Goal: Task Accomplishment & Management: Complete application form

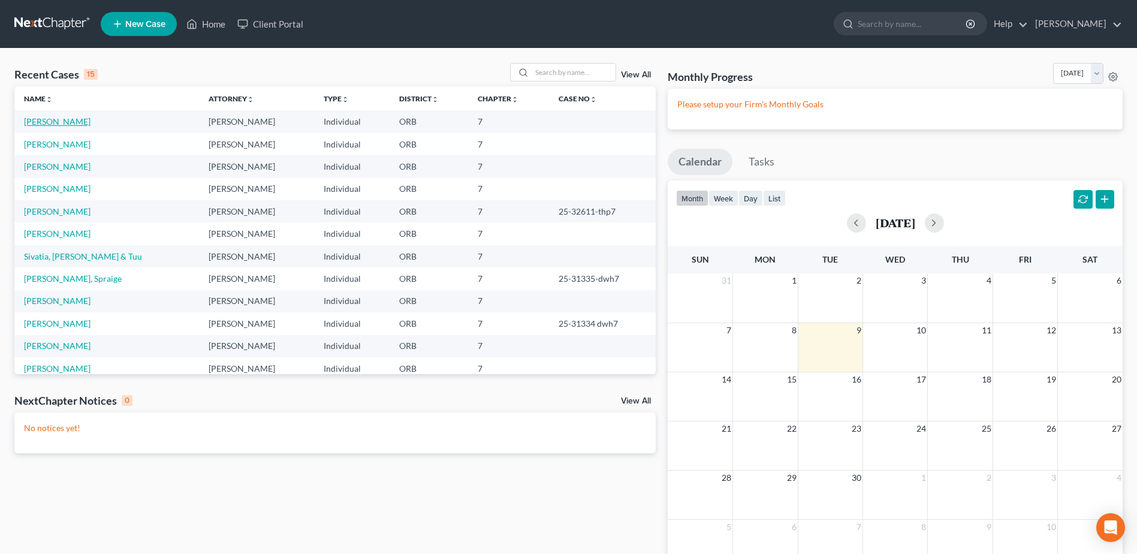
click at [47, 121] on link "[PERSON_NAME]" at bounding box center [57, 121] width 67 height 10
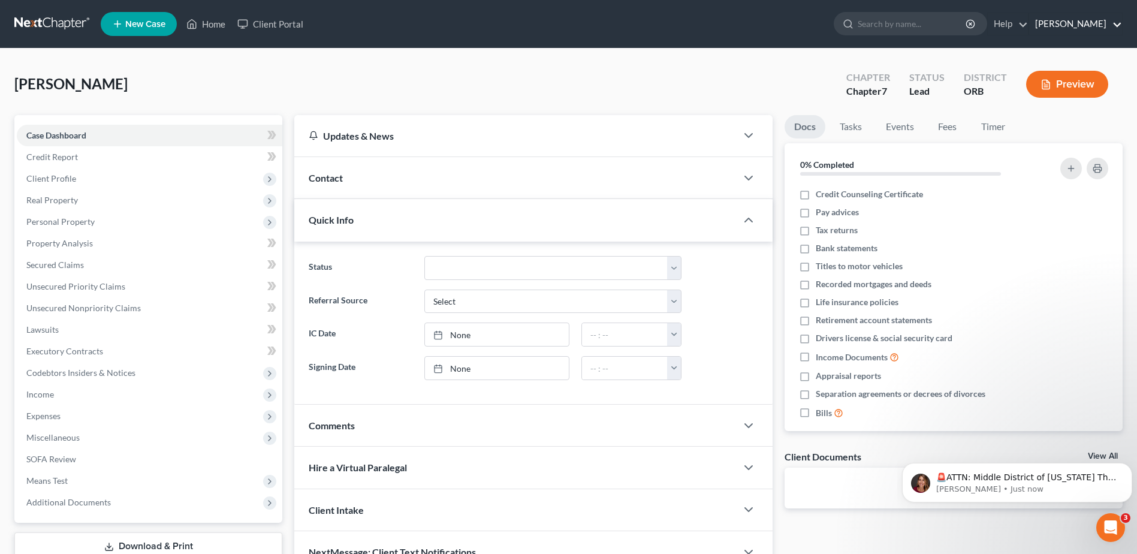
click at [1109, 27] on link "[PERSON_NAME]" at bounding box center [1075, 24] width 93 height 22
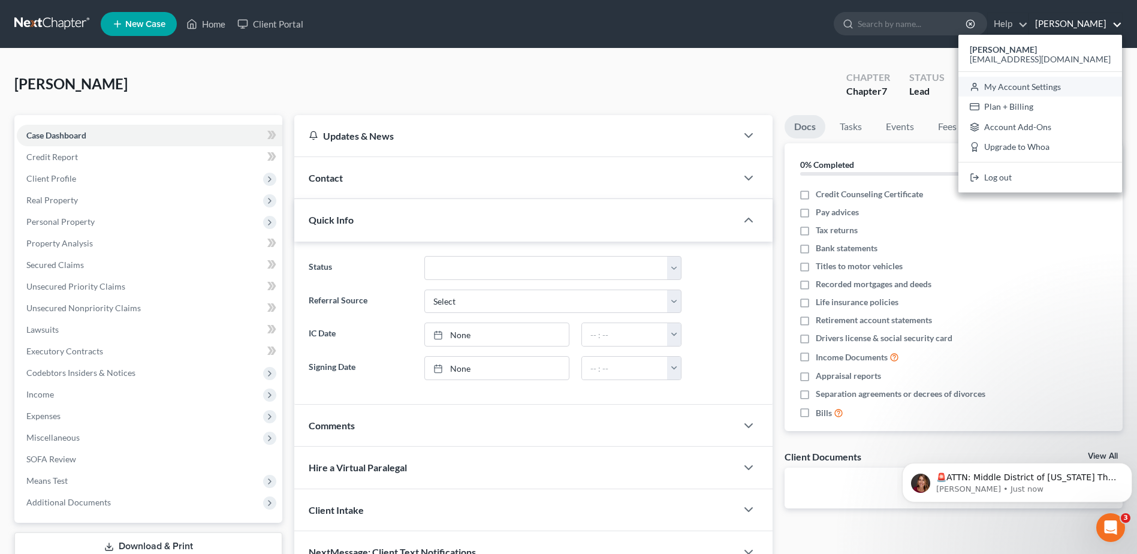
click at [1074, 84] on link "My Account Settings" at bounding box center [1040, 87] width 164 height 20
select select "29"
select select "38"
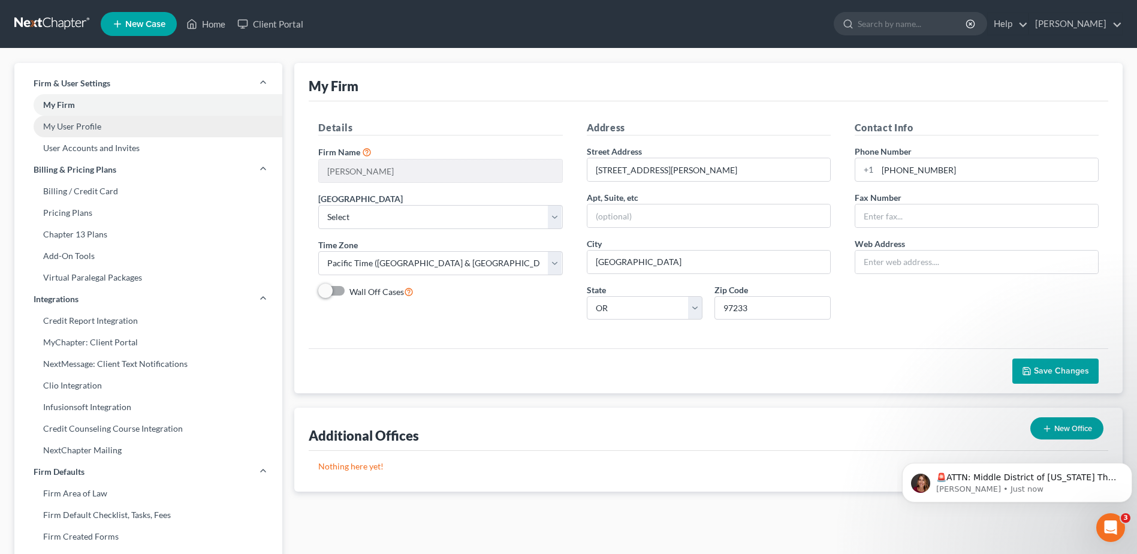
click at [175, 120] on link "My User Profile" at bounding box center [148, 127] width 268 height 22
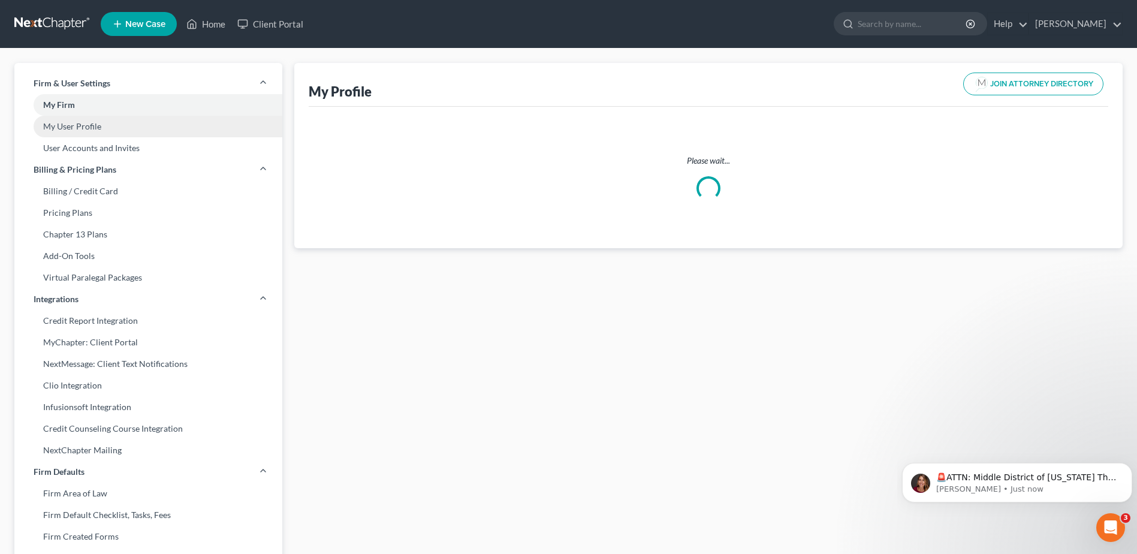
select select "38"
select select "attorney"
select select "0"
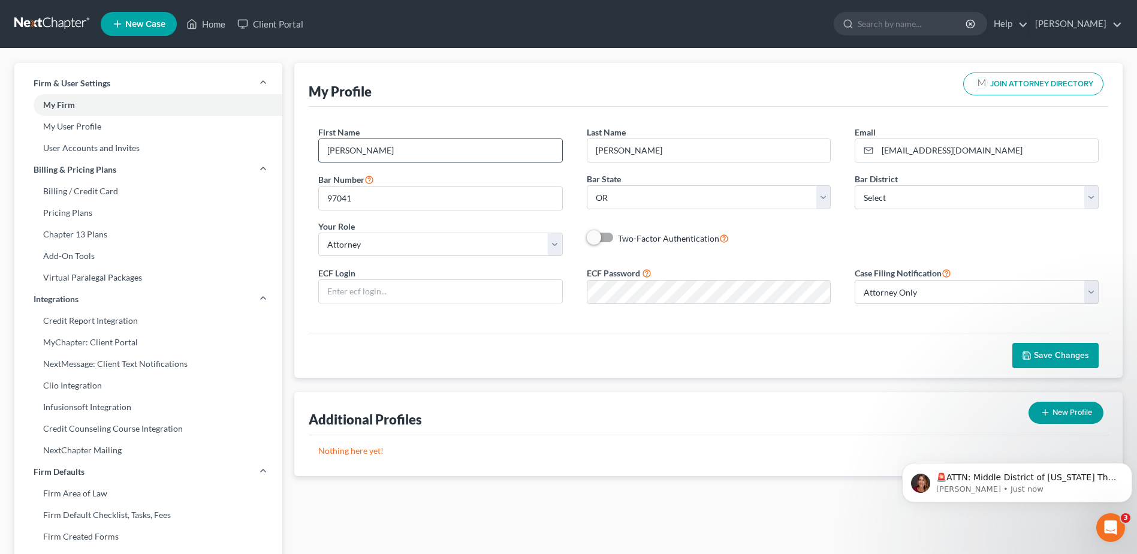
click at [507, 160] on input "[PERSON_NAME]" at bounding box center [440, 150] width 243 height 23
type input "J"
type input "[PERSON_NAME]"
type input "Covert"
click at [911, 357] on div "Save Changes" at bounding box center [708, 355] width 799 height 45
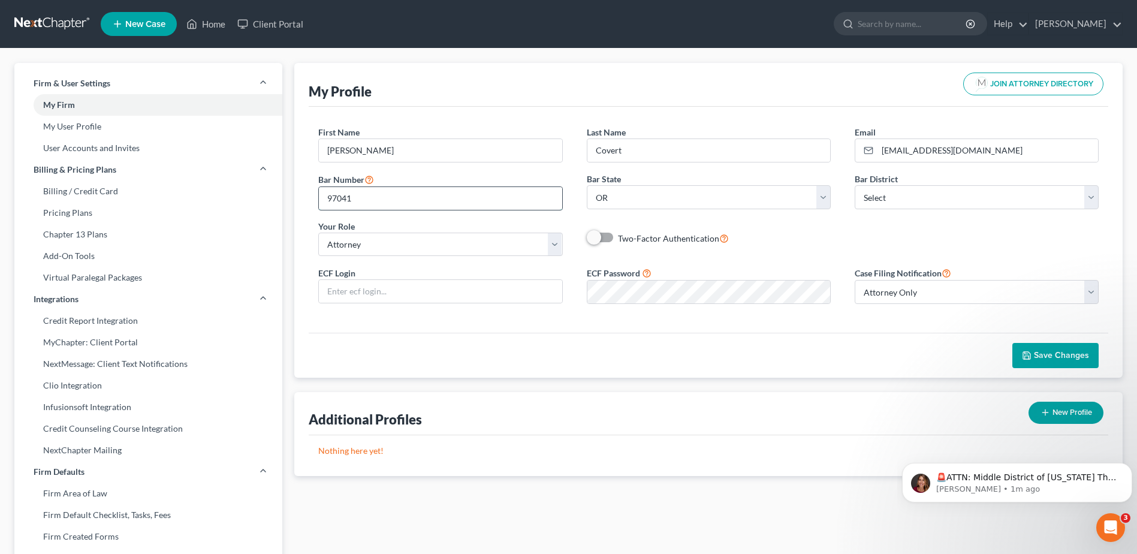
click at [401, 192] on input "97041" at bounding box center [440, 198] width 243 height 23
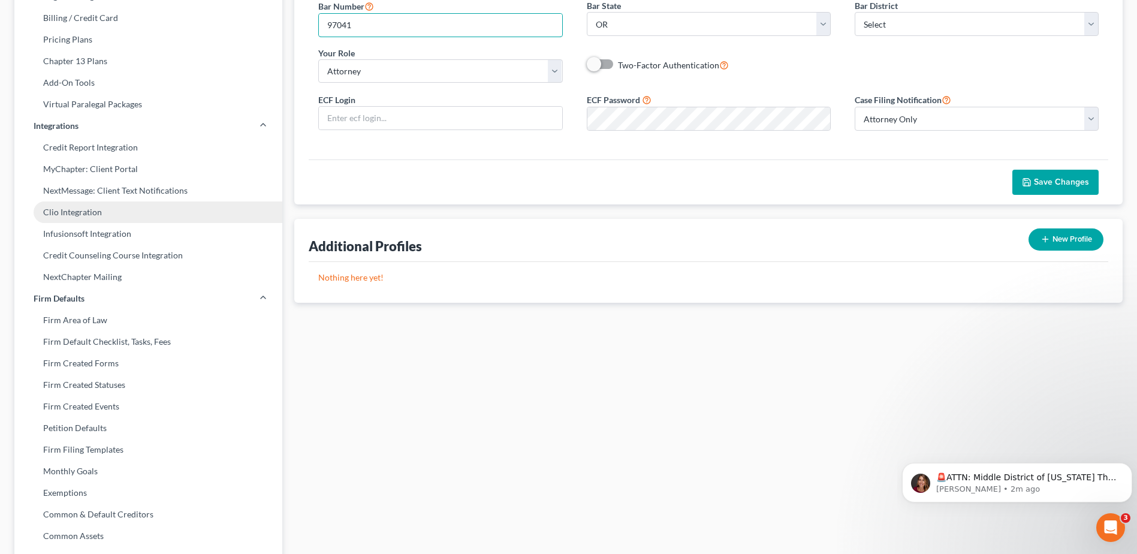
scroll to position [180, 0]
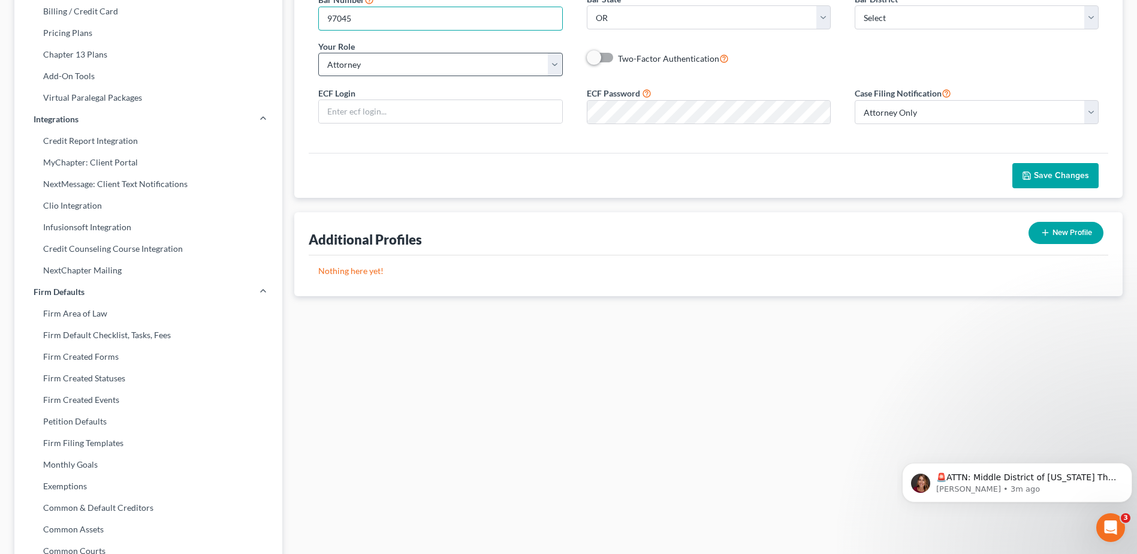
type input "97045"
drag, startPoint x: 442, startPoint y: 69, endPoint x: 874, endPoint y: 365, distance: 523.7
drag, startPoint x: 874, startPoint y: 365, endPoint x: 1074, endPoint y: 170, distance: 279.7
click at [1074, 170] on span "Save Changes" at bounding box center [1061, 175] width 55 height 10
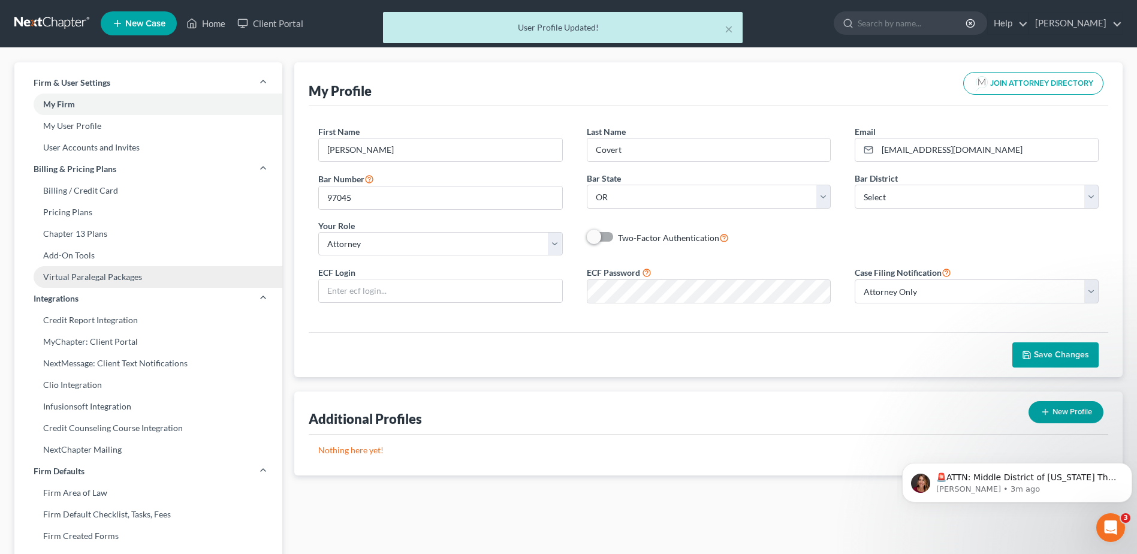
scroll to position [0, 0]
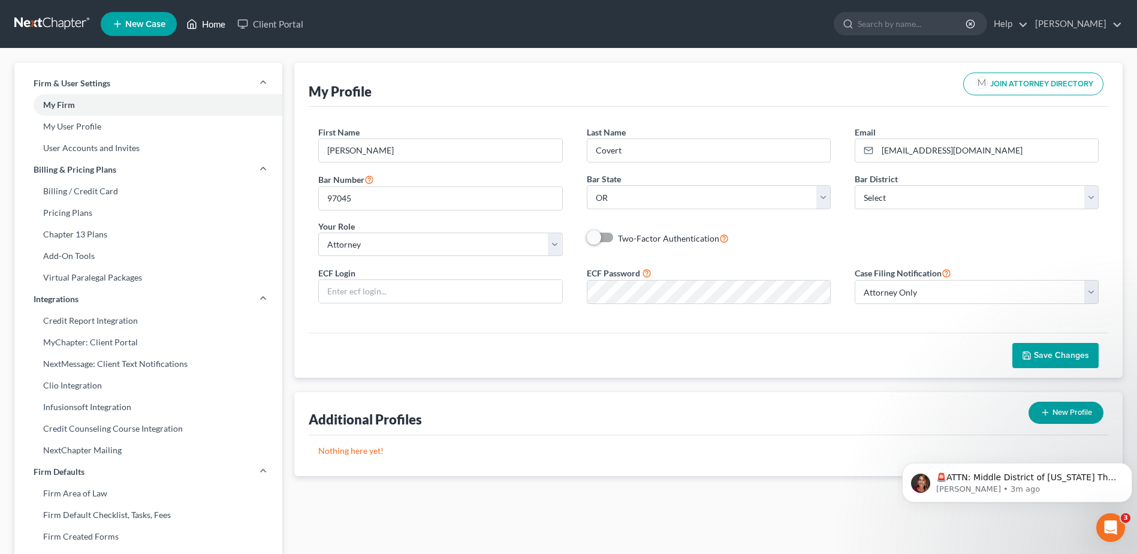
click at [203, 28] on link "Home" at bounding box center [205, 24] width 51 height 22
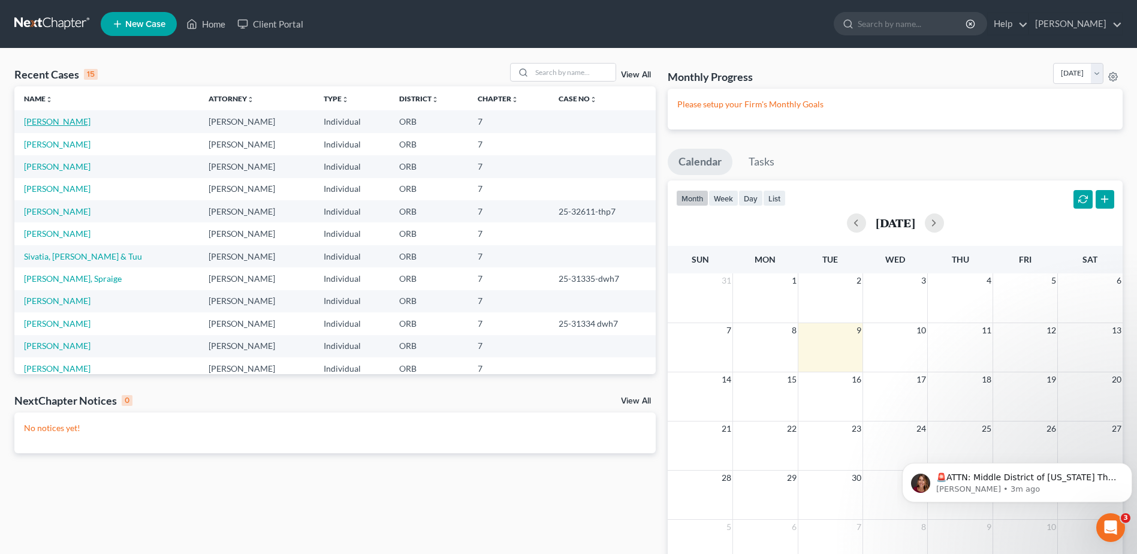
click at [29, 121] on link "[PERSON_NAME]" at bounding box center [57, 121] width 67 height 10
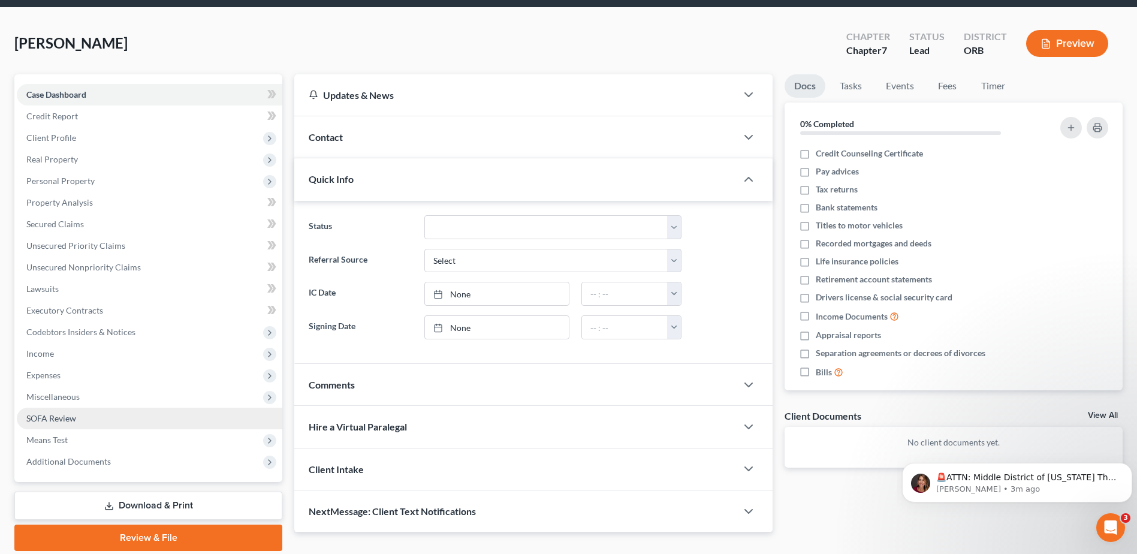
scroll to position [83, 0]
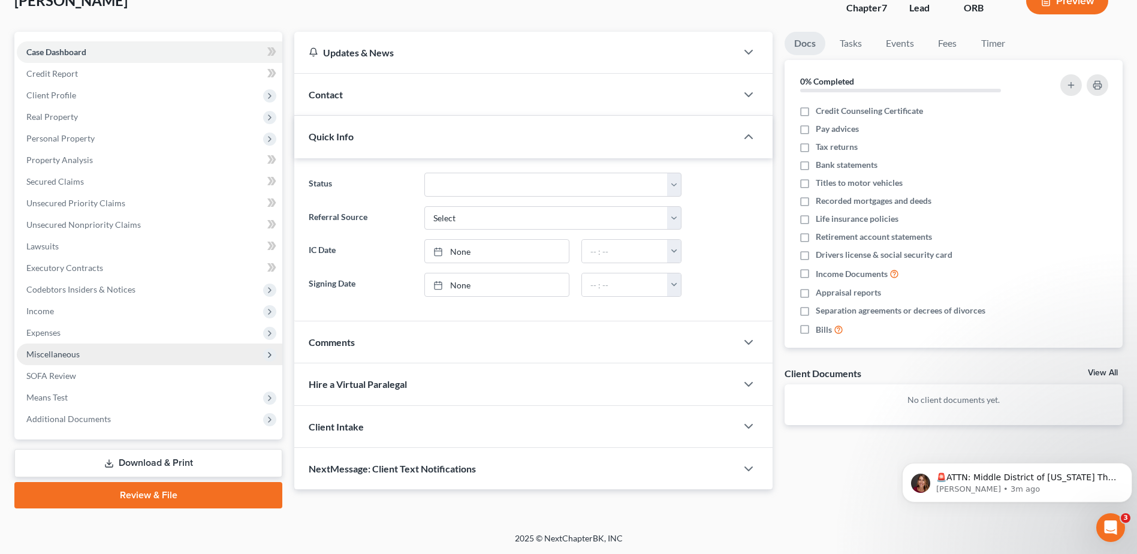
click at [131, 345] on span "Miscellaneous" at bounding box center [149, 354] width 265 height 22
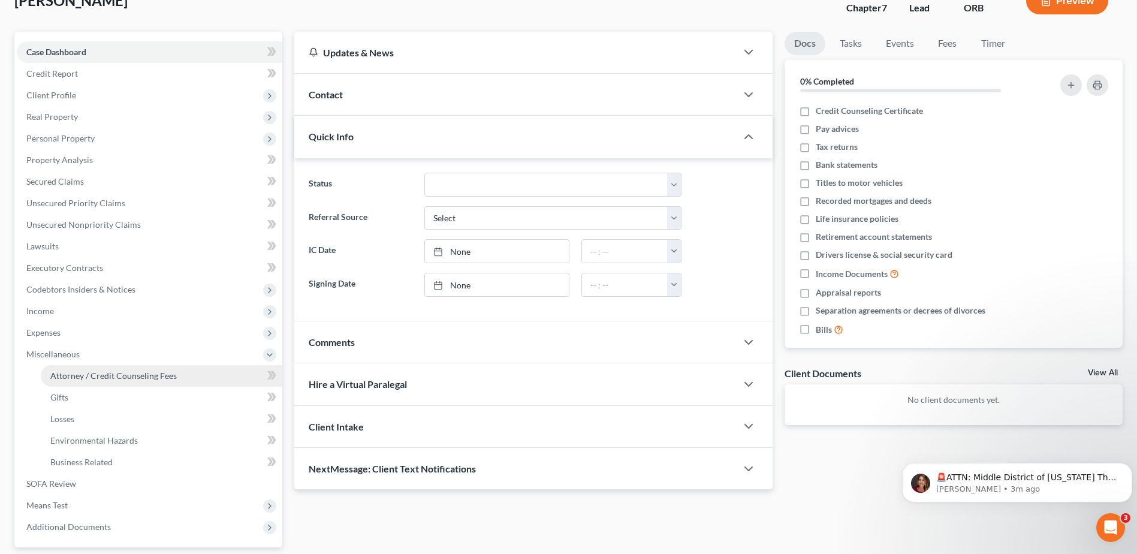
click at [182, 384] on link "Attorney / Credit Counseling Fees" at bounding box center [161, 376] width 241 height 22
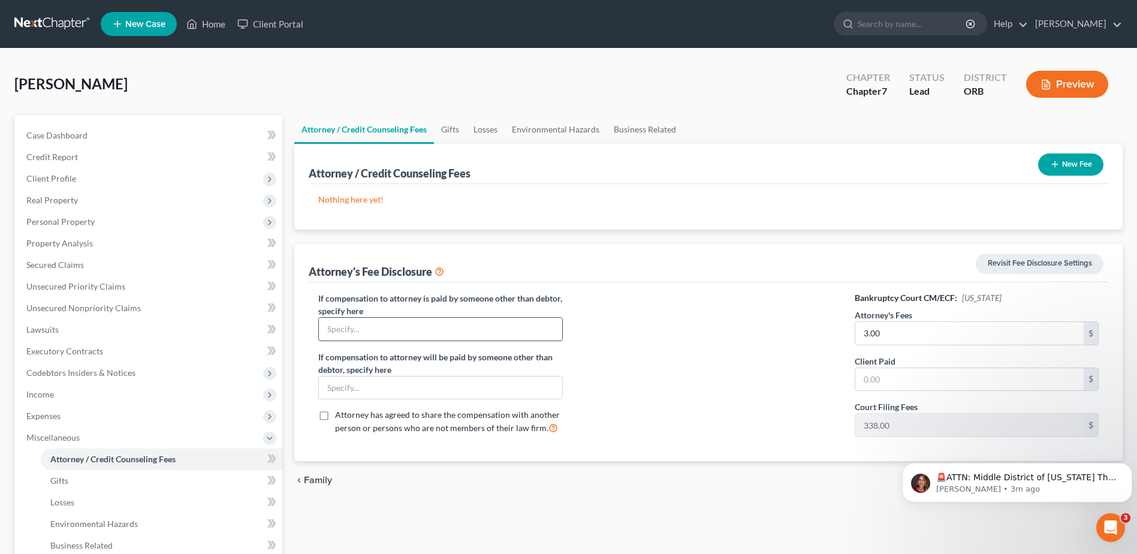
click at [470, 326] on input "text" at bounding box center [440, 329] width 243 height 23
type input "1,000"
drag, startPoint x: 1145, startPoint y: 114, endPoint x: 910, endPoint y: 176, distance: 243.5
click at [910, 176] on div "Attorney / Credit Counseling Fees New Fee" at bounding box center [708, 164] width 799 height 40
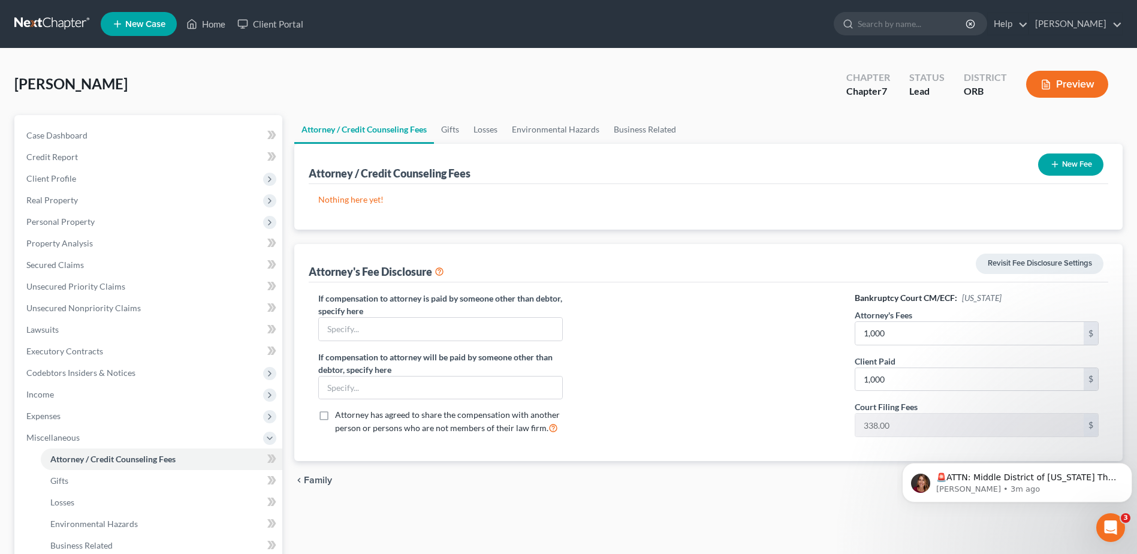
click at [1065, 165] on button "New Fee" at bounding box center [1070, 164] width 65 height 22
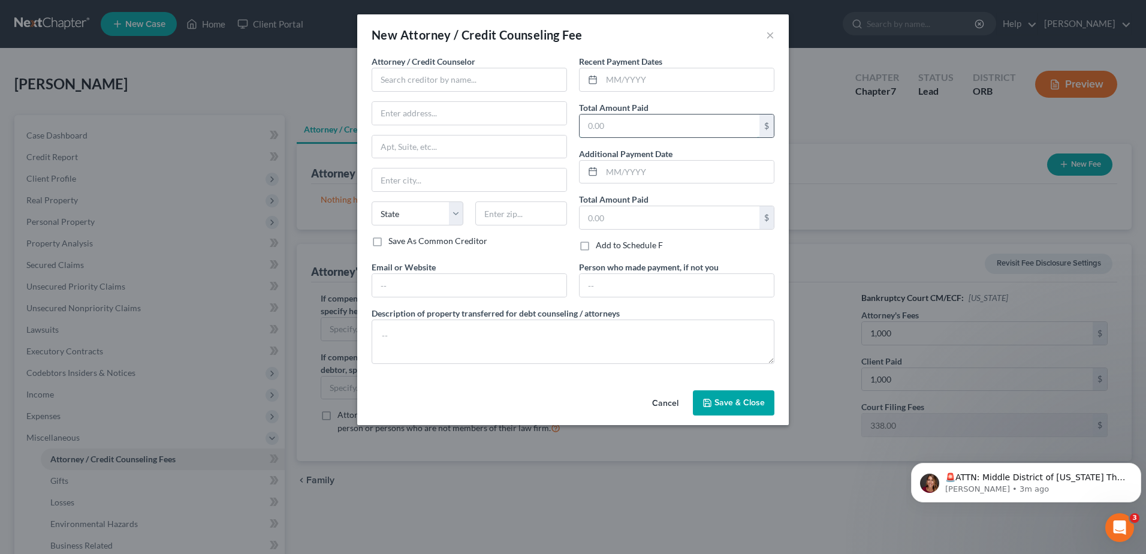
click at [670, 125] on input "text" at bounding box center [669, 125] width 180 height 23
type input "1,000"
click at [473, 72] on input "text" at bounding box center [469, 80] width 195 height 24
type input "[PERSON_NAME]"
type input "[STREET_ADDRESS][PERSON_NAME]"
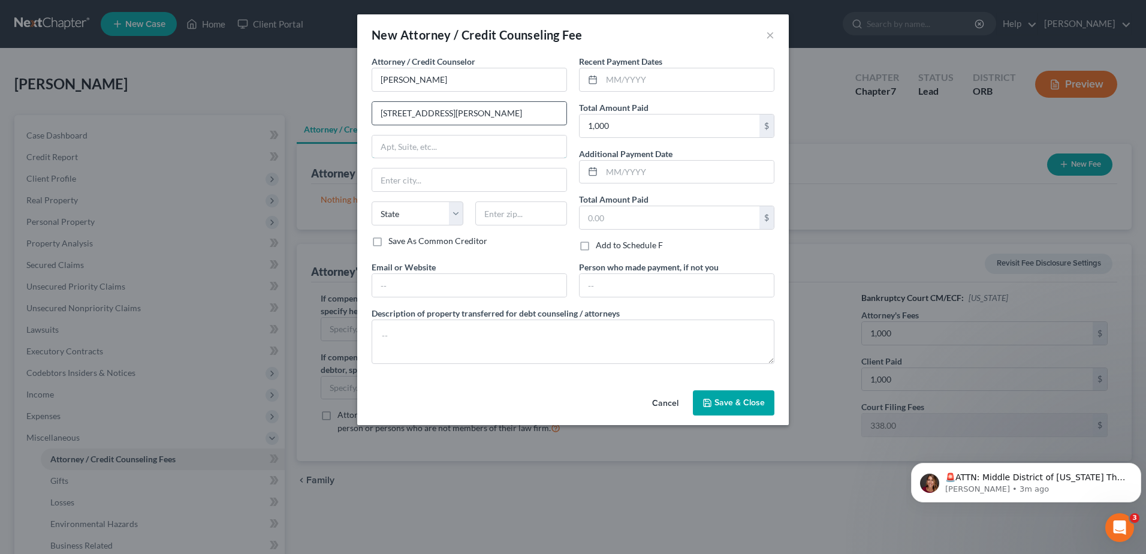
type input "Ste 3"
type input "[GEOGRAPHIC_DATA]"
select select "38"
type input "97233"
type input "[EMAIL_ADDRESS][DOMAIN_NAME]"
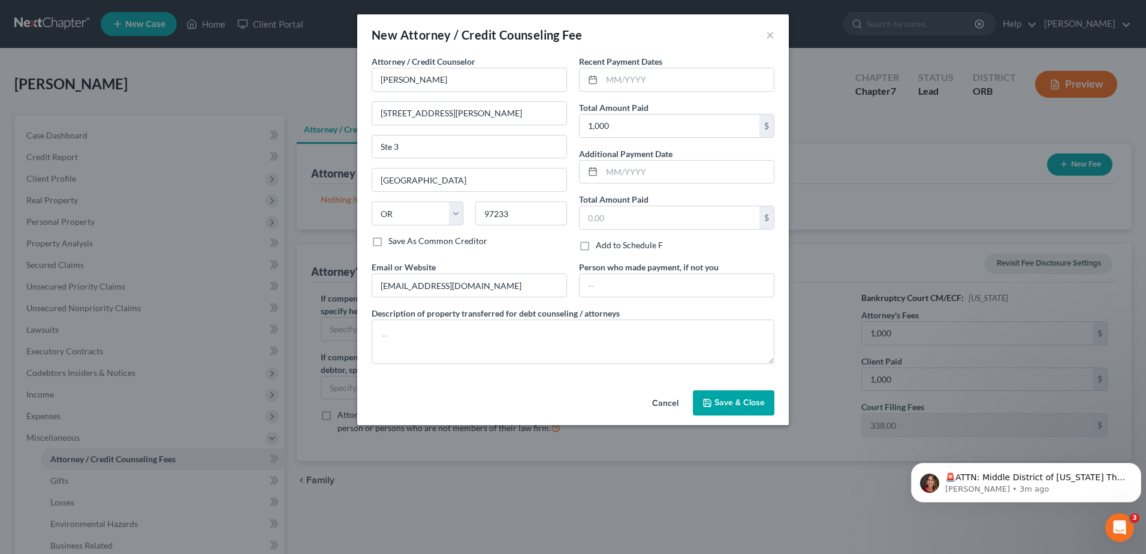
click at [515, 270] on div "Email or Website [EMAIL_ADDRESS][DOMAIN_NAME]" at bounding box center [469, 279] width 207 height 37
click at [734, 408] on button "Save & Close" at bounding box center [733, 402] width 81 height 25
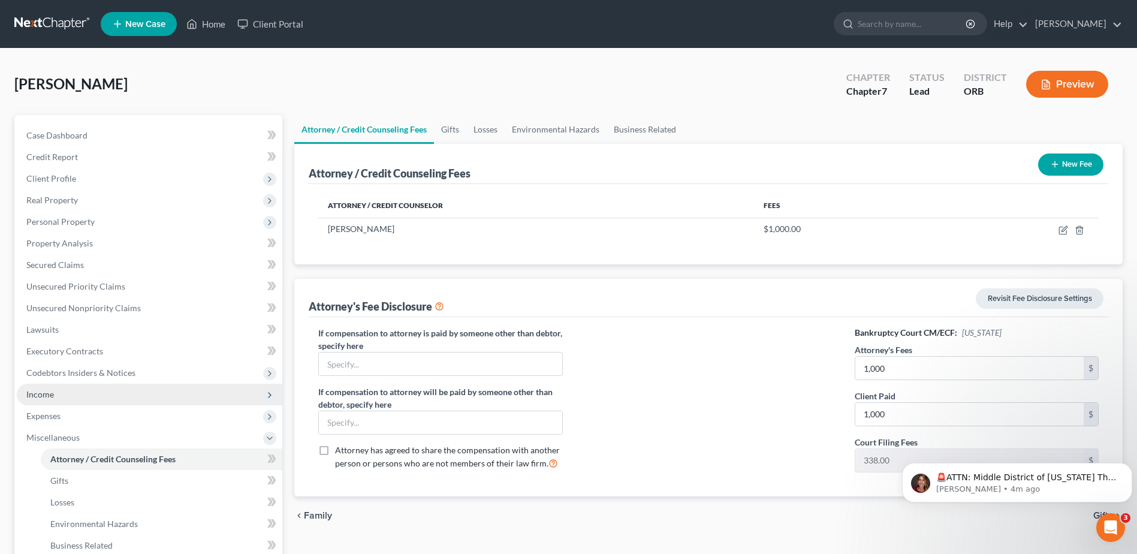
click at [132, 404] on span "Income" at bounding box center [149, 395] width 265 height 22
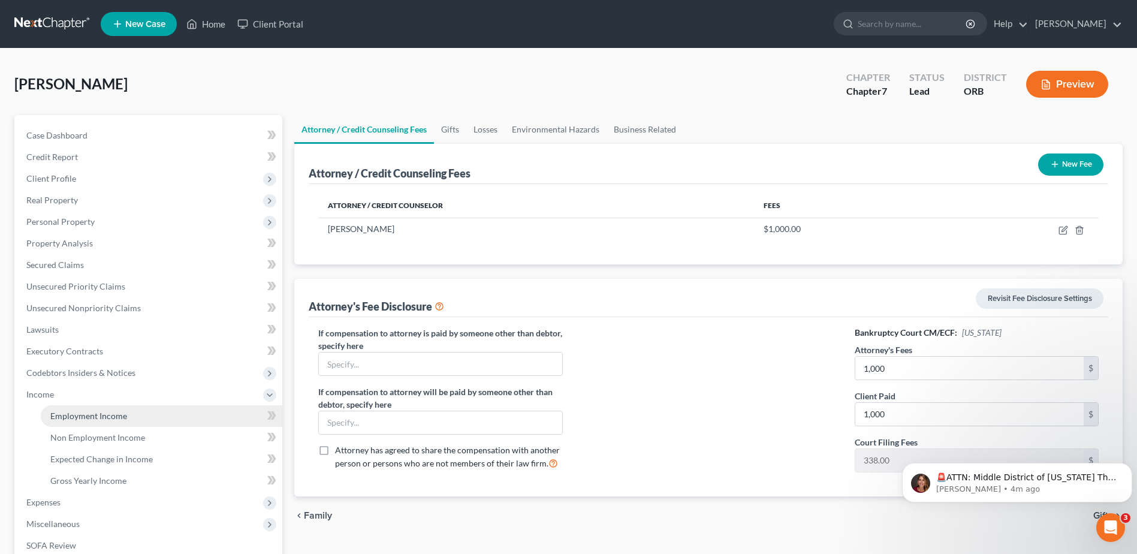
click at [251, 412] on link "Employment Income" at bounding box center [161, 416] width 241 height 22
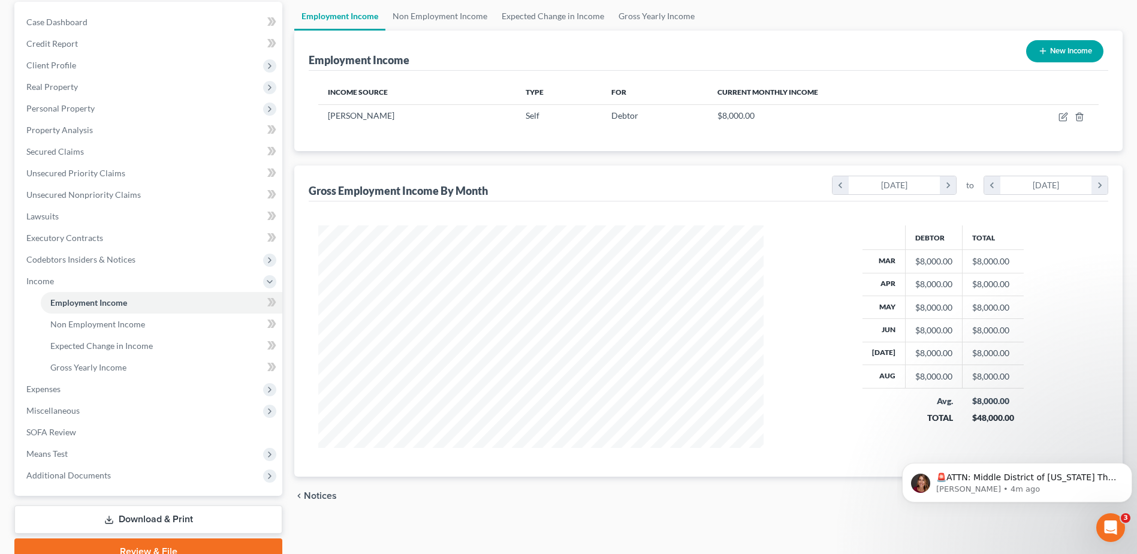
scroll to position [120, 0]
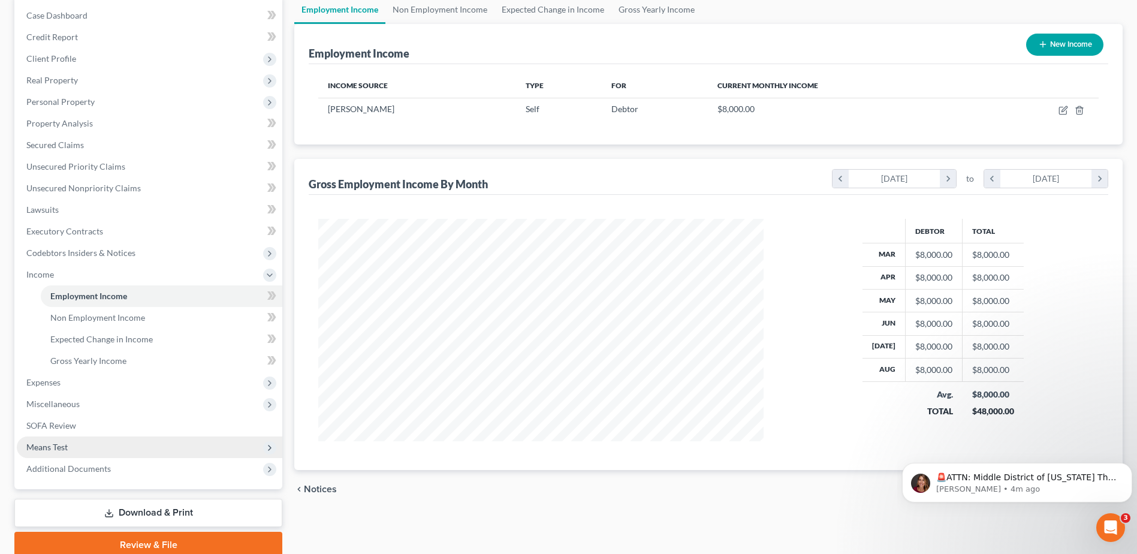
click at [157, 452] on span "Means Test" at bounding box center [149, 447] width 265 height 22
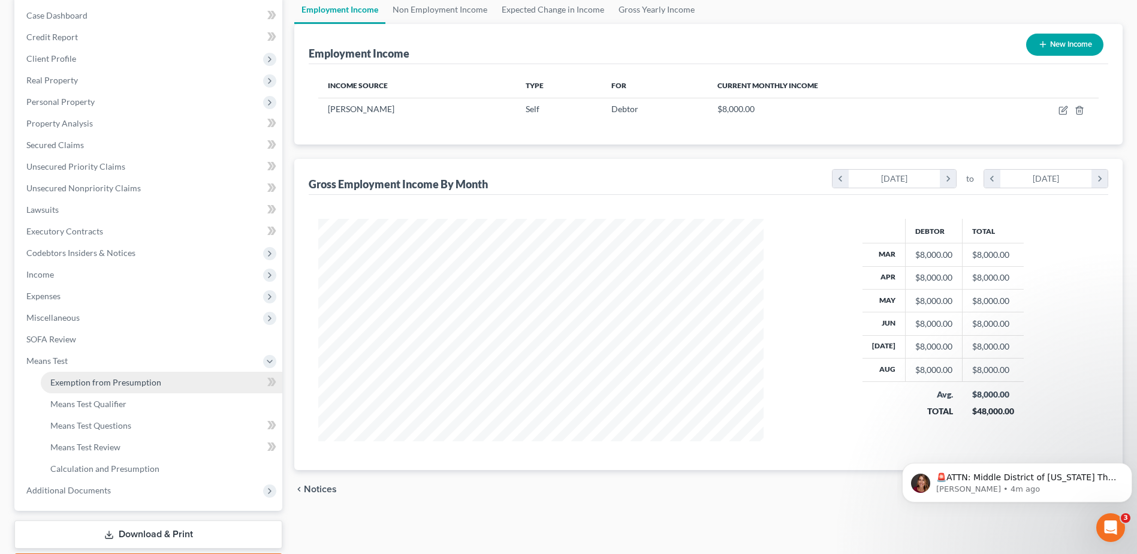
click at [151, 382] on span "Exemption from Presumption" at bounding box center [105, 382] width 111 height 10
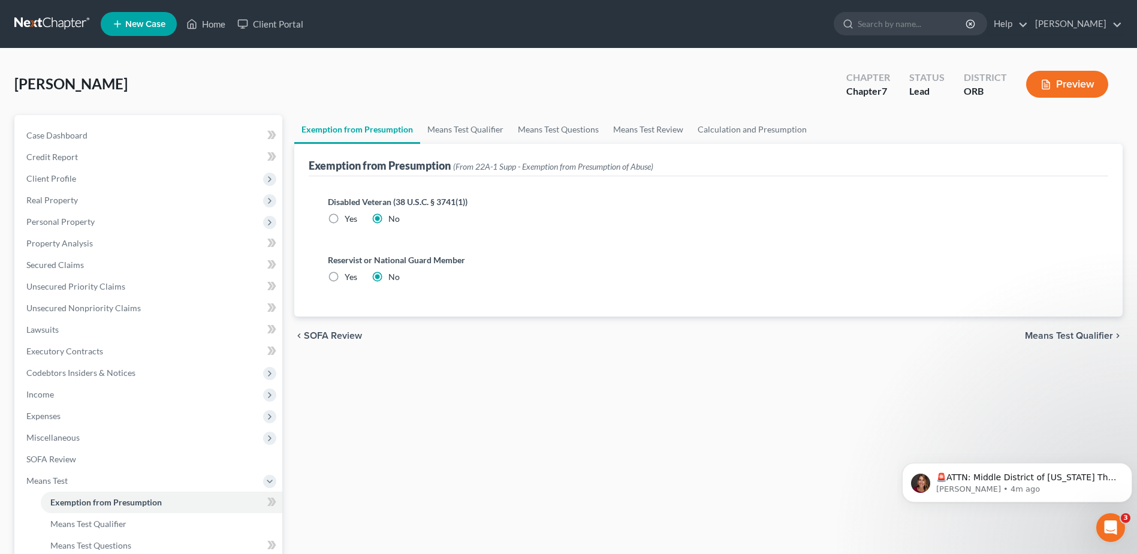
click at [1076, 339] on span "Means Test Qualifier" at bounding box center [1069, 336] width 88 height 10
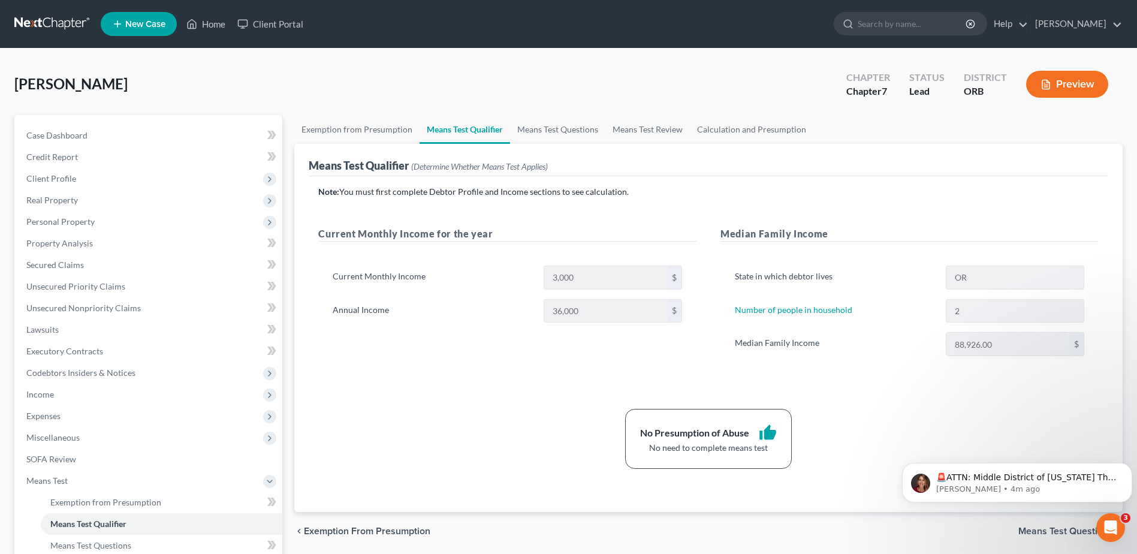
click at [883, 390] on div "Note: You must first complete Debtor Profile and Income sections to see calcula…" at bounding box center [708, 327] width 780 height 283
click at [147, 317] on link "Unsecured Nonpriority Claims" at bounding box center [149, 308] width 265 height 22
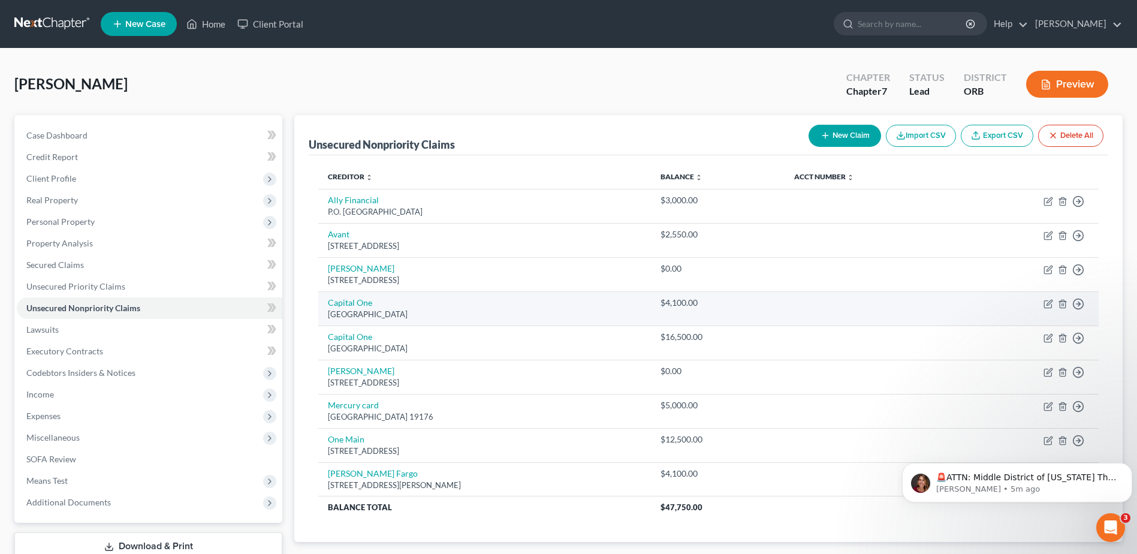
drag, startPoint x: 891, startPoint y: 345, endPoint x: 878, endPoint y: 324, distance: 24.3
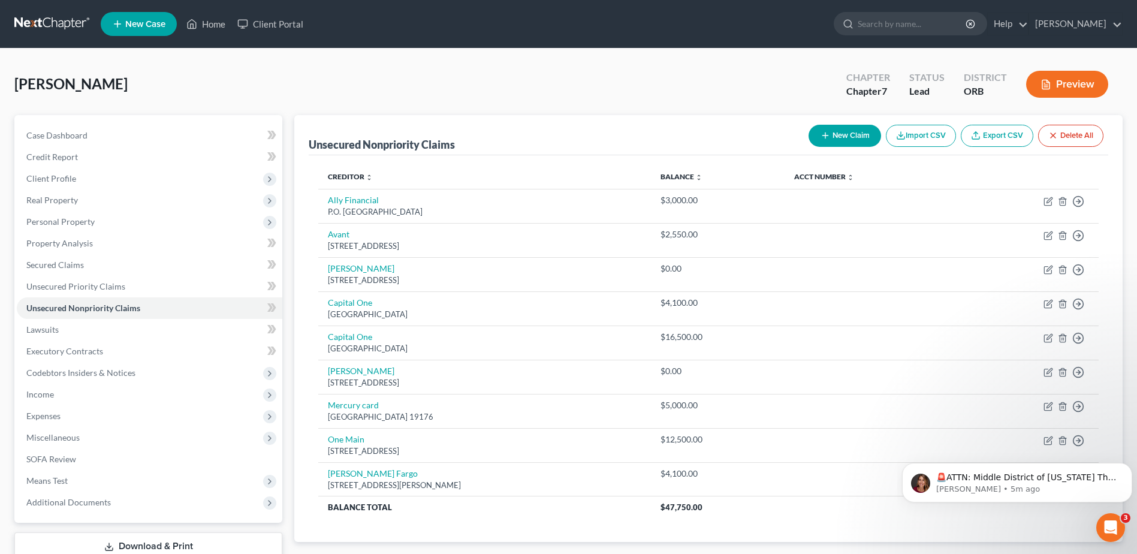
drag, startPoint x: 878, startPoint y: 324, endPoint x: 757, endPoint y: 58, distance: 292.8
click at [757, 58] on div "[PERSON_NAME] Upgraded Chapter Chapter 7 Status Lead District ORB Preview Petit…" at bounding box center [568, 332] width 1137 height 567
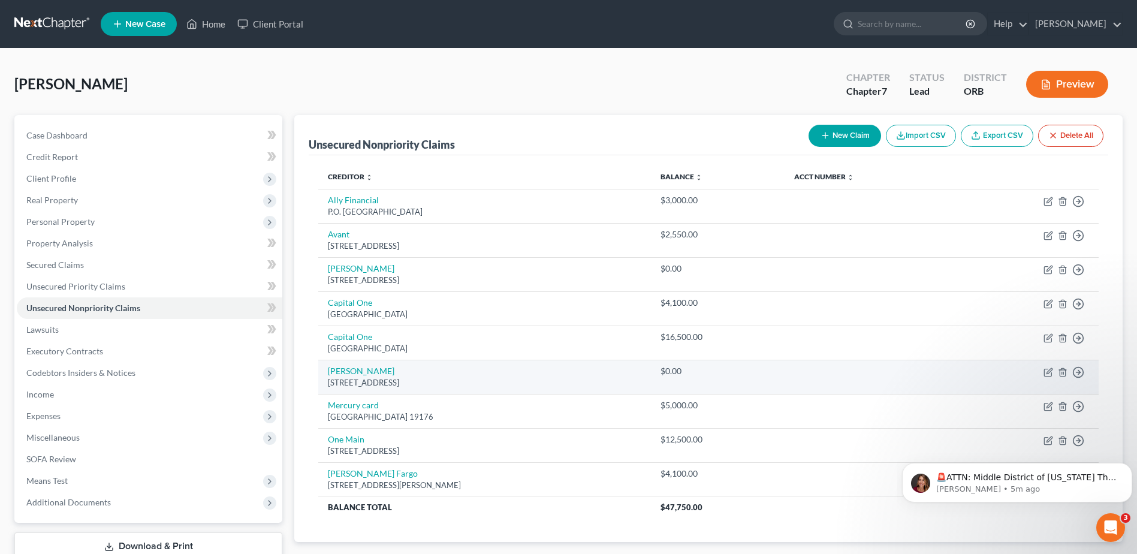
scroll to position [60, 0]
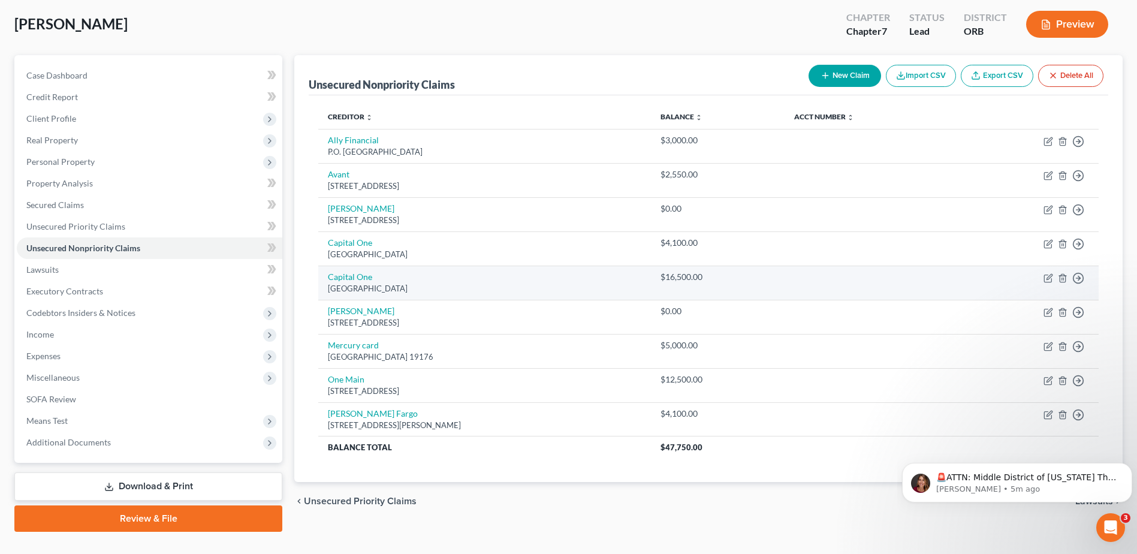
click at [651, 272] on td "Capital [STREET_ADDRESS]" at bounding box center [484, 282] width 333 height 34
click at [1046, 278] on icon "button" at bounding box center [1048, 278] width 10 height 10
select select "28"
select select "0"
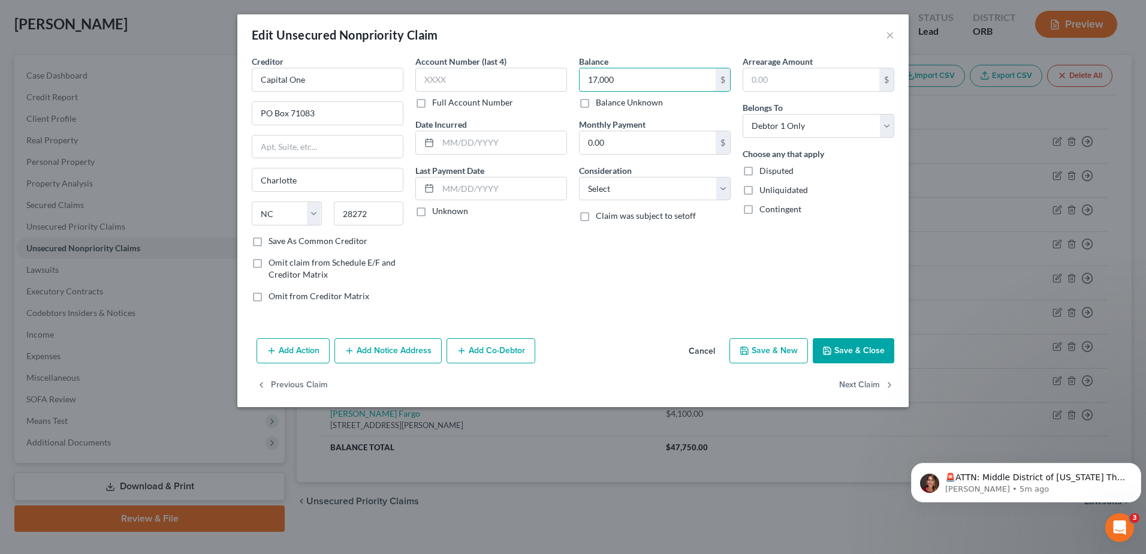
type input "17,000"
click at [872, 353] on button "Save & Close" at bounding box center [853, 350] width 81 height 25
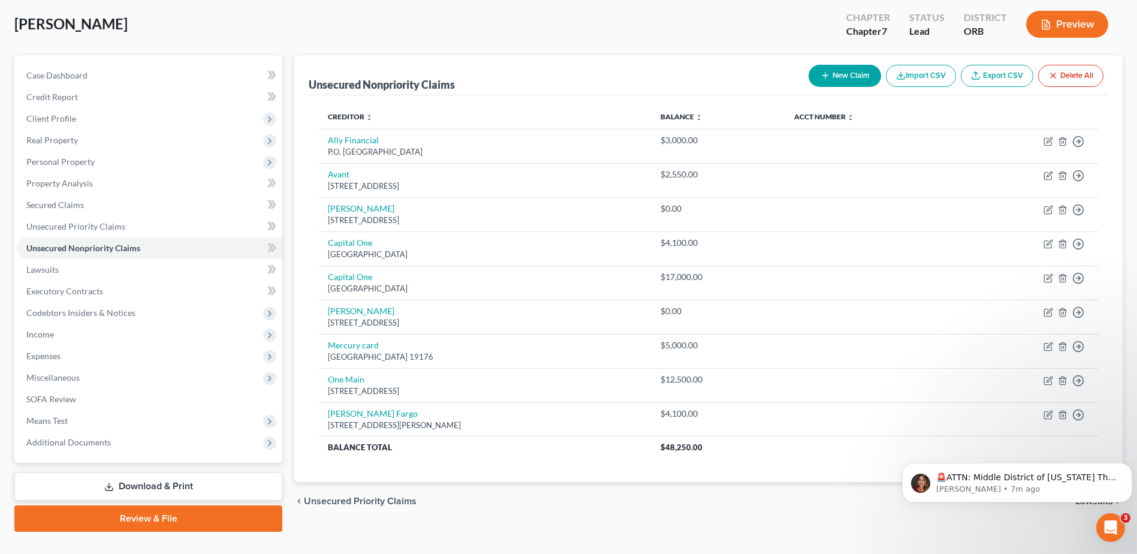
drag, startPoint x: 865, startPoint y: 360, endPoint x: 491, endPoint y: 9, distance: 513.0
click at [491, 9] on div "[PERSON_NAME] Upgraded Chapter Chapter 7 Status Lead District ORB Preview" at bounding box center [568, 29] width 1108 height 52
click at [144, 327] on span "Income" at bounding box center [149, 335] width 265 height 22
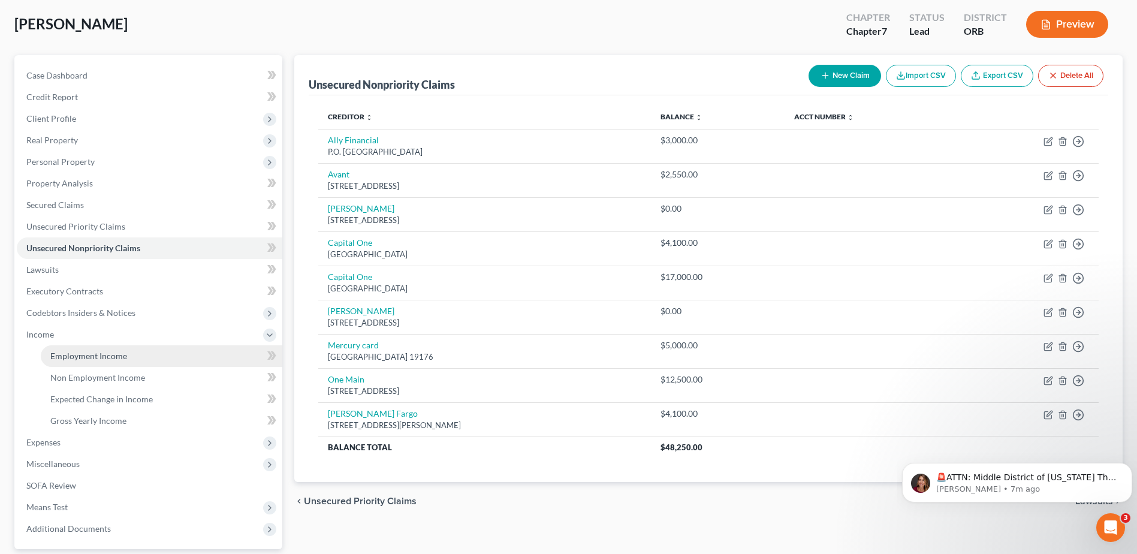
click at [125, 357] on span "Employment Income" at bounding box center [88, 356] width 77 height 10
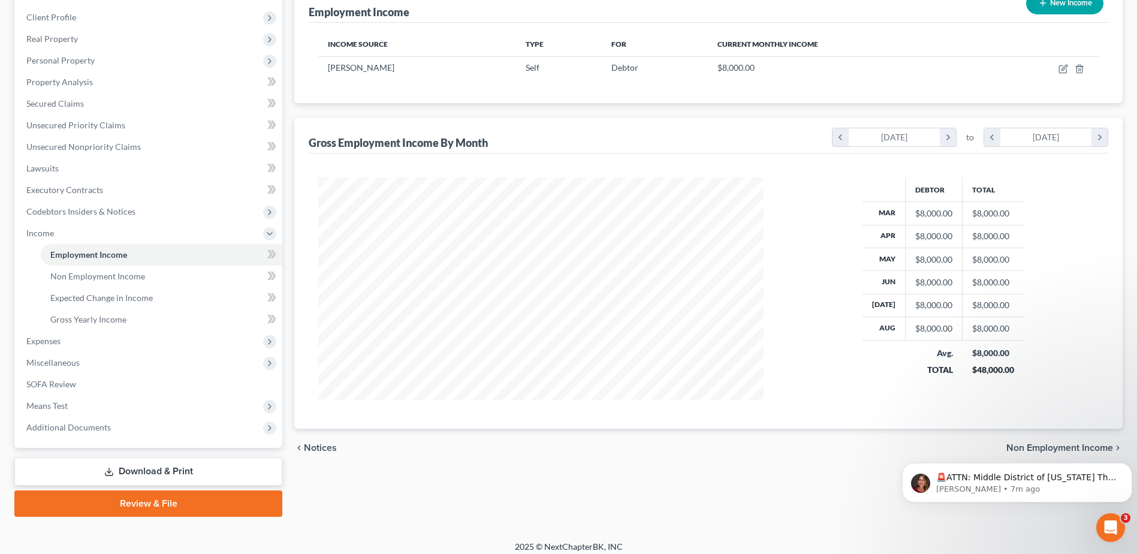
scroll to position [170, 0]
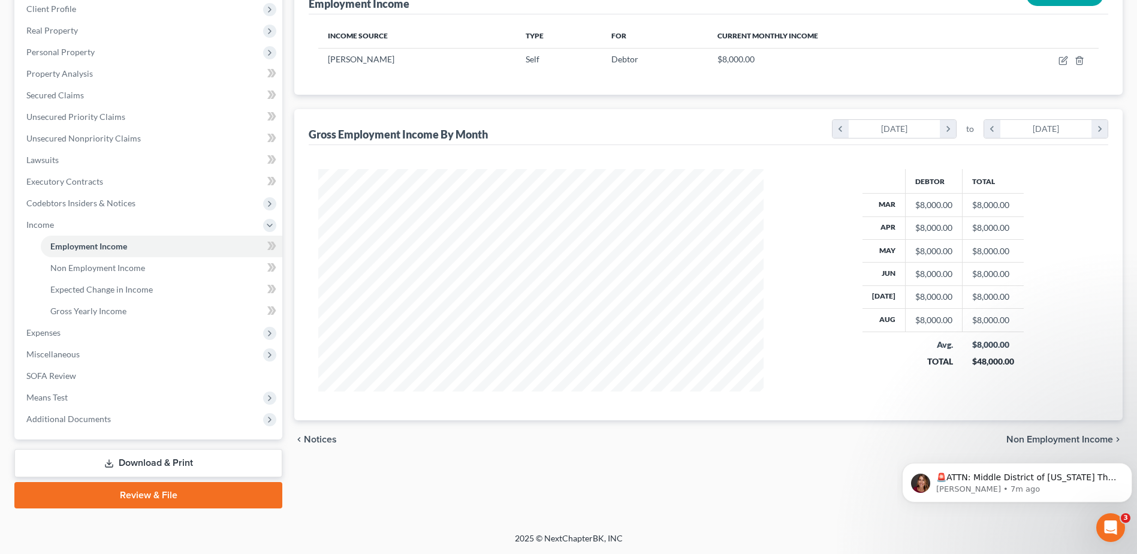
drag, startPoint x: 596, startPoint y: 525, endPoint x: 454, endPoint y: 544, distance: 143.2
drag, startPoint x: 454, startPoint y: 544, endPoint x: 79, endPoint y: 290, distance: 452.7
click at [79, 290] on span "Expected Change in Income" at bounding box center [101, 289] width 102 height 10
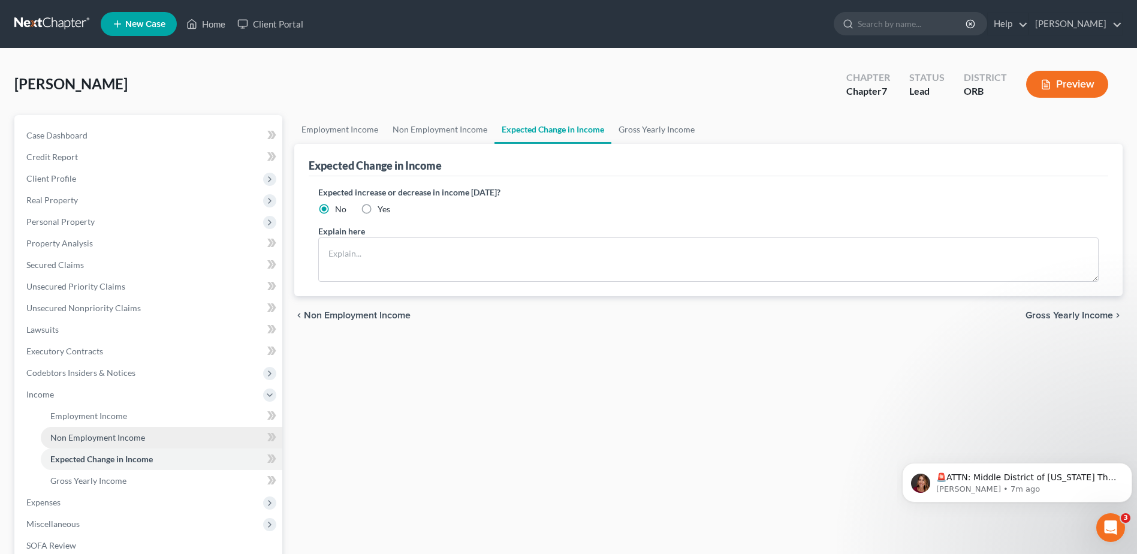
click at [189, 442] on link "Non Employment Income" at bounding box center [161, 438] width 241 height 22
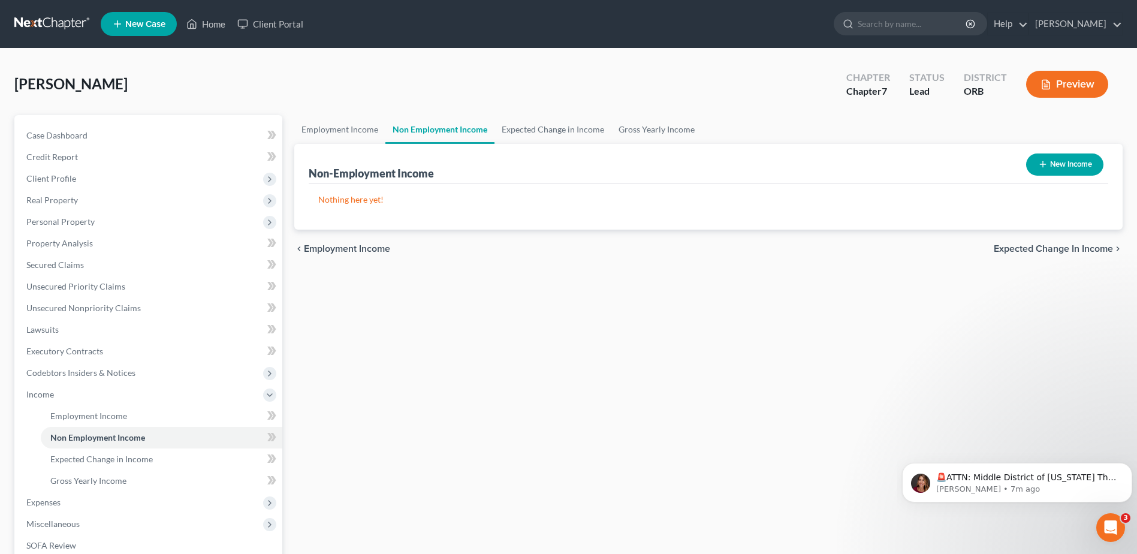
click at [997, 294] on div "Employment Income Non Employment Income Expected Change in Income Gross Yearly …" at bounding box center [708, 396] width 840 height 563
click at [131, 419] on link "Employment Income" at bounding box center [161, 416] width 241 height 22
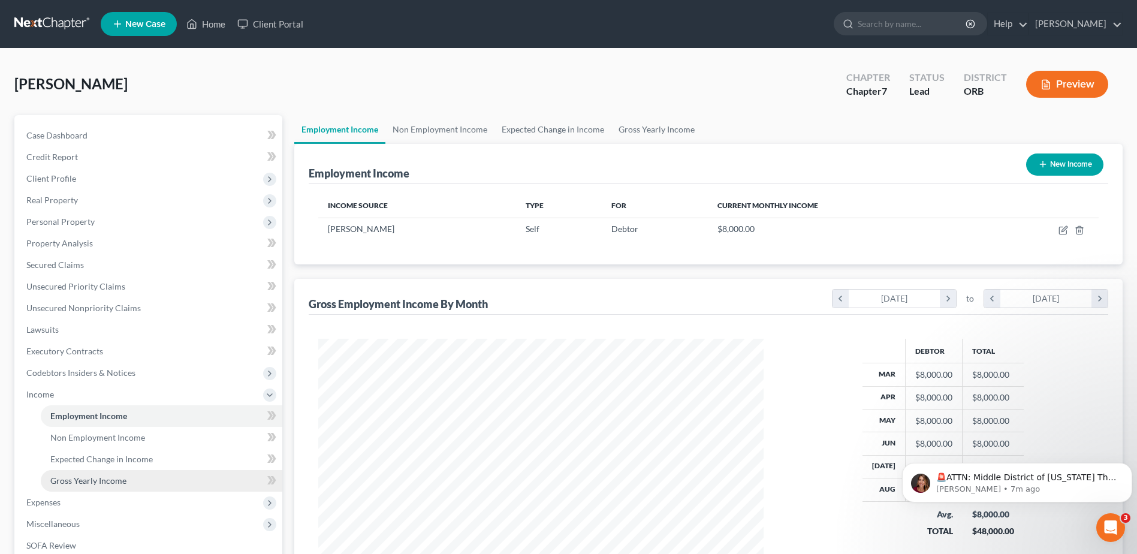
click at [192, 473] on link "Gross Yearly Income" at bounding box center [161, 481] width 241 height 22
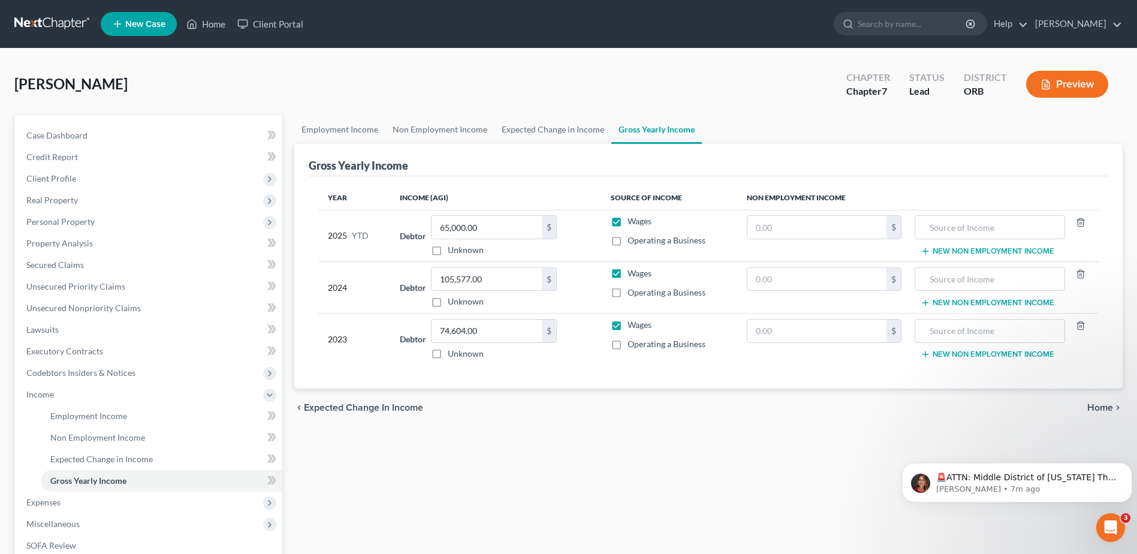
drag, startPoint x: 1145, startPoint y: 253, endPoint x: 599, endPoint y: 403, distance: 566.7
click at [599, 403] on div "chevron_left Expected Change in Income Home chevron_right" at bounding box center [708, 407] width 828 height 38
click at [171, 334] on link "Lawsuits" at bounding box center [149, 330] width 265 height 22
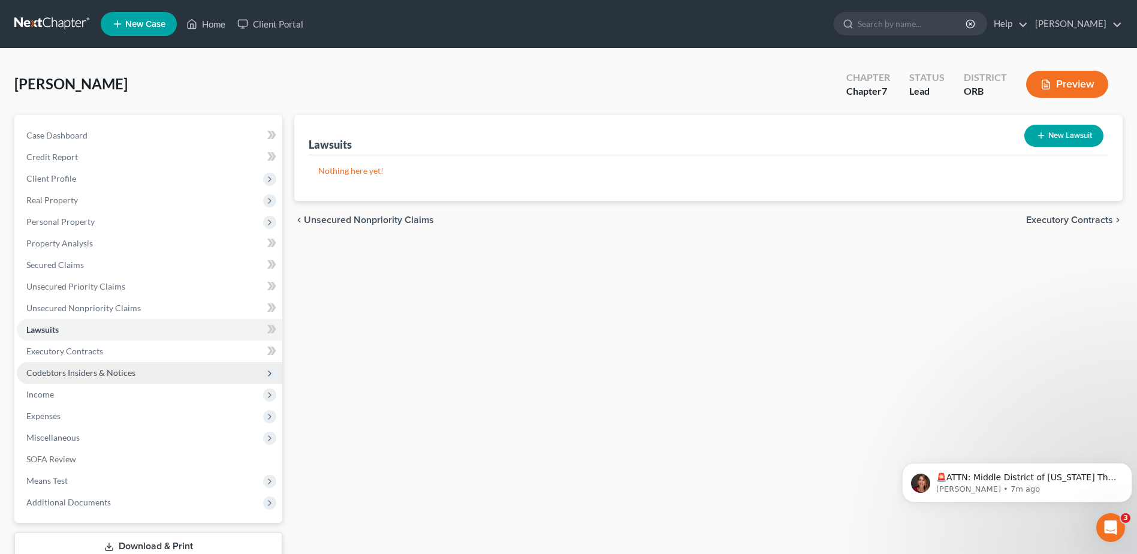
click at [190, 367] on span "Codebtors Insiders & Notices" at bounding box center [149, 373] width 265 height 22
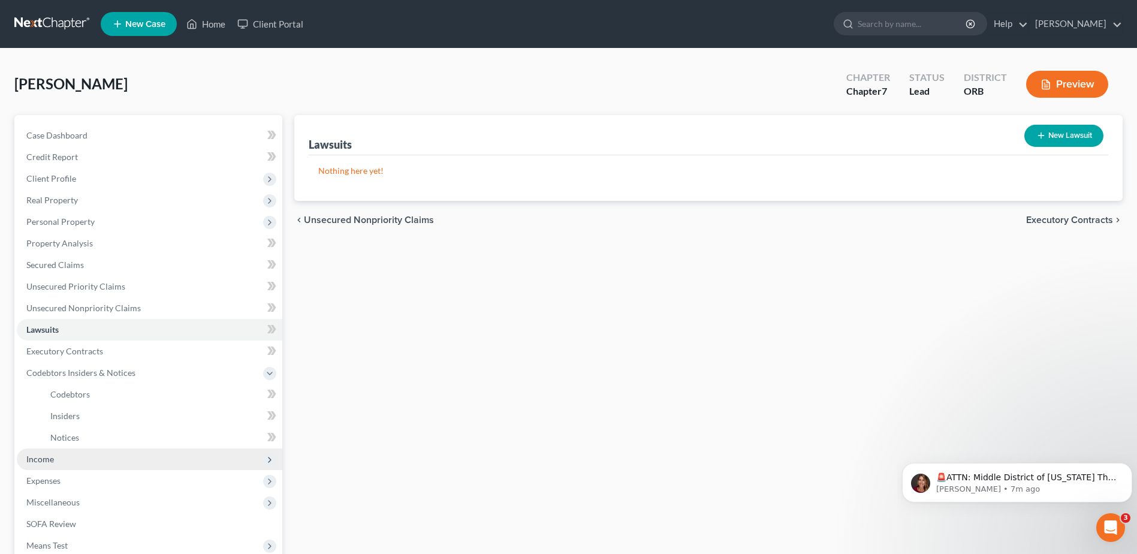
click at [162, 458] on span "Income" at bounding box center [149, 459] width 265 height 22
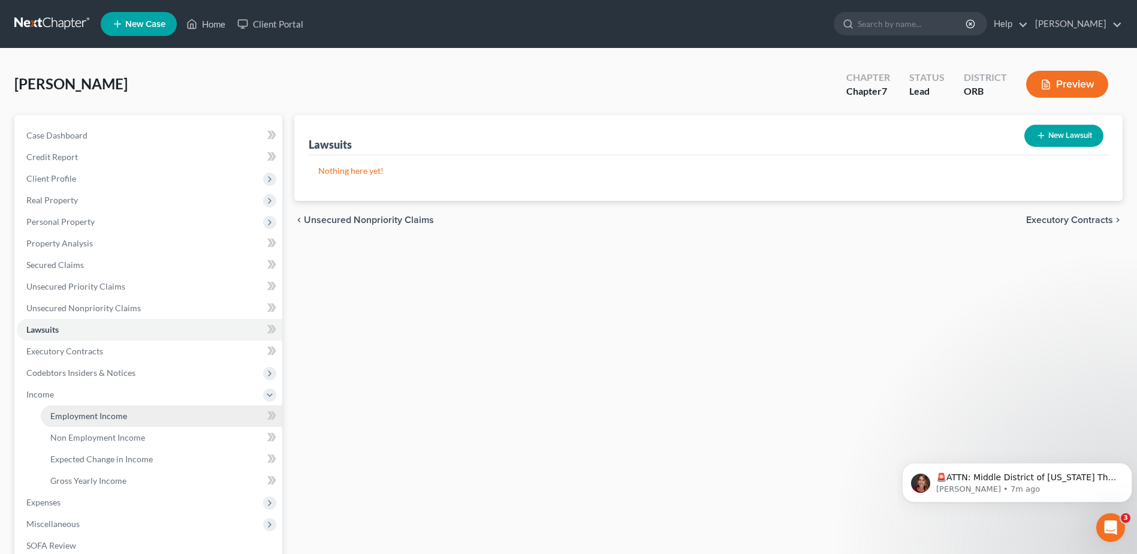
click at [185, 405] on link "Employment Income" at bounding box center [161, 416] width 241 height 22
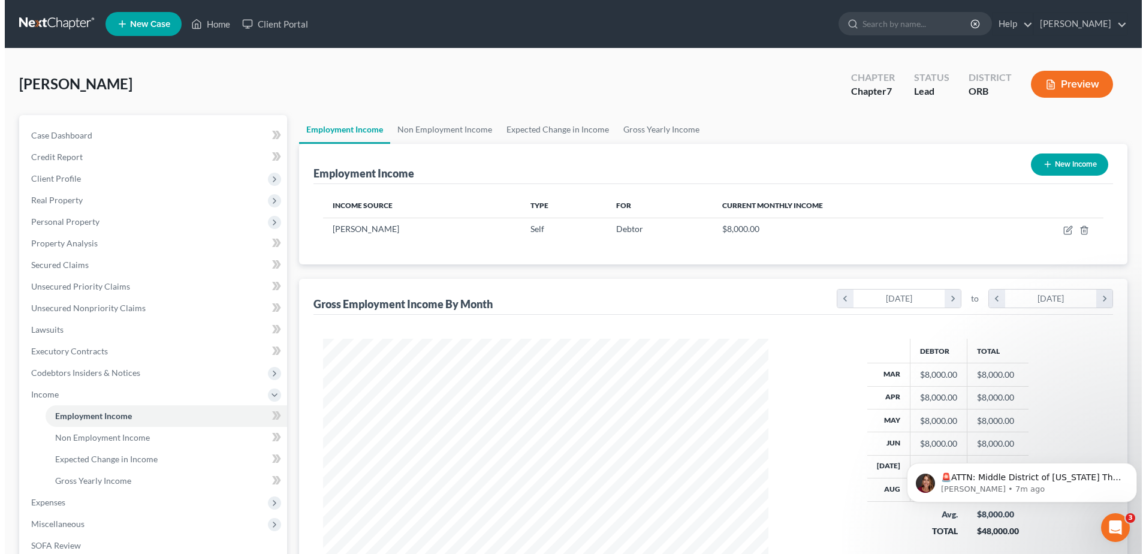
scroll to position [222, 469]
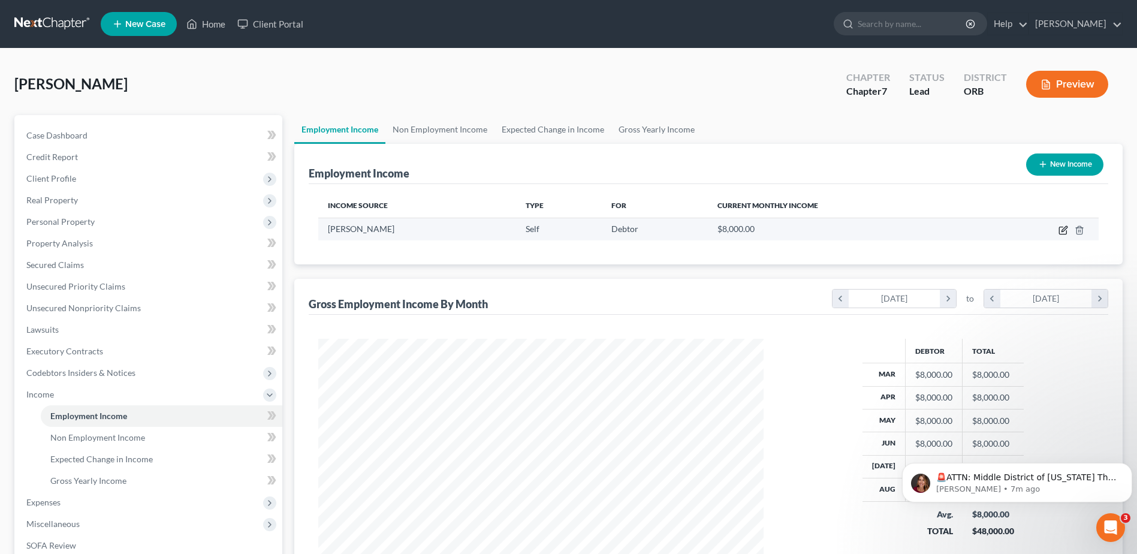
click at [1065, 234] on icon "button" at bounding box center [1062, 230] width 7 height 7
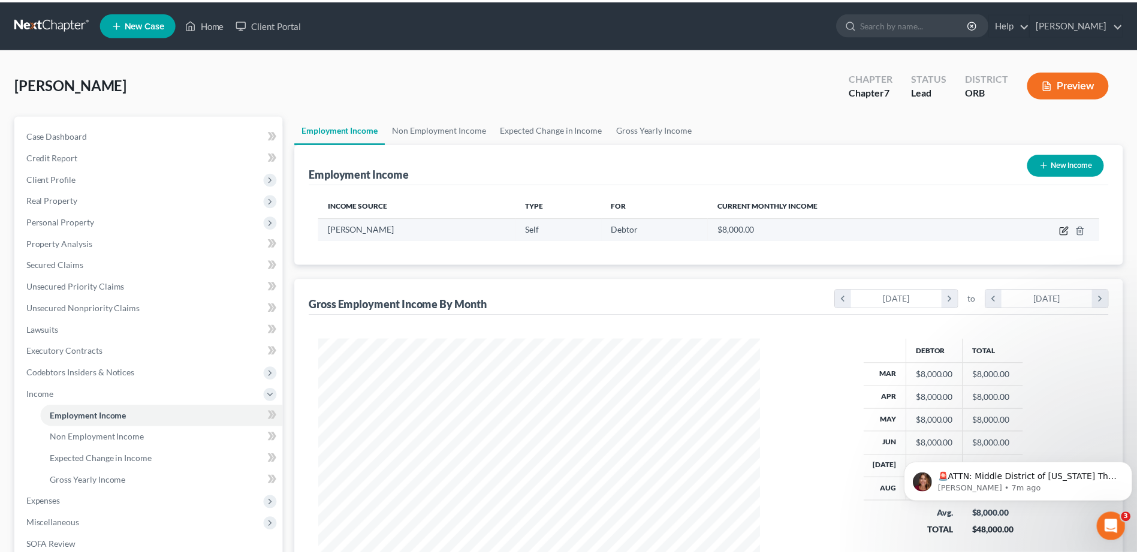
scroll to position [224, 473]
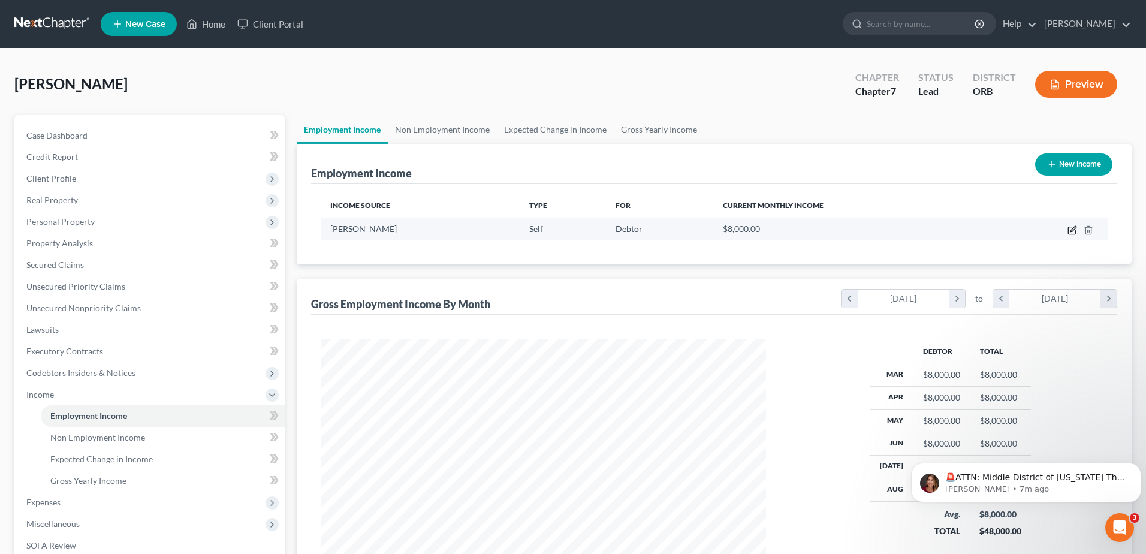
select select "1"
select select "38"
select select "0"
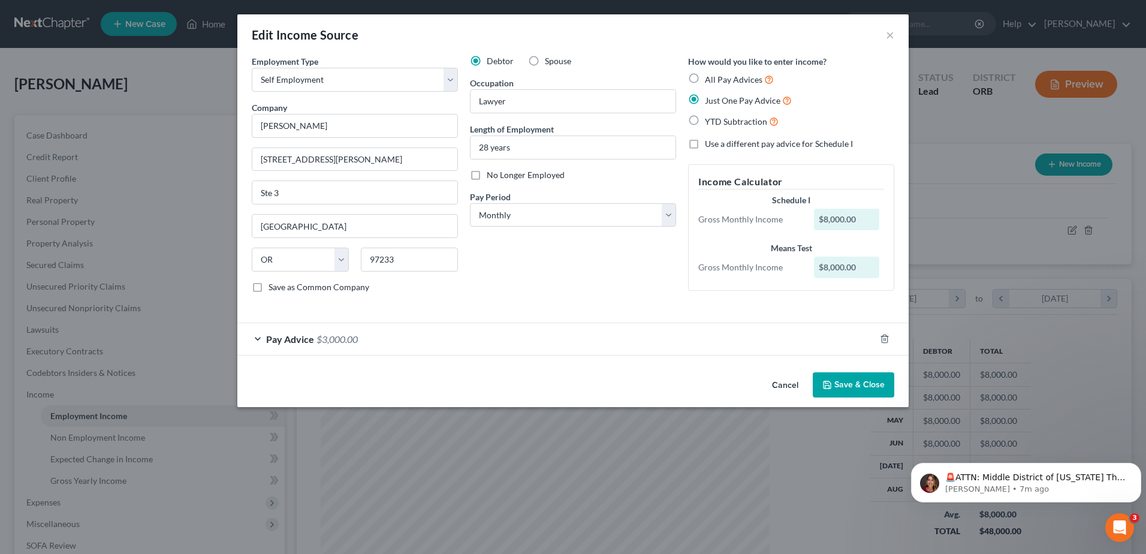
click at [710, 342] on div "Pay Advice $3,000.00" at bounding box center [556, 339] width 638 height 32
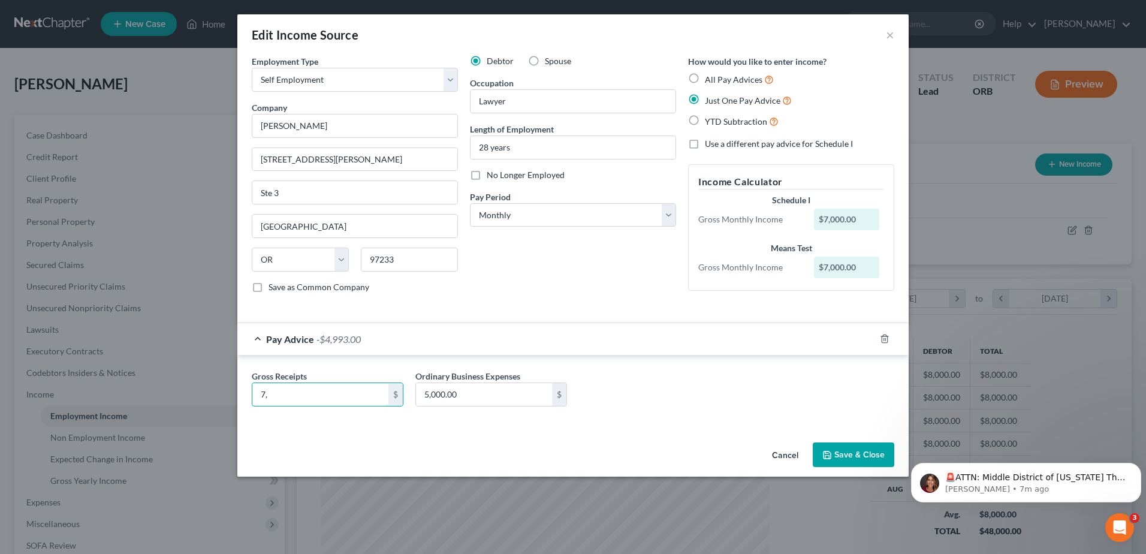
type input "7"
type input "8,000"
click at [856, 451] on button "Save & Close" at bounding box center [853, 454] width 81 height 25
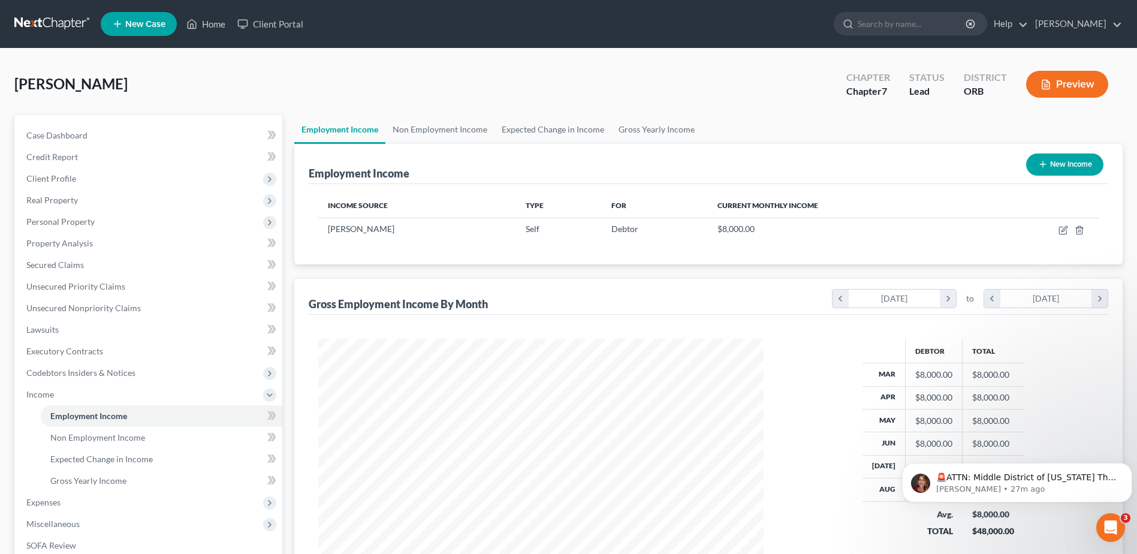
scroll to position [170, 0]
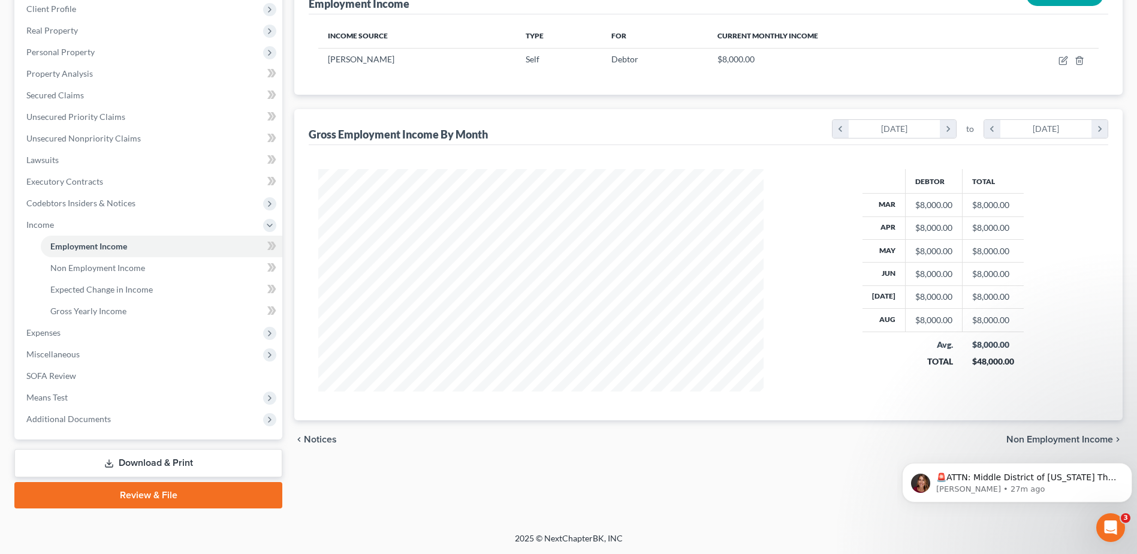
click at [156, 463] on link "Download & Print" at bounding box center [148, 463] width 268 height 28
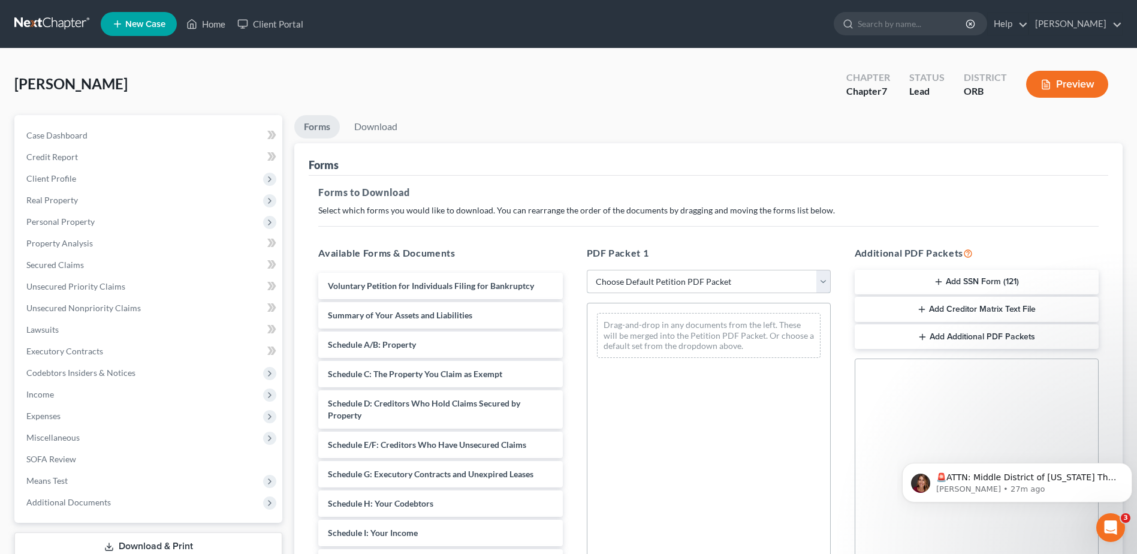
click at [711, 284] on select "Choose Default Petition PDF Packet Complete Bankruptcy Petition (all forms and …" at bounding box center [709, 282] width 244 height 24
select select "4"
click at [587, 270] on select "Choose Default Petition PDF Packet Complete Bankruptcy Petition (all forms and …" at bounding box center [709, 282] width 244 height 24
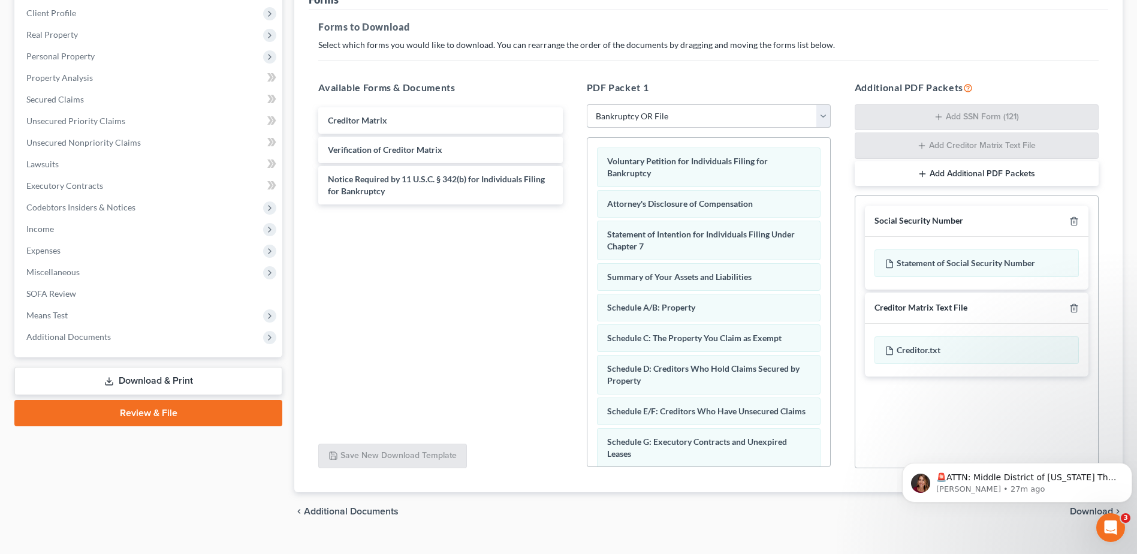
scroll to position [188, 0]
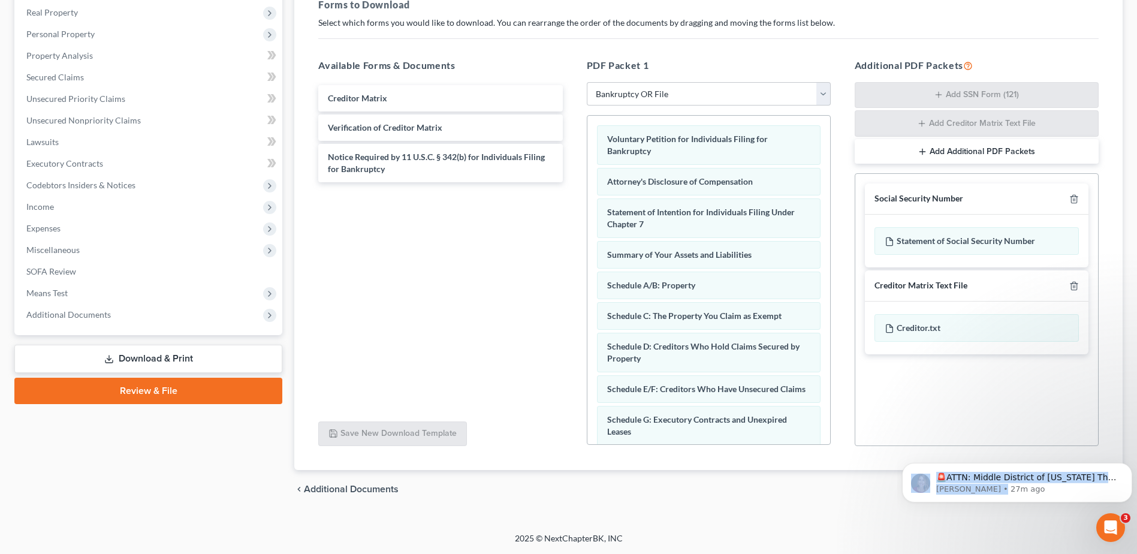
drag, startPoint x: 1032, startPoint y: 487, endPoint x: 1039, endPoint y: 584, distance: 97.3
click at [1039, 521] on html "🚨ATTN: Middle District of [US_STATE] The court has added a new Credit Counselin…" at bounding box center [1017, 479] width 240 height 84
drag, startPoint x: 142, startPoint y: 147, endPoint x: 963, endPoint y: 528, distance: 905.1
click at [963, 528] on div "[PERSON_NAME] Upgraded Chapter Chapter 7 Status Lead District ORB Preview Petit…" at bounding box center [568, 196] width 1137 height 671
click at [1107, 522] on icon "Open Intercom Messenger" at bounding box center [1109, 526] width 20 height 20
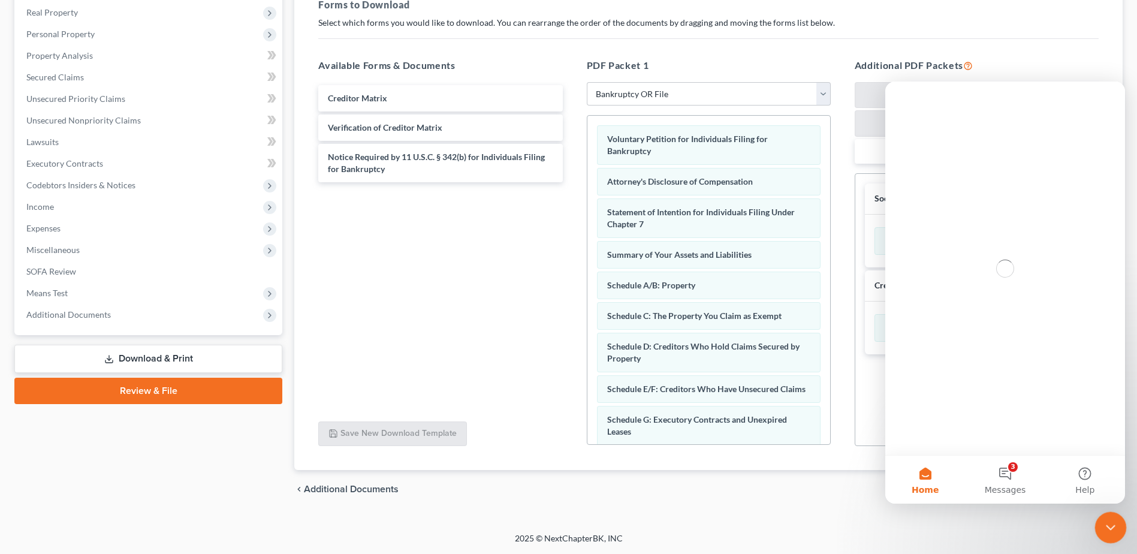
scroll to position [0, 0]
click at [1107, 522] on icon "Close Intercom Messenger" at bounding box center [1108, 525] width 14 height 14
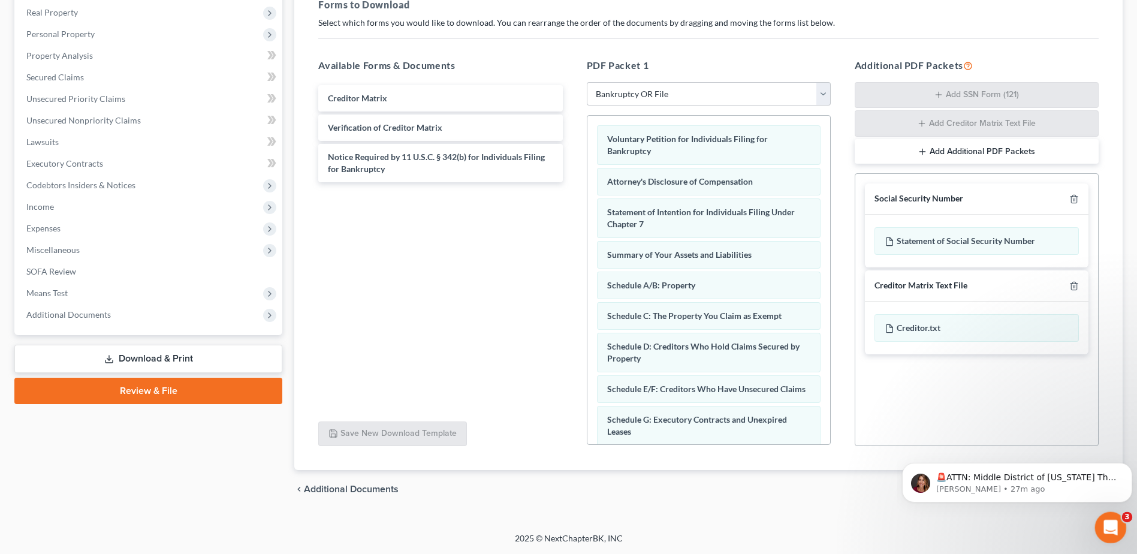
click at [1107, 536] on div "Open Intercom Messenger" at bounding box center [1109, 526] width 40 height 40
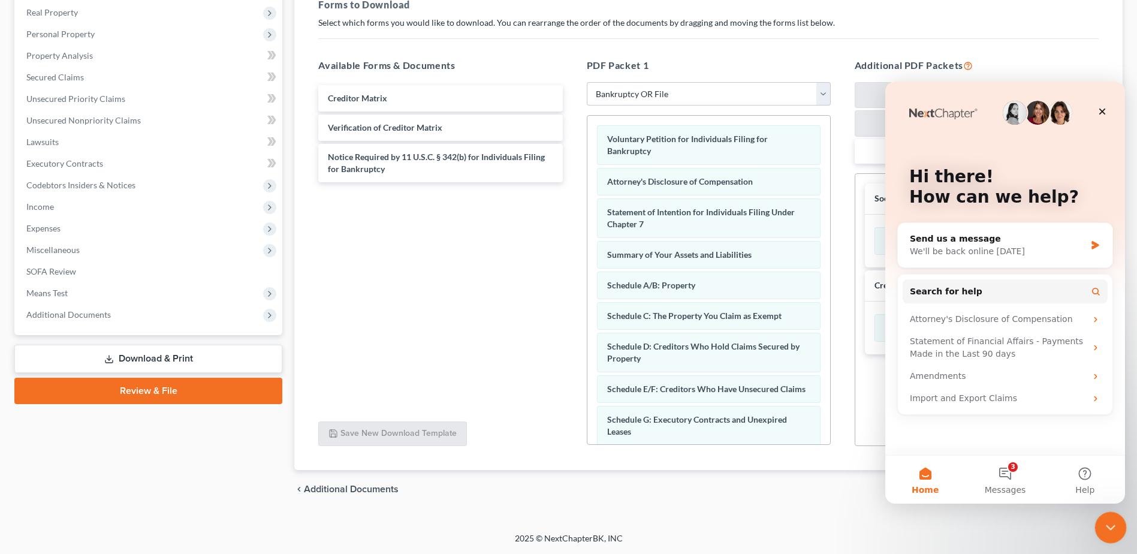
click at [1107, 536] on div "Close Intercom Messenger" at bounding box center [1108, 525] width 29 height 29
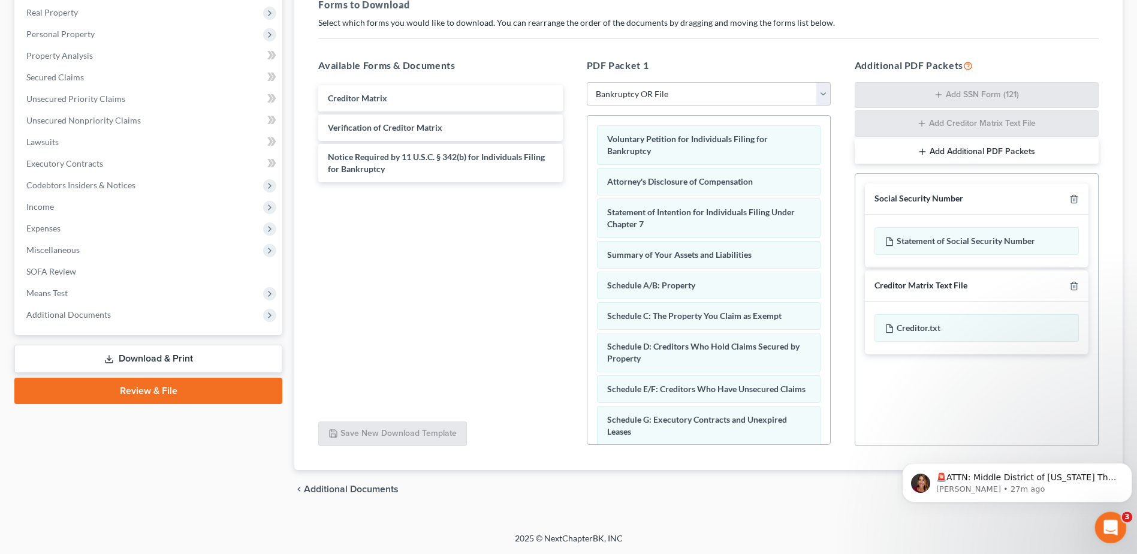
click at [1101, 534] on div "Open Intercom Messenger" at bounding box center [1109, 526] width 40 height 40
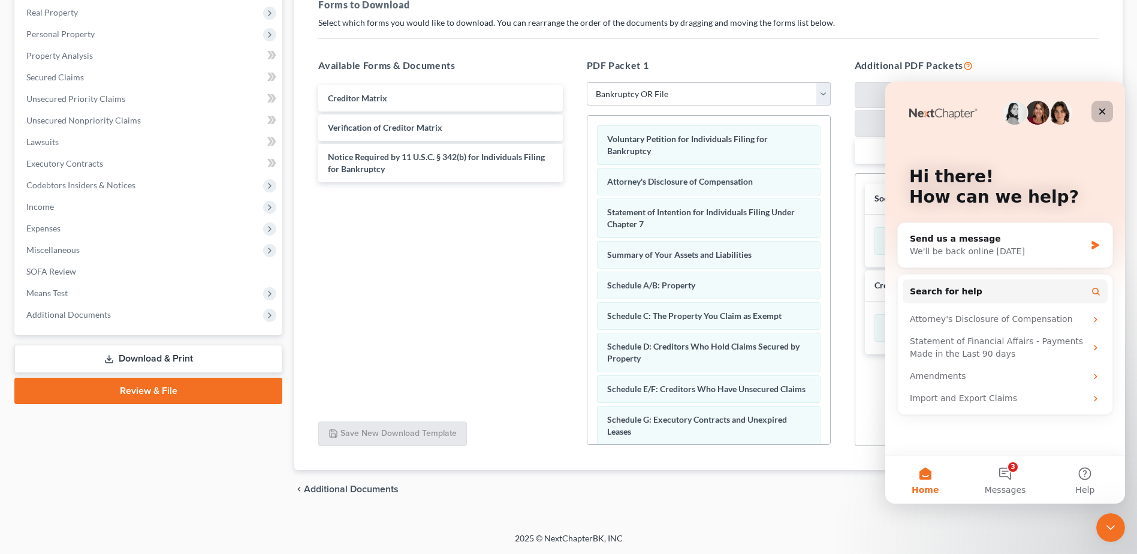
click at [1100, 111] on icon "Close" at bounding box center [1102, 112] width 10 height 10
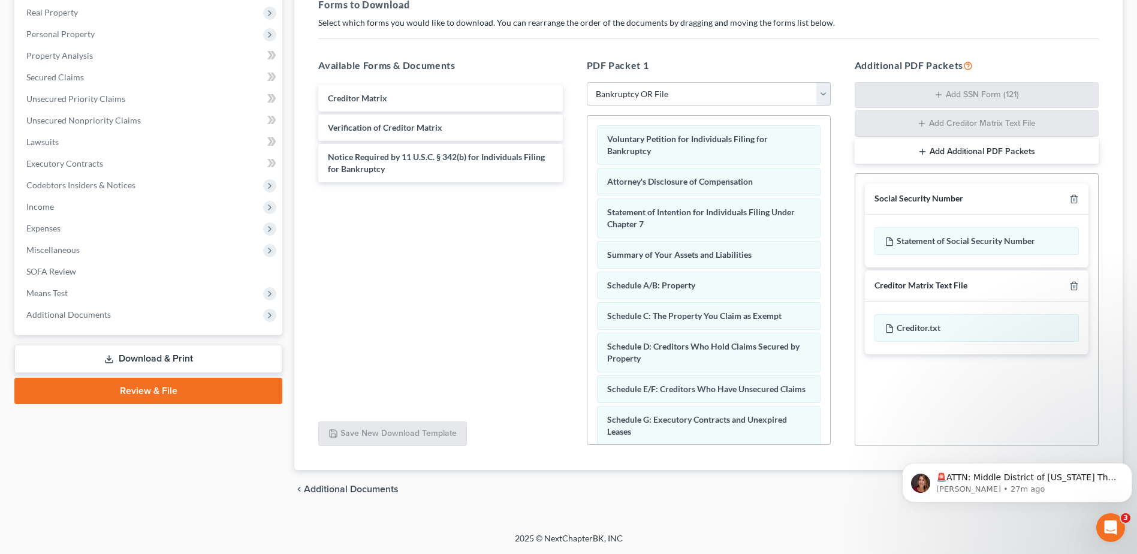
click at [946, 527] on div "[PERSON_NAME] Upgraded Chapter Chapter 7 Status Lead District ORB Preview Petit…" at bounding box center [568, 196] width 1137 height 671
click at [1119, 518] on div "Open Intercom Messenger" at bounding box center [1109, 526] width 40 height 40
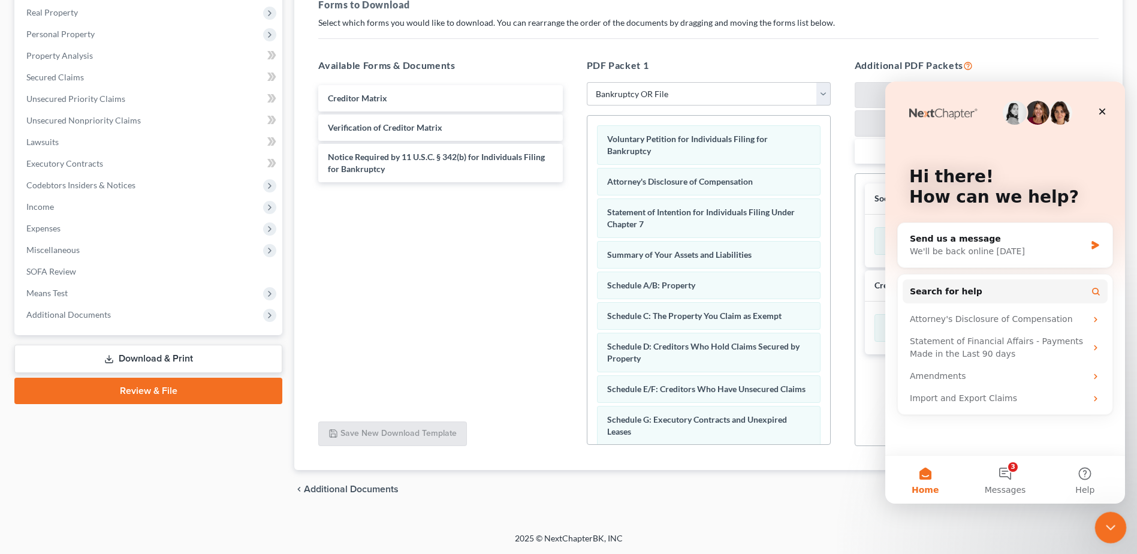
click at [1119, 518] on div "Close Intercom Messenger" at bounding box center [1108, 525] width 29 height 29
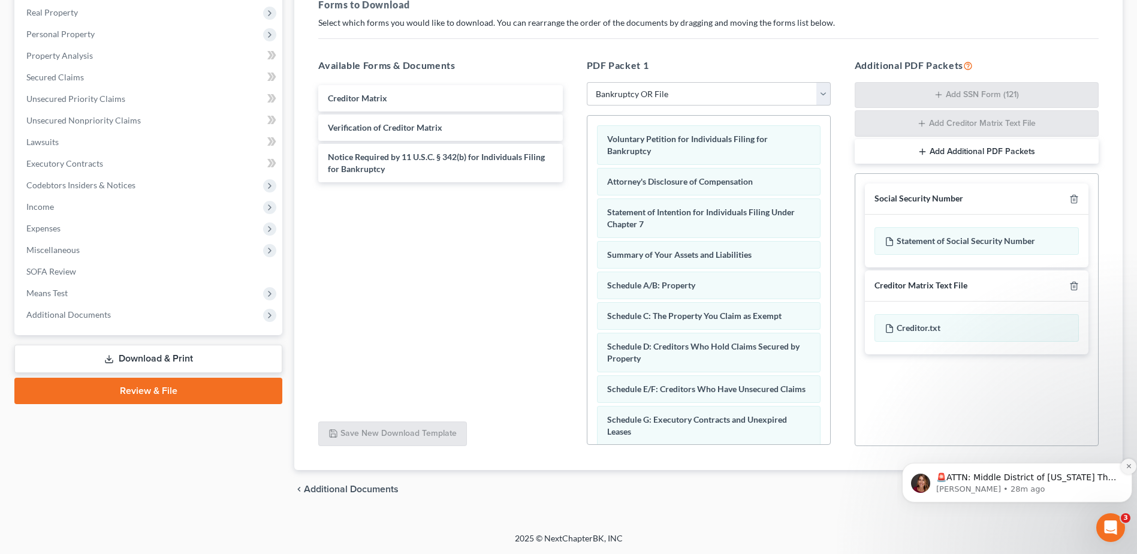
click at [1130, 469] on icon "Dismiss notification" at bounding box center [1128, 466] width 7 height 7
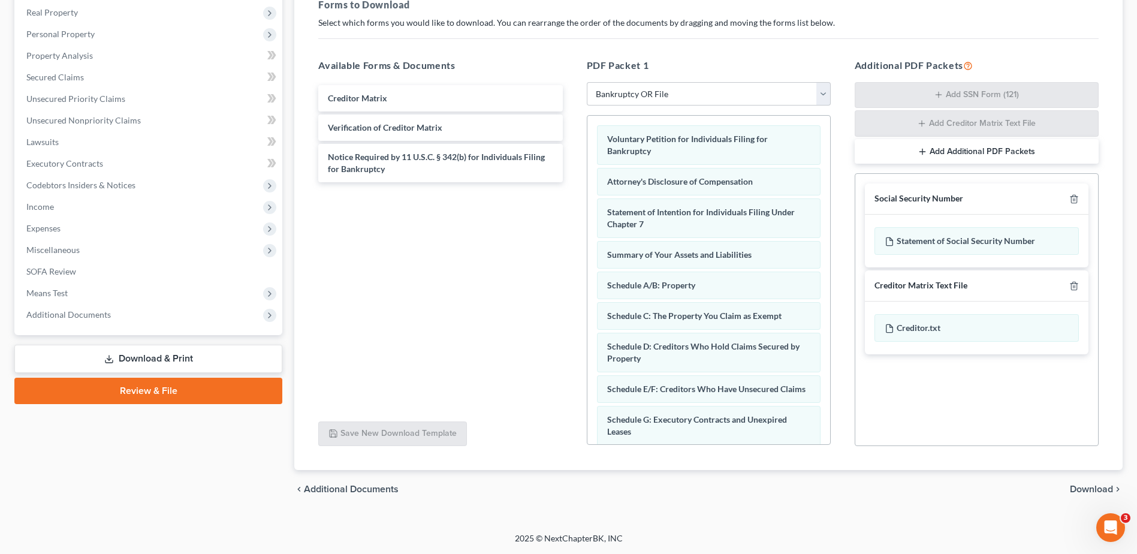
click at [1100, 487] on span "Download" at bounding box center [1091, 489] width 43 height 10
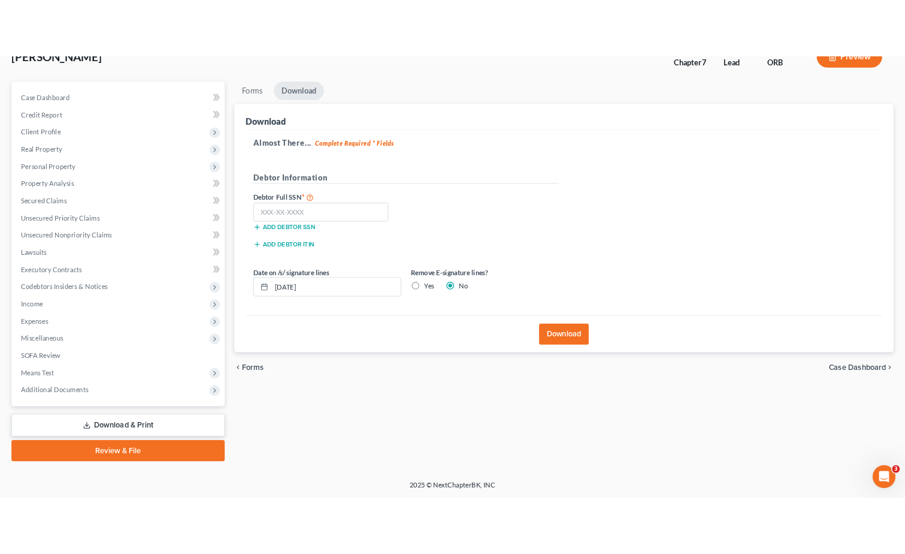
scroll to position [83, 0]
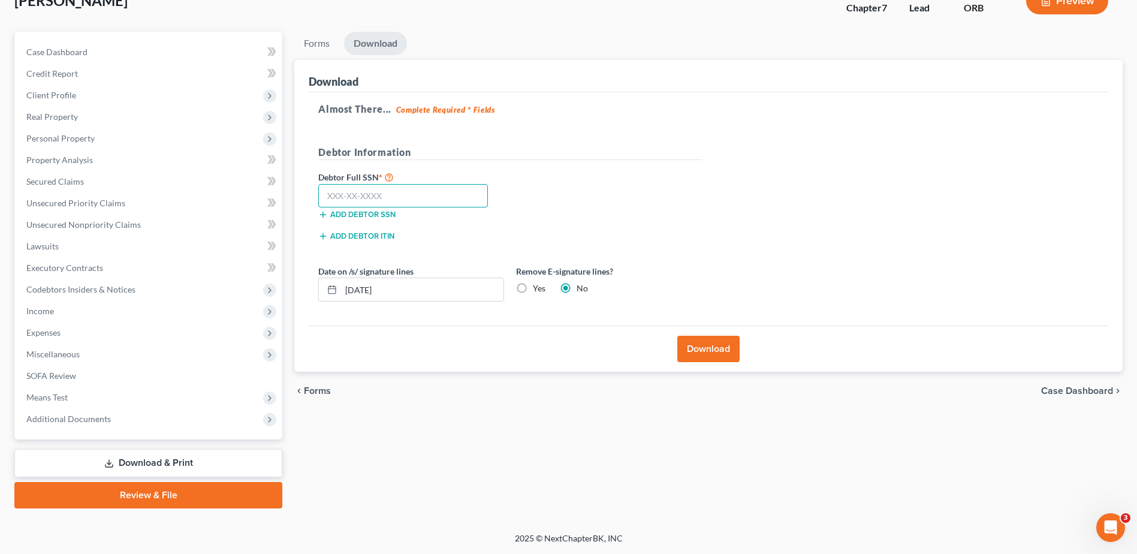
click at [477, 201] on input "text" at bounding box center [403, 196] width 170 height 24
type input "166-52-4860"
click at [356, 286] on input "[DATE]" at bounding box center [422, 289] width 162 height 23
type input "[DATE]"
click at [721, 348] on button "Download" at bounding box center [708, 349] width 62 height 26
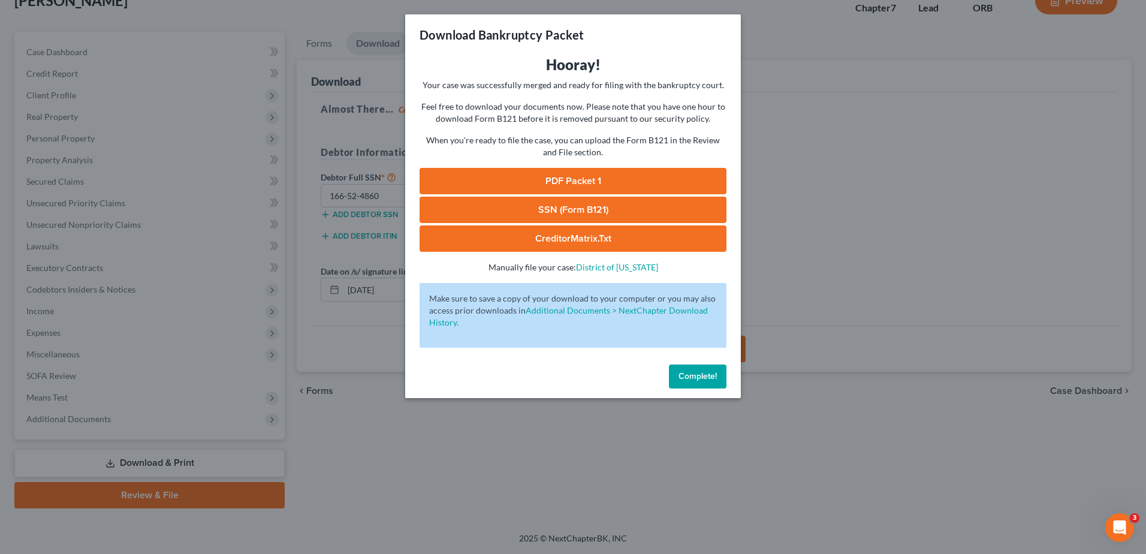
click at [580, 178] on link "PDF Packet 1" at bounding box center [572, 181] width 307 height 26
click at [582, 209] on link "SSN (Form B121)" at bounding box center [572, 210] width 307 height 26
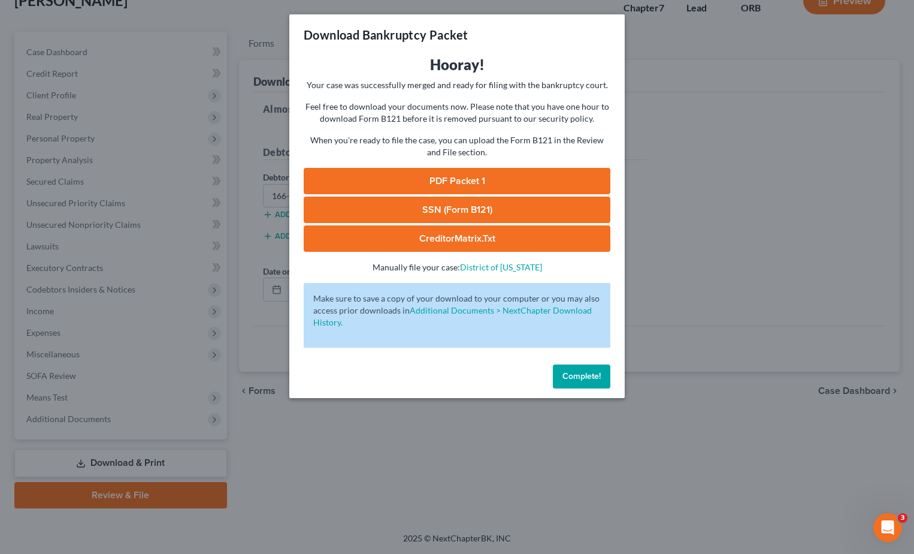
click at [473, 179] on link "PDF Packet 1" at bounding box center [457, 181] width 307 height 26
click at [579, 381] on button "Complete!" at bounding box center [582, 376] width 58 height 24
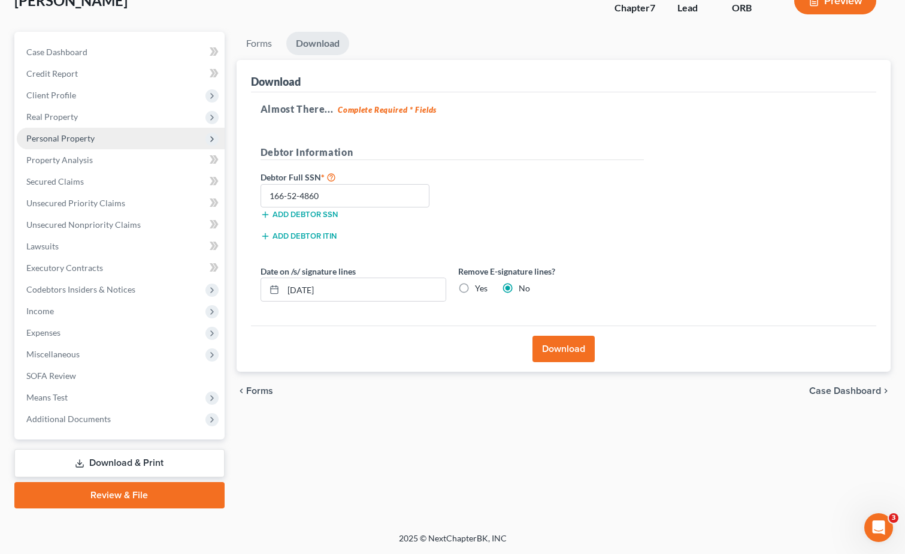
click at [125, 144] on span "Personal Property" at bounding box center [121, 139] width 208 height 22
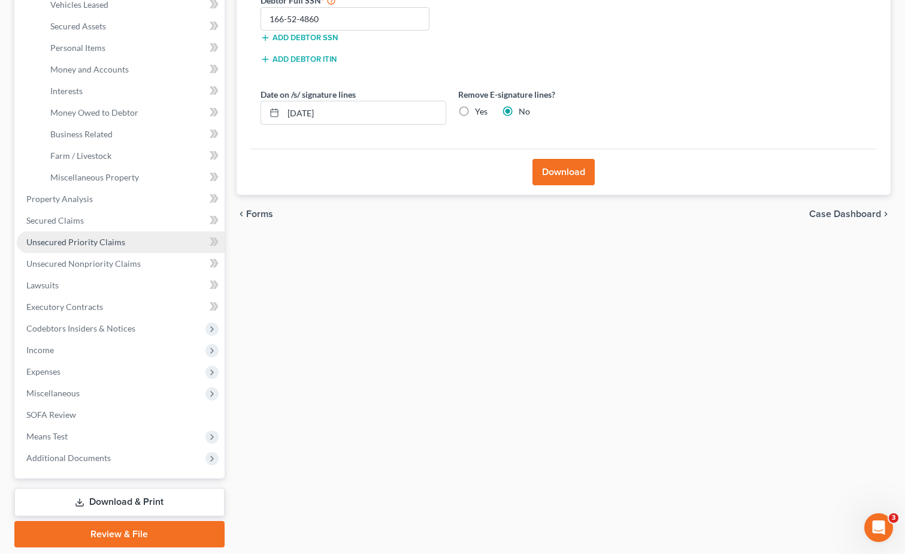
scroll to position [239, 0]
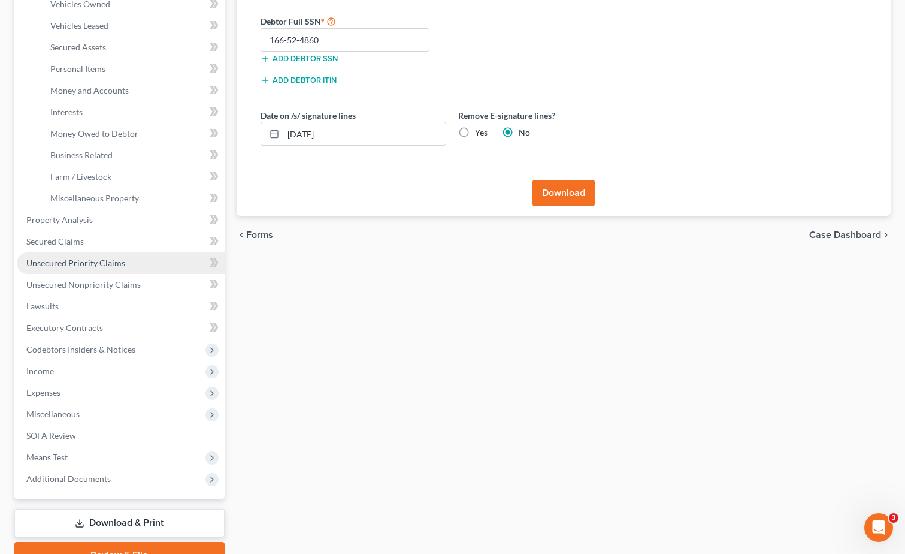
click at [132, 419] on span "Miscellaneous" at bounding box center [121, 414] width 208 height 22
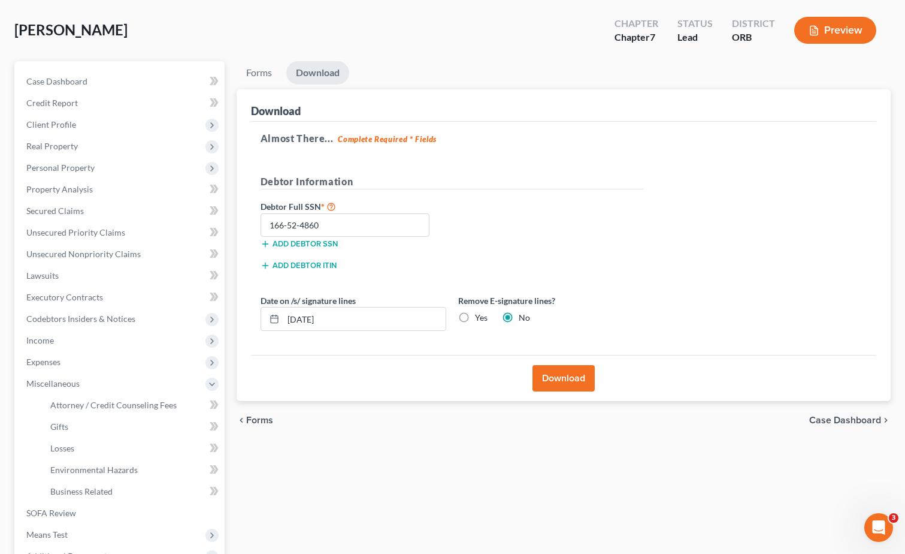
scroll to position [0, 0]
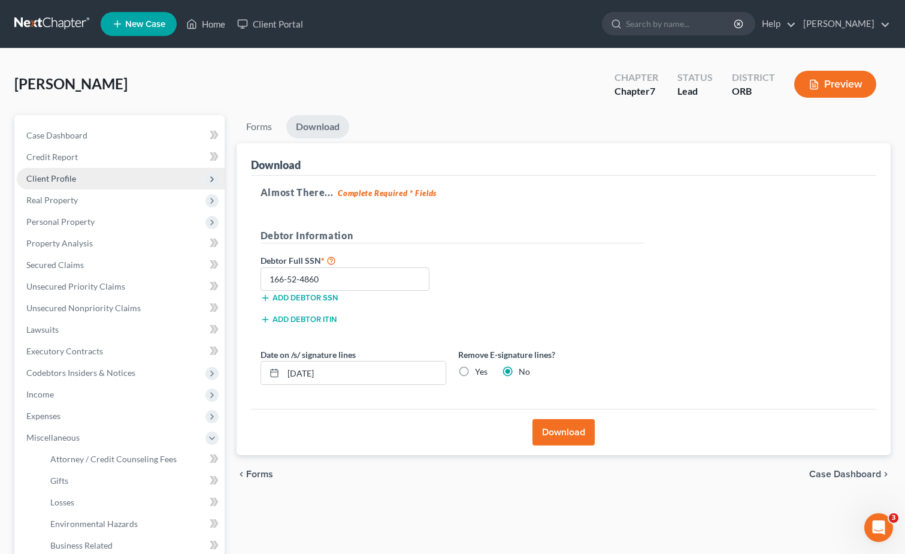
click at [78, 172] on span "Client Profile" at bounding box center [121, 179] width 208 height 22
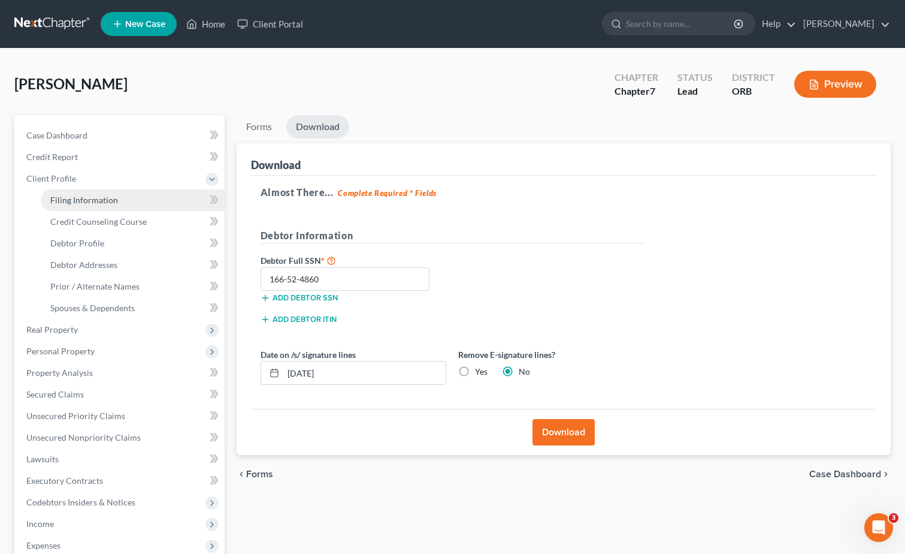
click at [75, 190] on link "Filing Information" at bounding box center [133, 200] width 184 height 22
select select "1"
select select "0"
select select "66"
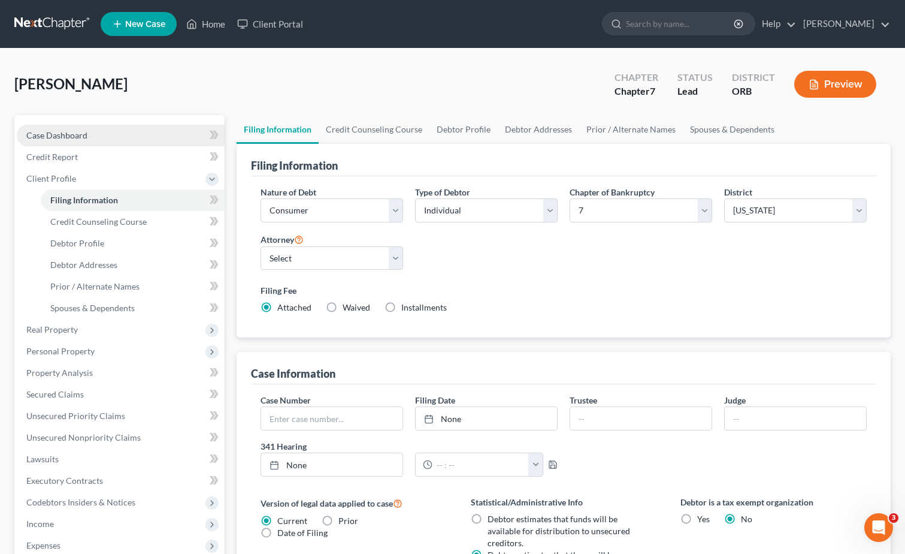
click at [49, 135] on span "Case Dashboard" at bounding box center [56, 135] width 61 height 10
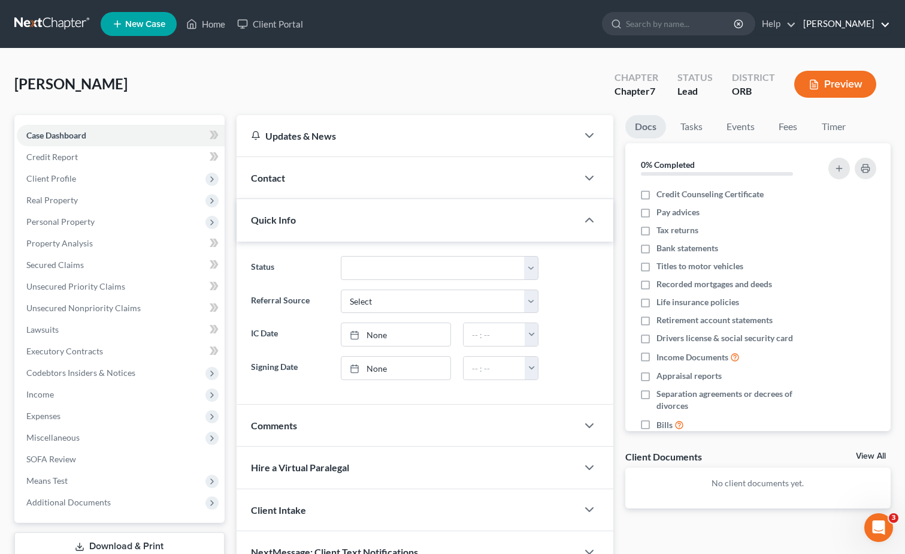
click at [876, 26] on link "[PERSON_NAME]" at bounding box center [844, 24] width 93 height 22
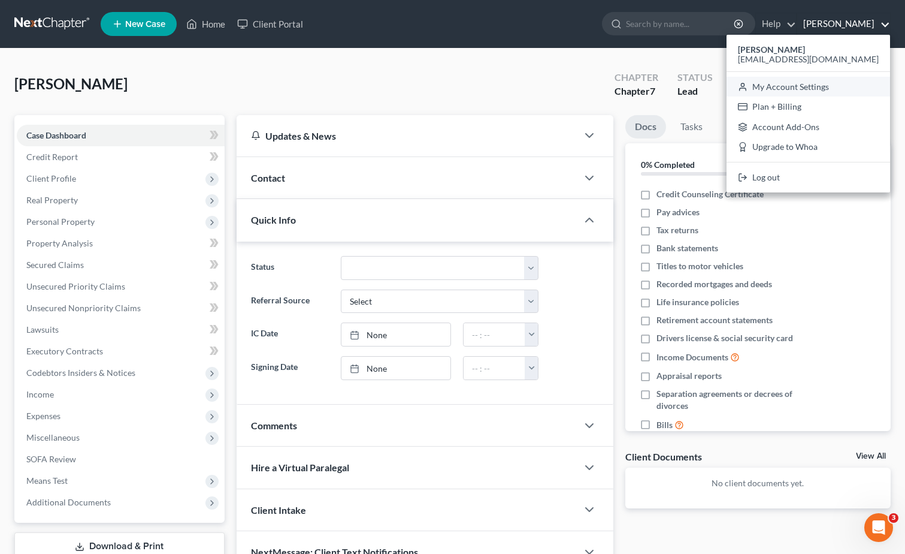
click at [841, 89] on link "My Account Settings" at bounding box center [809, 87] width 164 height 20
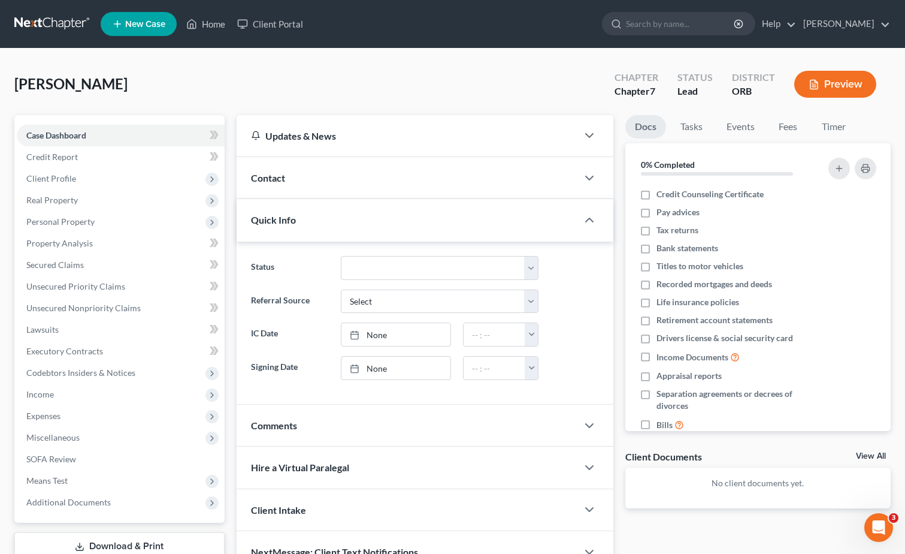
select select "66"
select select "29"
select select "38"
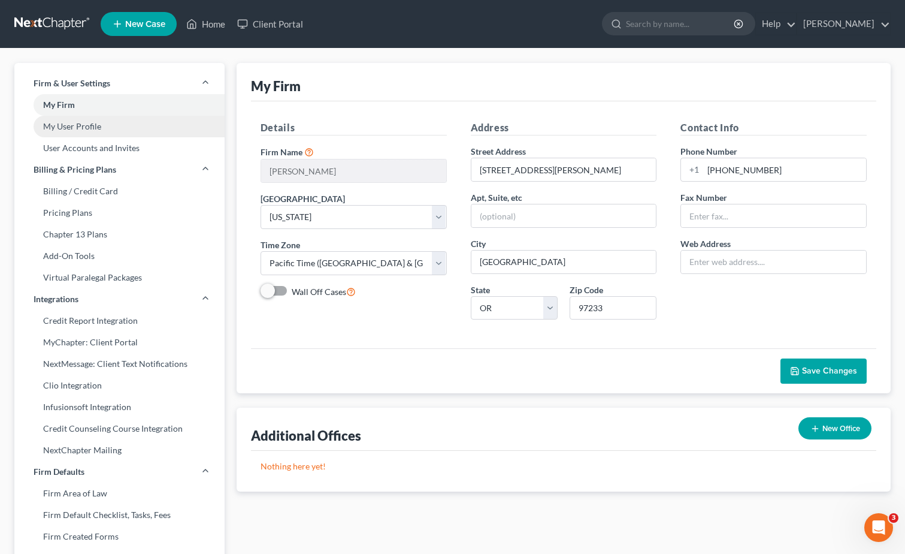
click at [109, 132] on link "My User Profile" at bounding box center [119, 127] width 210 height 22
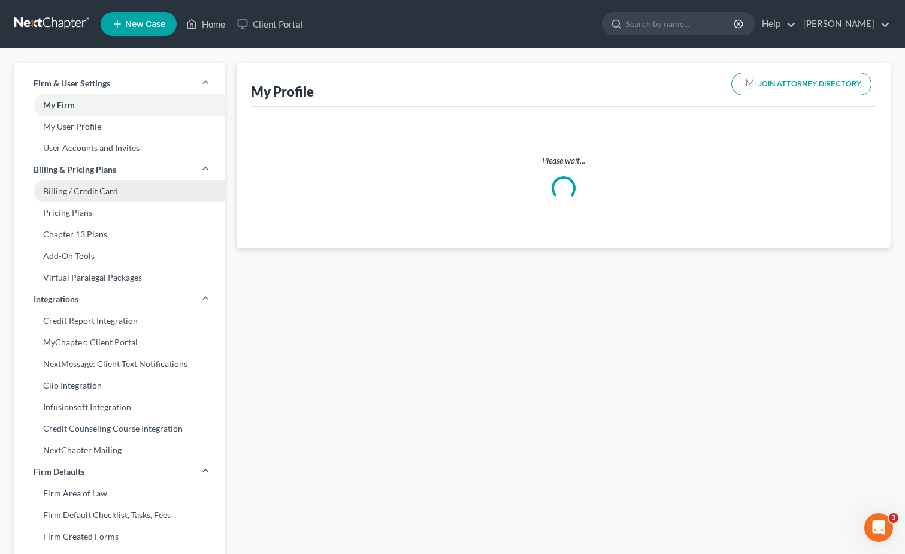
select select "38"
select select "attorney"
select select "0"
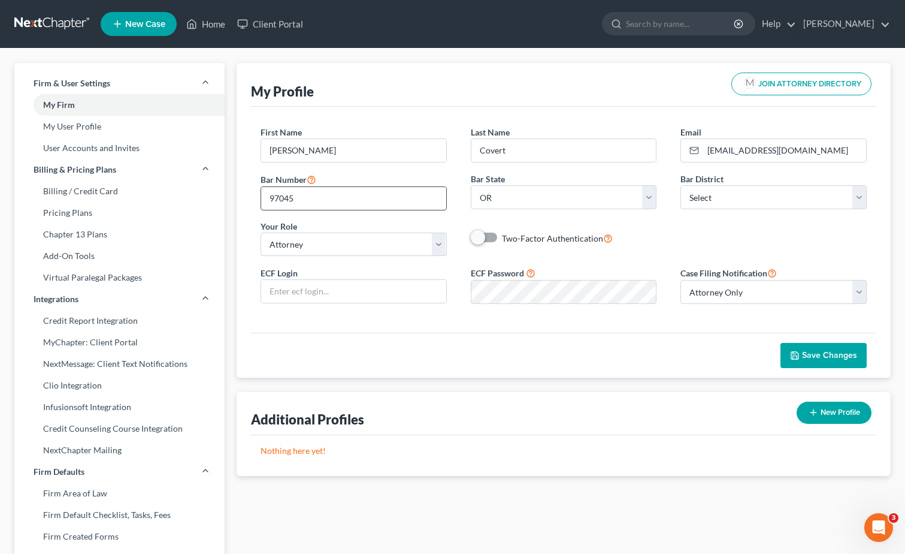
click at [328, 189] on input "97045" at bounding box center [353, 198] width 185 height 23
type input "970459"
click at [846, 350] on span "Save Changes" at bounding box center [829, 355] width 55 height 10
click at [197, 25] on icon at bounding box center [191, 24] width 11 height 14
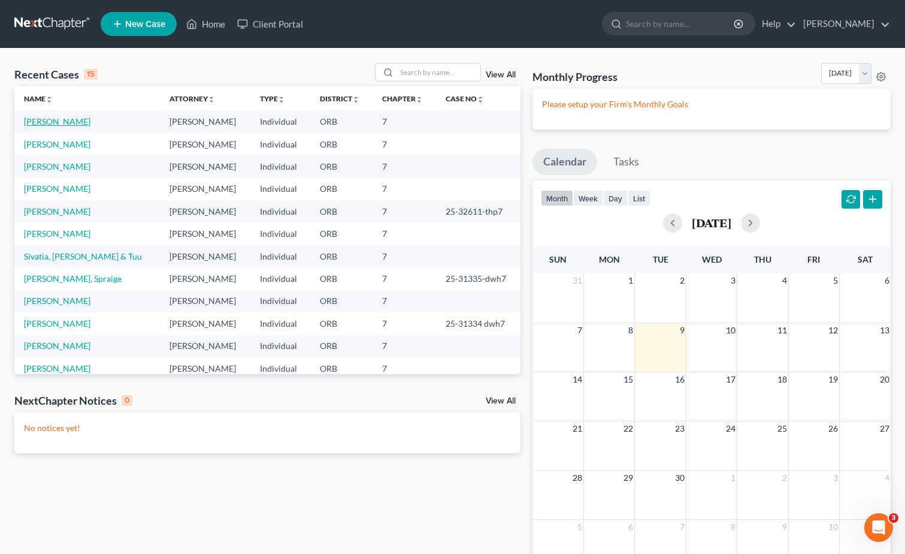
click at [50, 118] on link "[PERSON_NAME]" at bounding box center [57, 121] width 67 height 10
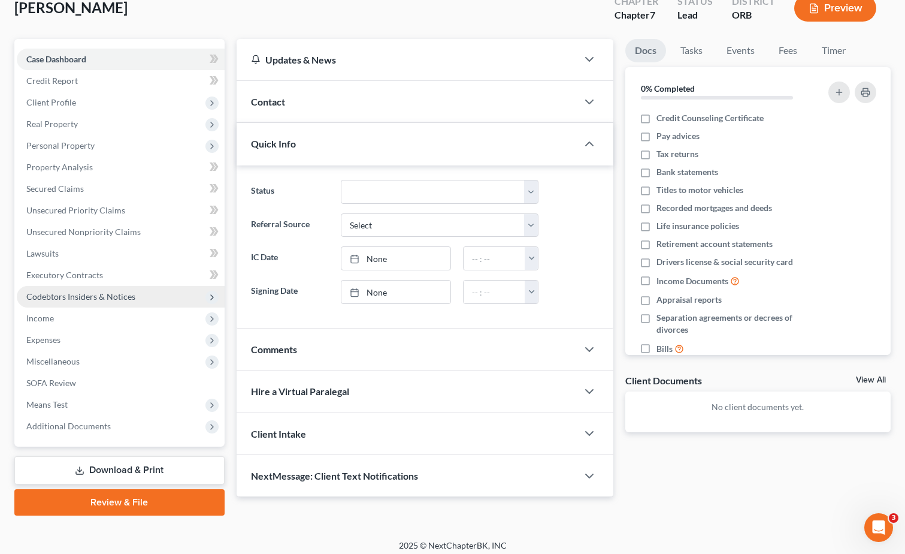
scroll to position [83, 0]
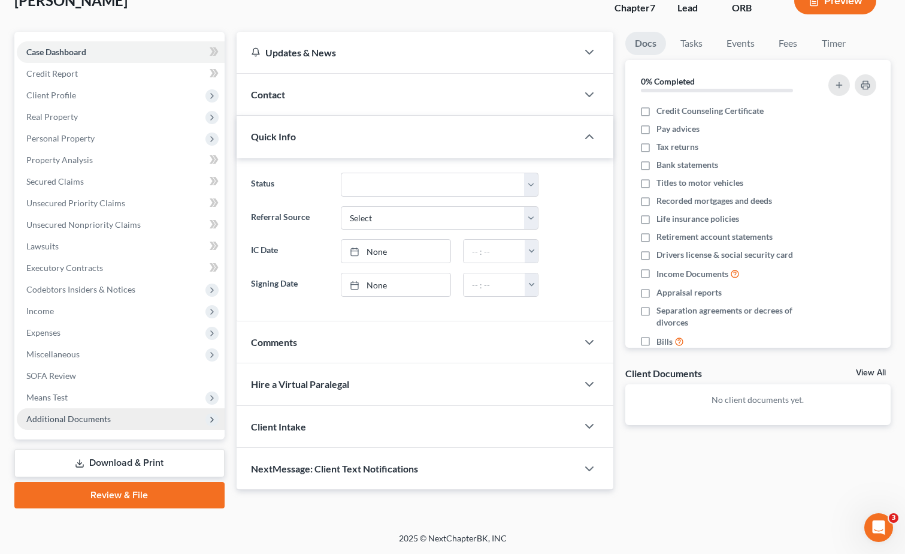
click at [84, 420] on span "Additional Documents" at bounding box center [68, 418] width 84 height 10
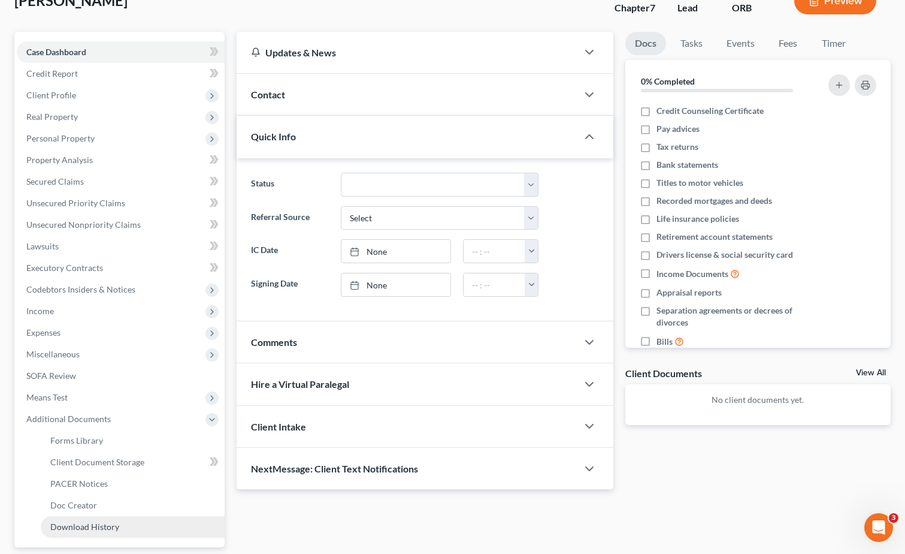
click at [143, 523] on link "Download History" at bounding box center [133, 527] width 184 height 22
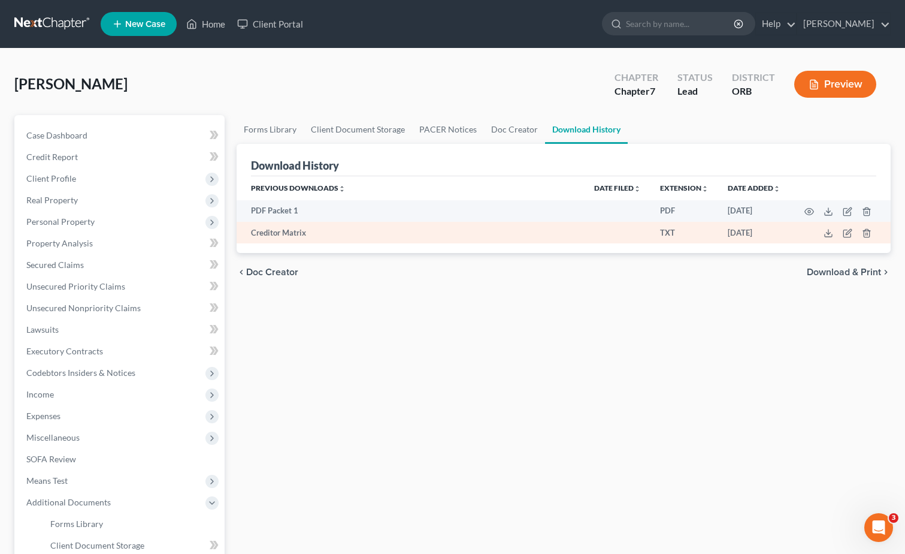
click at [769, 236] on td "[DATE]" at bounding box center [754, 233] width 72 height 22
click at [824, 229] on icon at bounding box center [829, 233] width 10 height 10
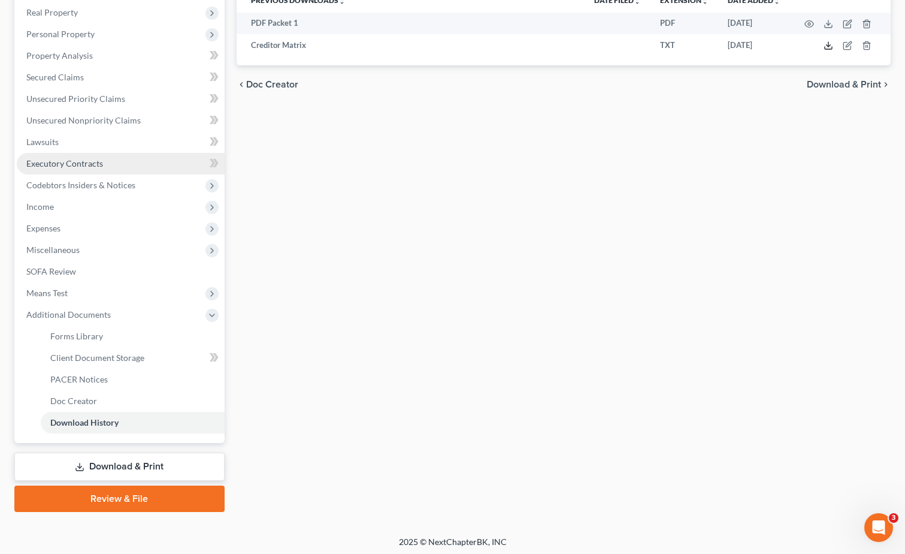
scroll to position [191, 0]
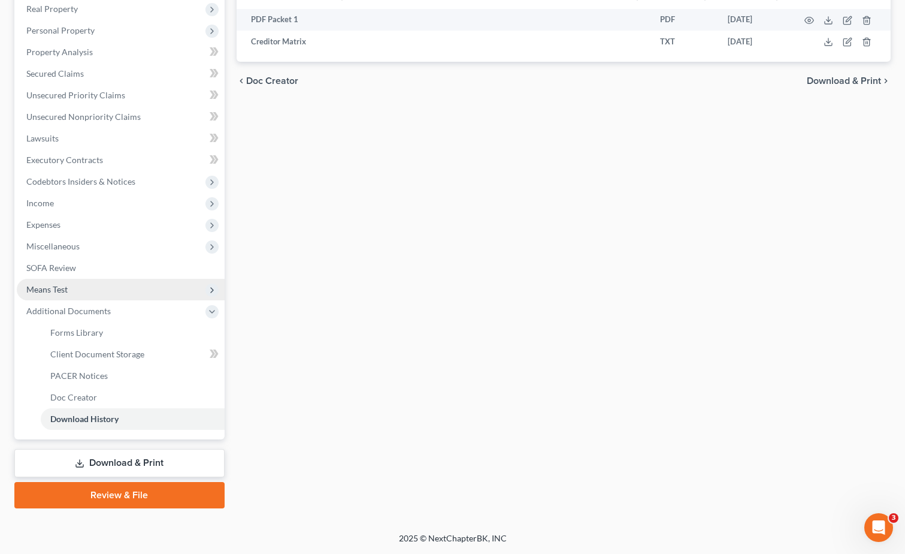
click at [127, 295] on span "Means Test" at bounding box center [121, 290] width 208 height 22
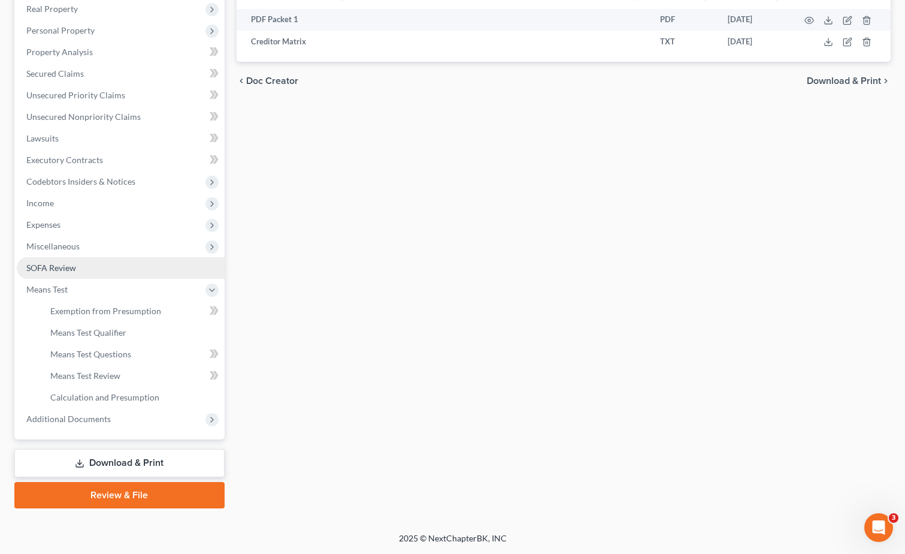
click at [100, 265] on link "SOFA Review" at bounding box center [121, 268] width 208 height 22
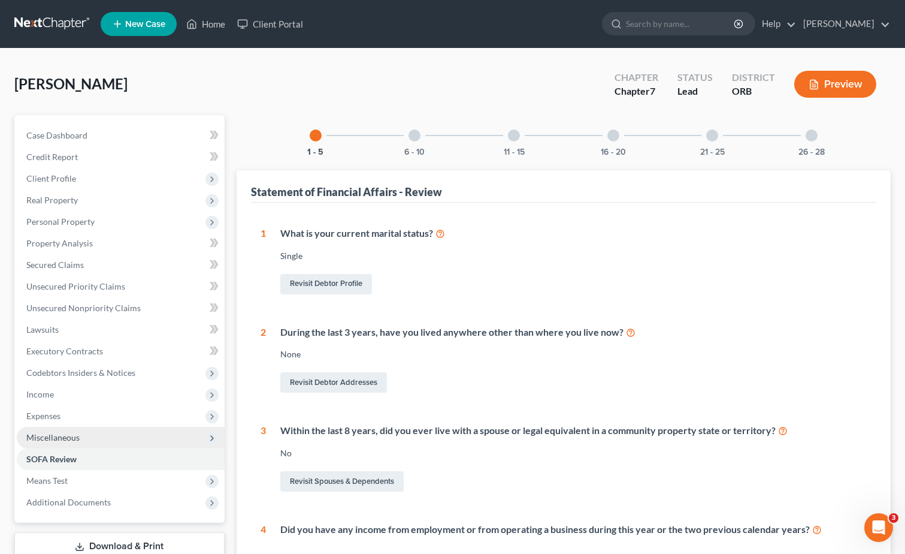
click at [148, 434] on span "Miscellaneous" at bounding box center [121, 438] width 208 height 22
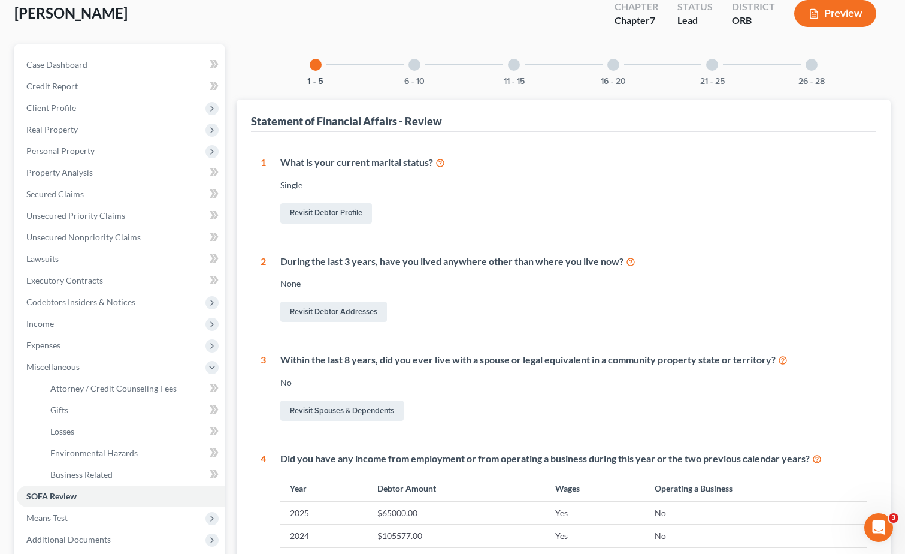
scroll to position [300, 0]
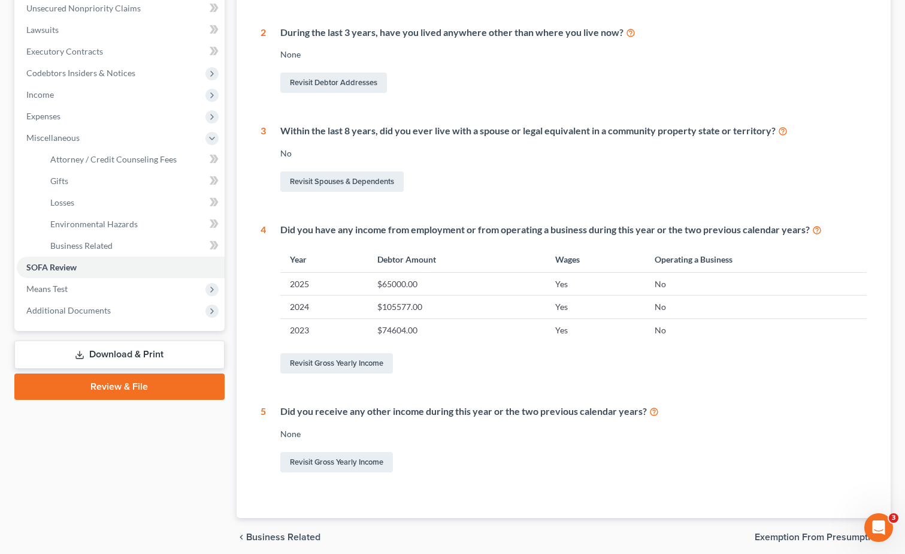
drag, startPoint x: 101, startPoint y: 243, endPoint x: 625, endPoint y: 215, distance: 524.5
click at [625, 215] on div "1 What is your current marital status? [DEMOGRAPHIC_DATA] Revisit Debtor Profil…" at bounding box center [564, 201] width 606 height 548
drag, startPoint x: 470, startPoint y: 360, endPoint x: 446, endPoint y: 381, distance: 31.4
click at [446, 381] on div "1 What is your current marital status? [DEMOGRAPHIC_DATA] Revisit Debtor Profil…" at bounding box center [564, 201] width 606 height 548
click at [360, 359] on link "Revisit Gross Yearly Income" at bounding box center [336, 363] width 113 height 20
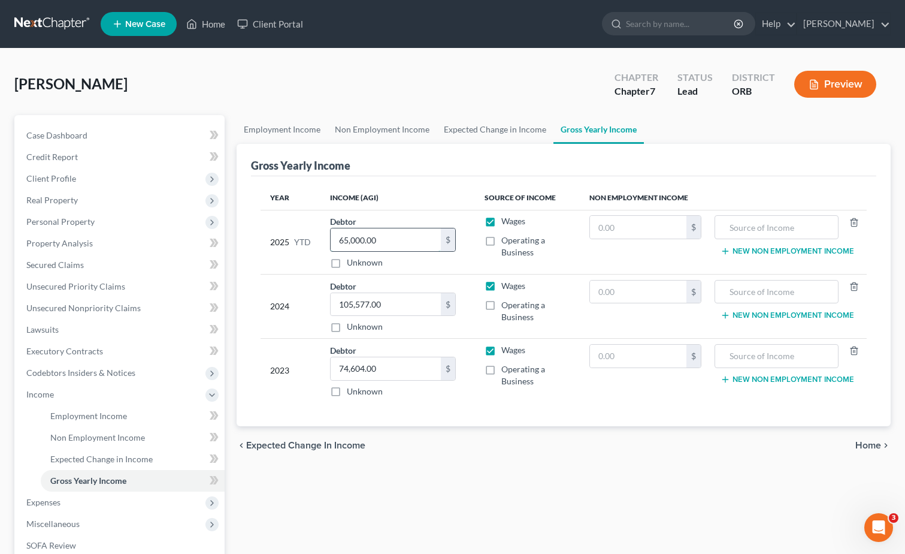
click at [415, 243] on input "65,000.00" at bounding box center [386, 239] width 110 height 23
type input "0"
type input "70,000"
click at [878, 450] on span "Home" at bounding box center [869, 445] width 26 height 10
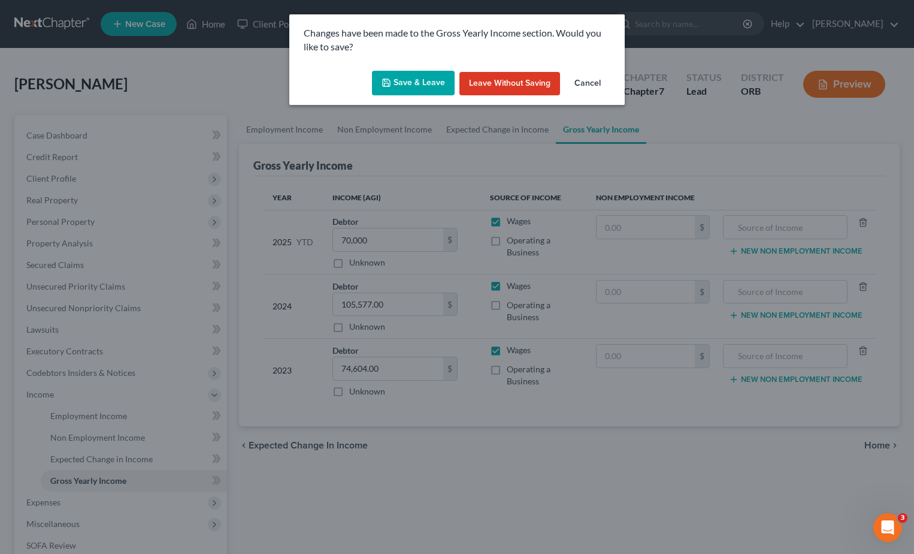
click at [447, 87] on button "Save & Leave" at bounding box center [413, 83] width 83 height 25
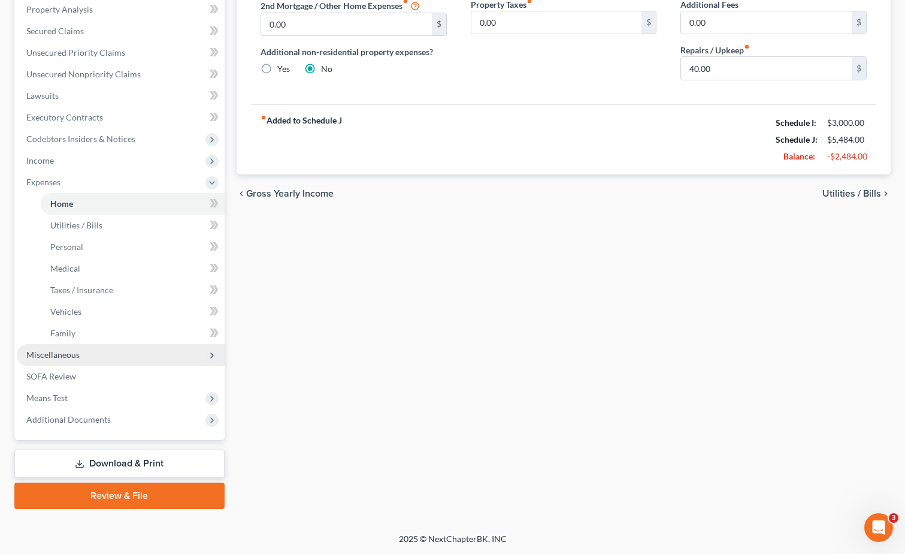
scroll to position [234, 0]
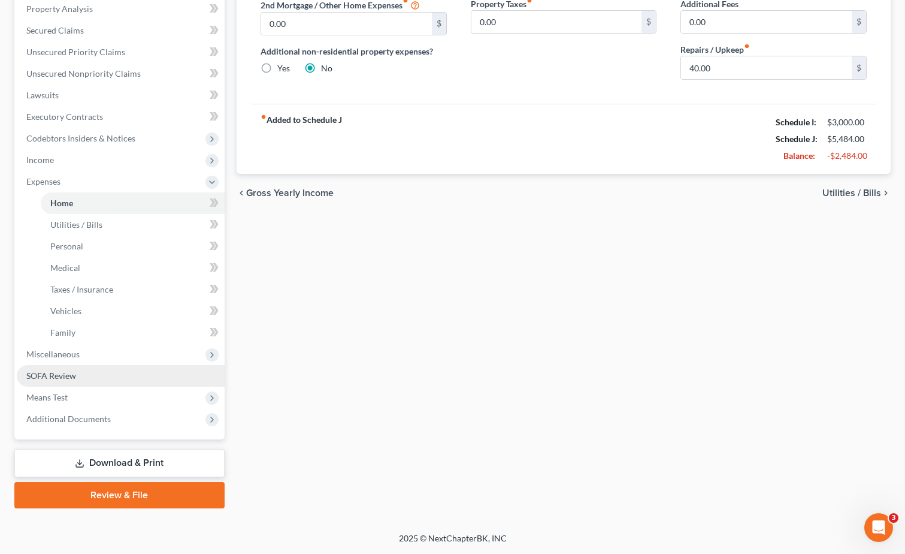
click at [134, 377] on link "SOFA Review" at bounding box center [121, 376] width 208 height 22
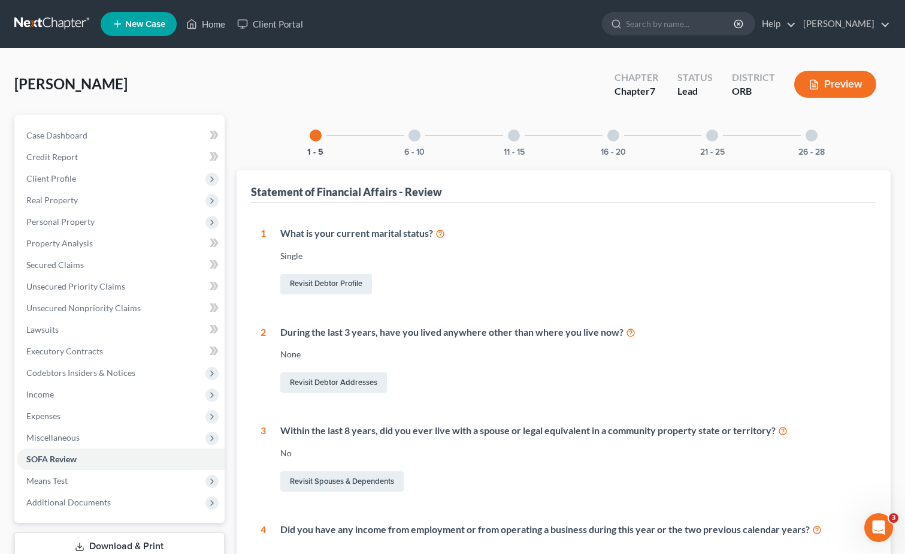
click at [819, 142] on div "26 - 28" at bounding box center [812, 135] width 41 height 41
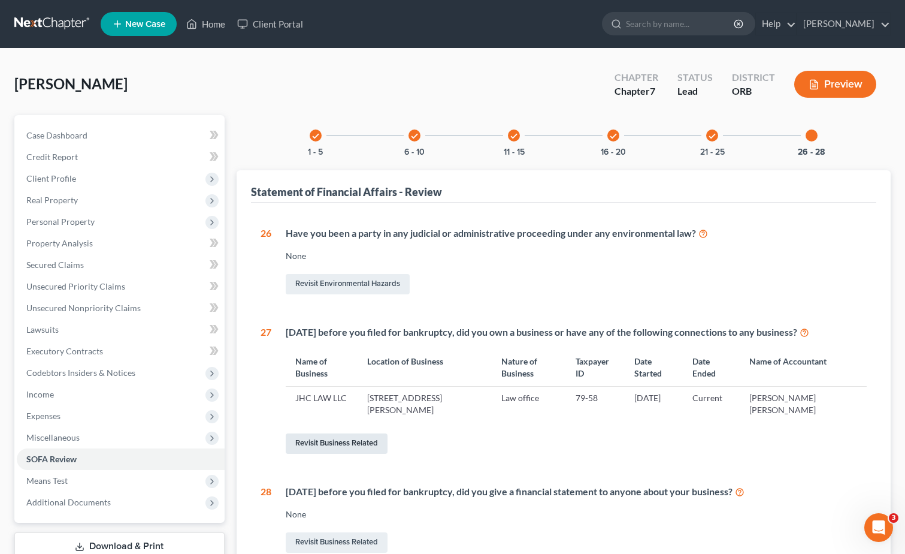
click at [368, 446] on link "Revisit Business Related" at bounding box center [337, 443] width 102 height 20
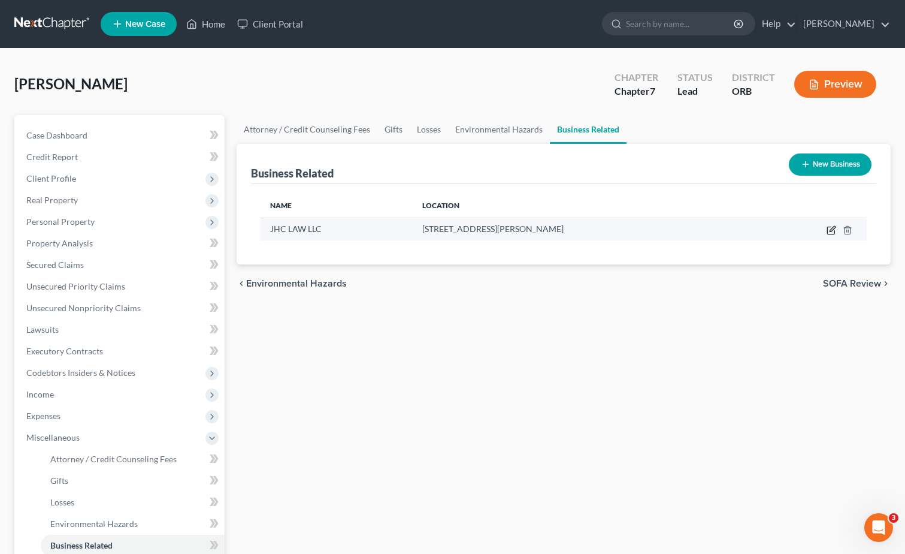
click at [832, 227] on icon "button" at bounding box center [832, 230] width 10 height 10
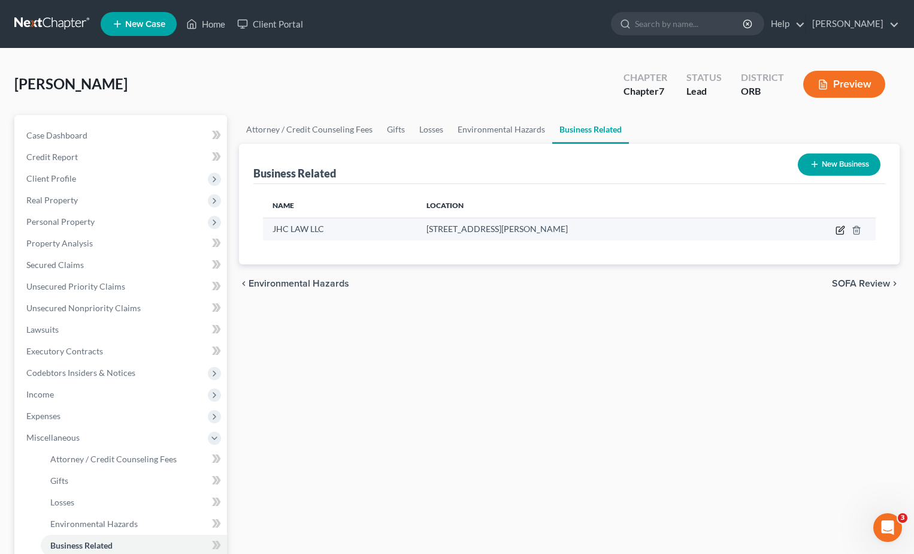
select select "member"
select select "38"
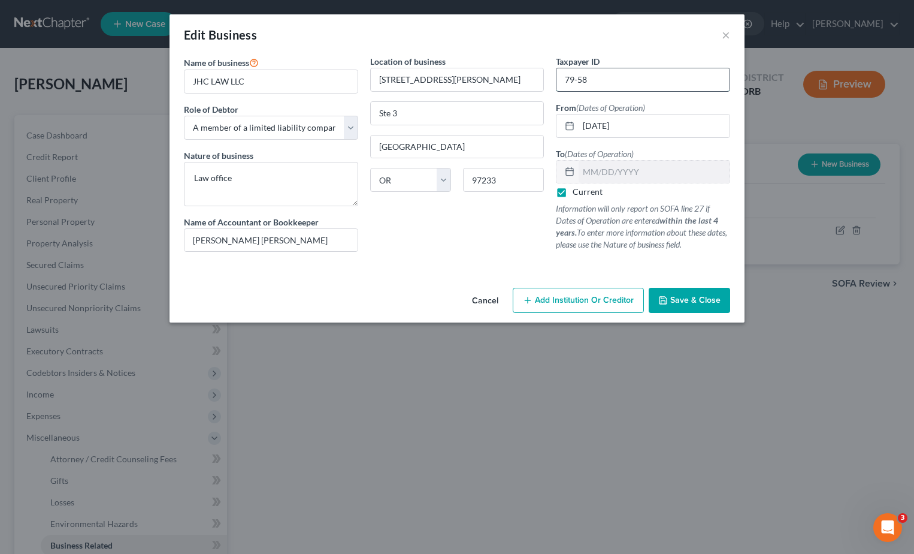
click at [588, 77] on input "79-58" at bounding box center [643, 79] width 173 height 23
type input "0"
drag, startPoint x: 616, startPoint y: 84, endPoint x: 877, endPoint y: 33, distance: 265.7
click at [617, 83] on input "00-000" at bounding box center [643, 79] width 173 height 23
type input "0"
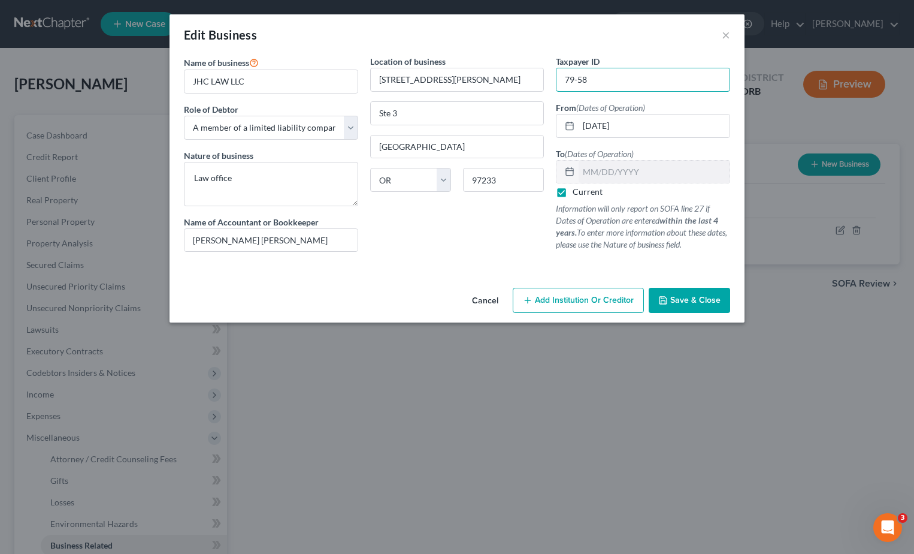
type input "79-58"
drag, startPoint x: 717, startPoint y: 216, endPoint x: 701, endPoint y: 292, distance: 78.4
click at [701, 292] on button "Save & Close" at bounding box center [689, 300] width 81 height 25
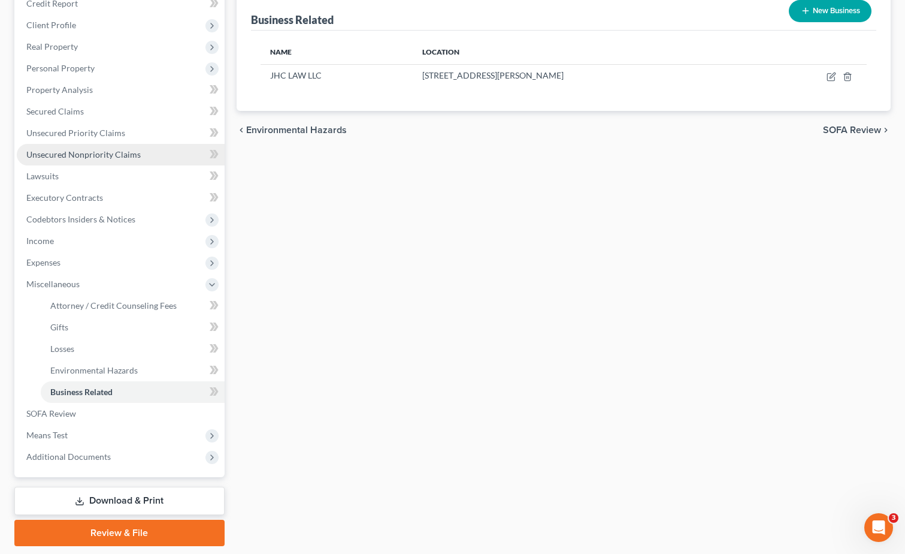
scroll to position [191, 0]
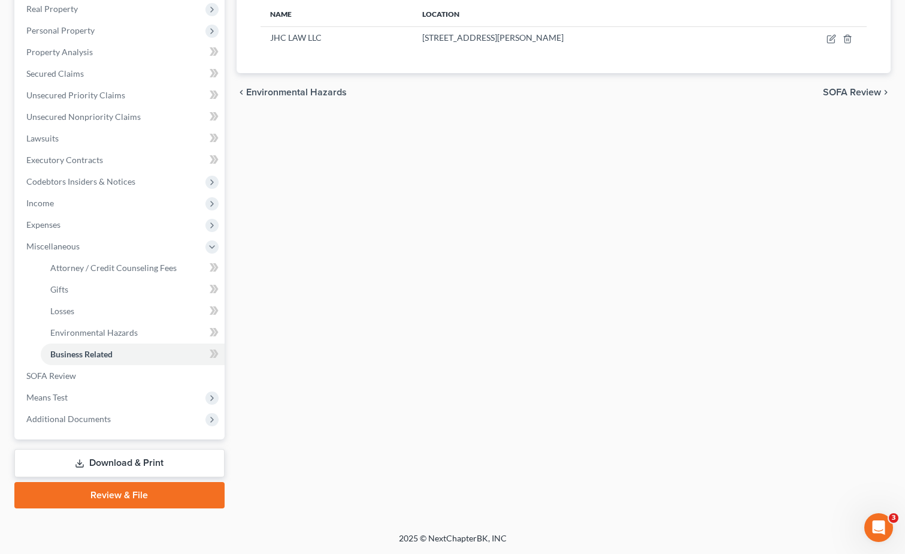
click at [396, 427] on div "Attorney / Credit Counseling Fees Gifts Losses Environmental Hazards Business R…" at bounding box center [564, 216] width 666 height 584
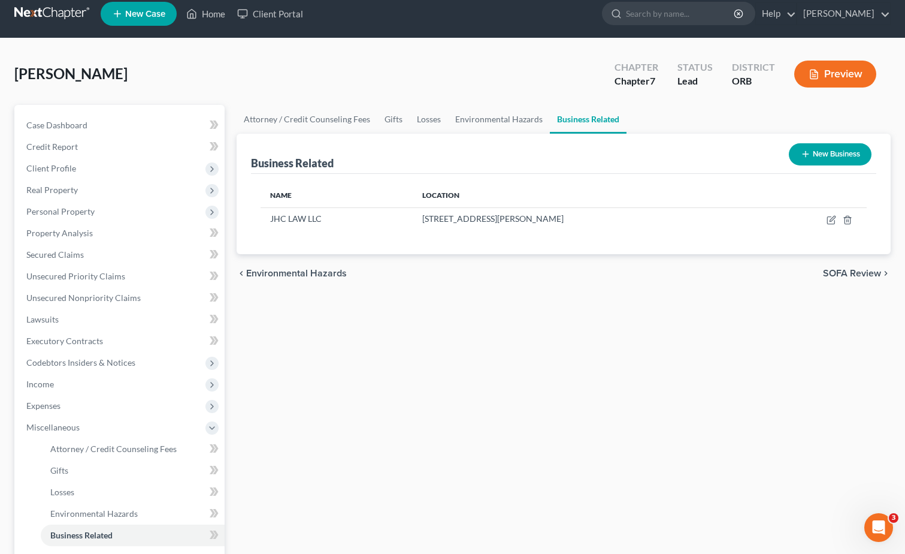
scroll to position [0, 0]
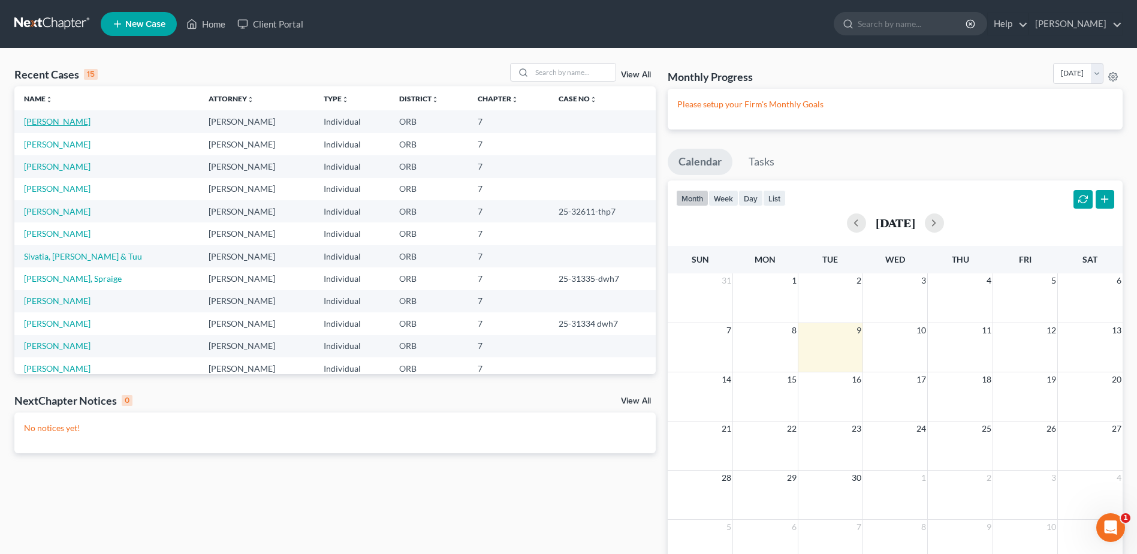
click at [40, 125] on link "[PERSON_NAME]" at bounding box center [57, 121] width 67 height 10
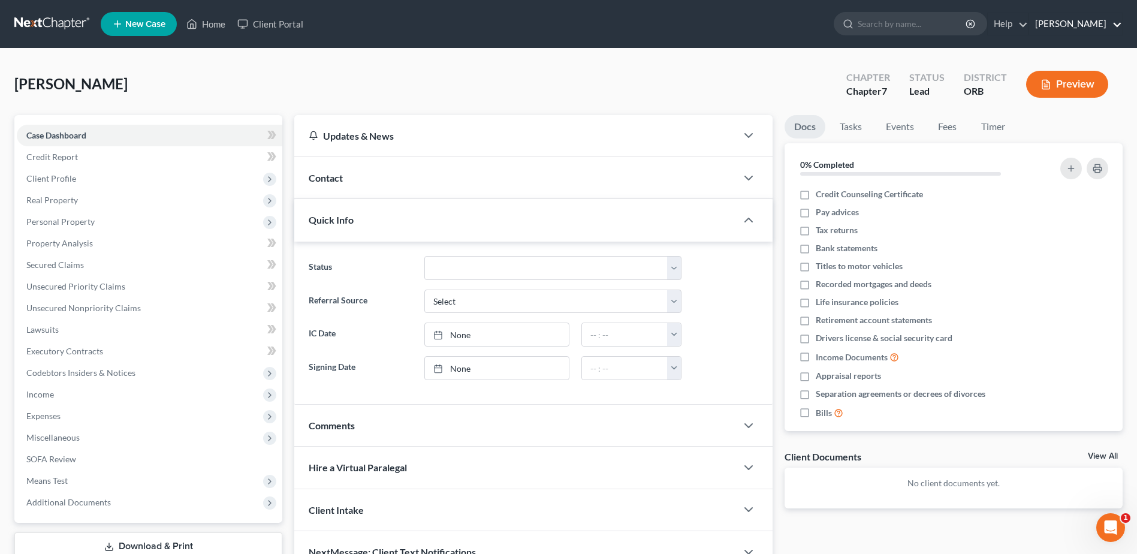
click at [1108, 22] on link "[PERSON_NAME]" at bounding box center [1075, 24] width 93 height 22
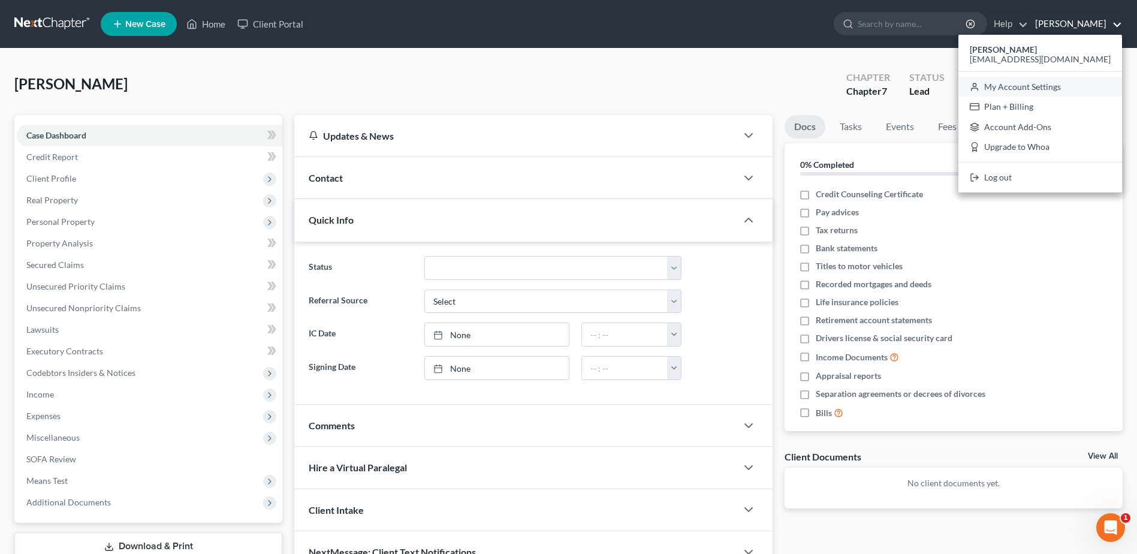
click at [1052, 90] on link "My Account Settings" at bounding box center [1040, 87] width 164 height 20
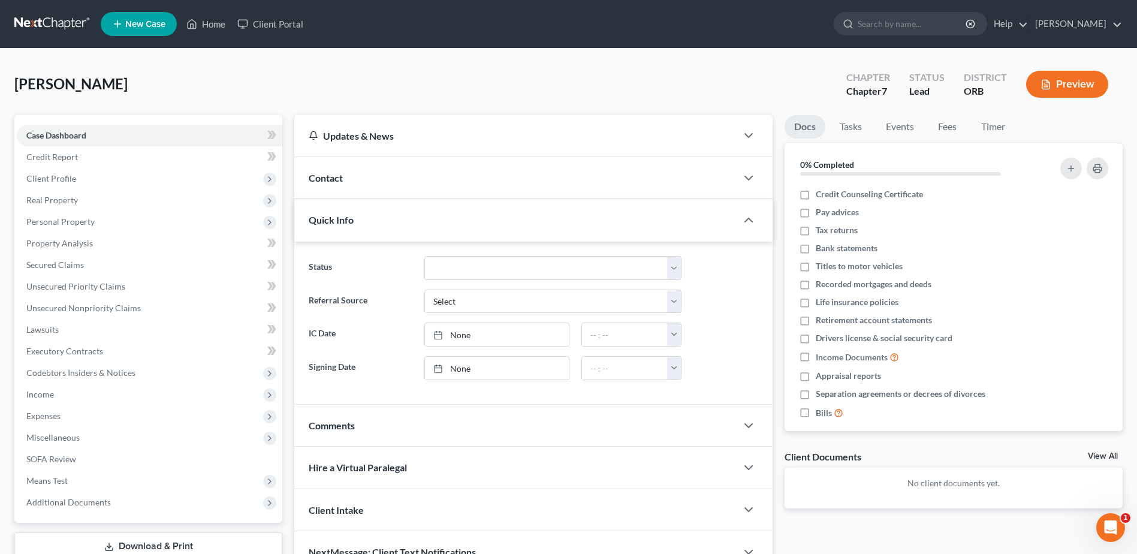
select select "29"
select select "38"
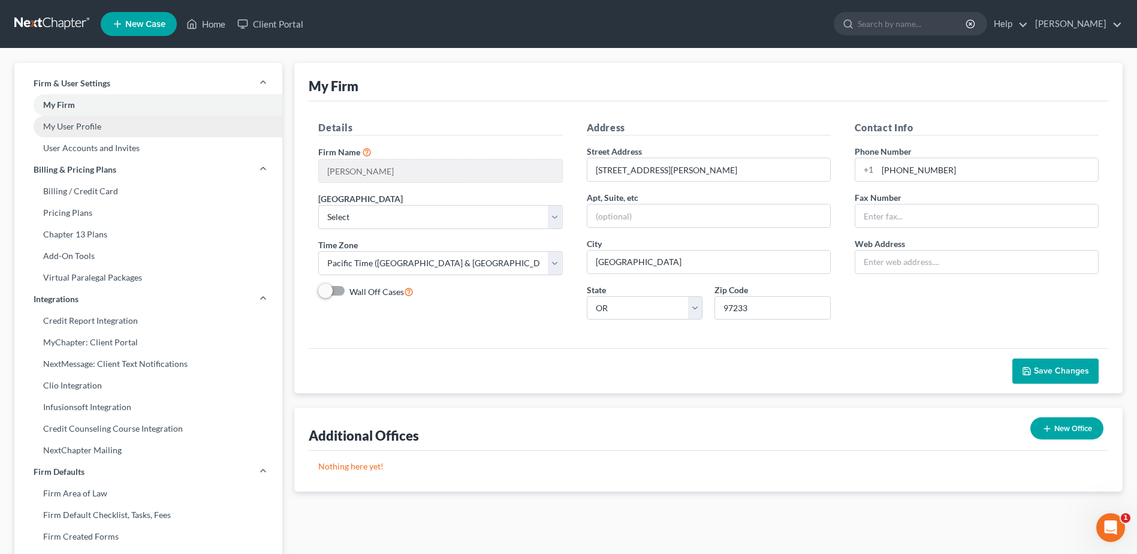
click at [130, 125] on link "My User Profile" at bounding box center [148, 127] width 268 height 22
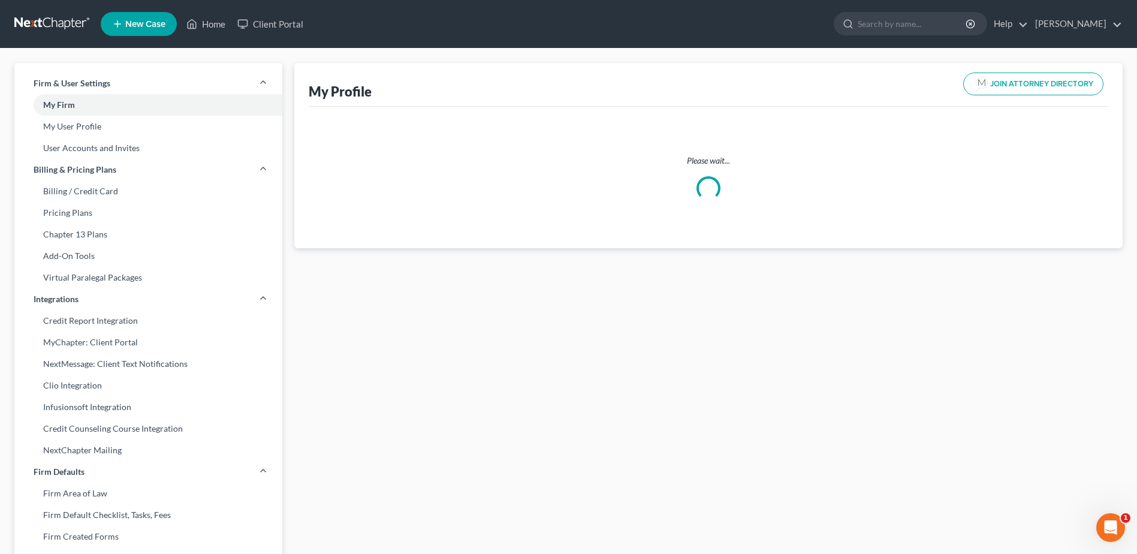
select select "38"
select select "attorney"
select select "0"
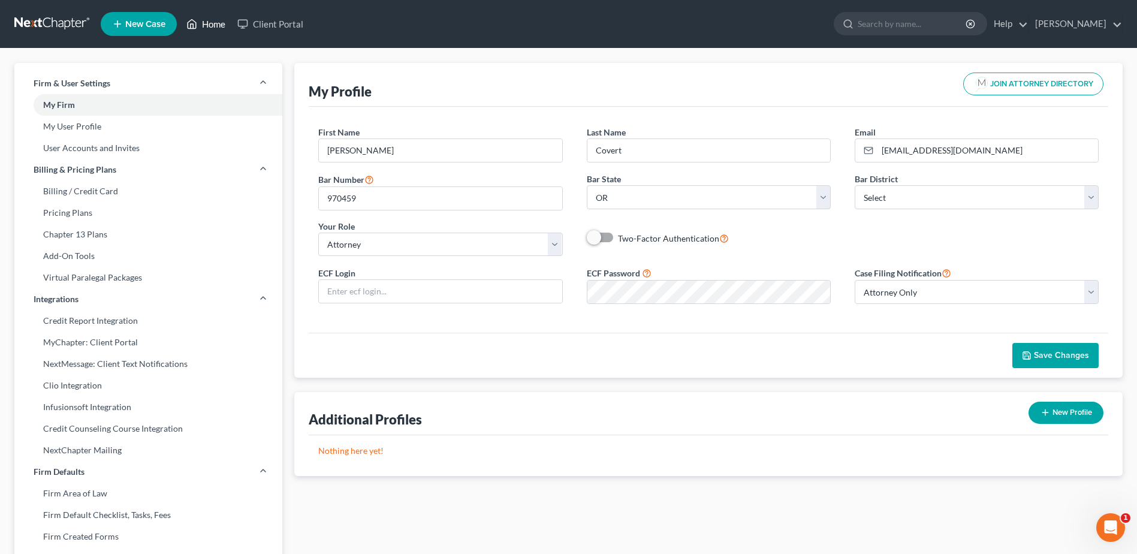
click at [204, 25] on link "Home" at bounding box center [205, 24] width 51 height 22
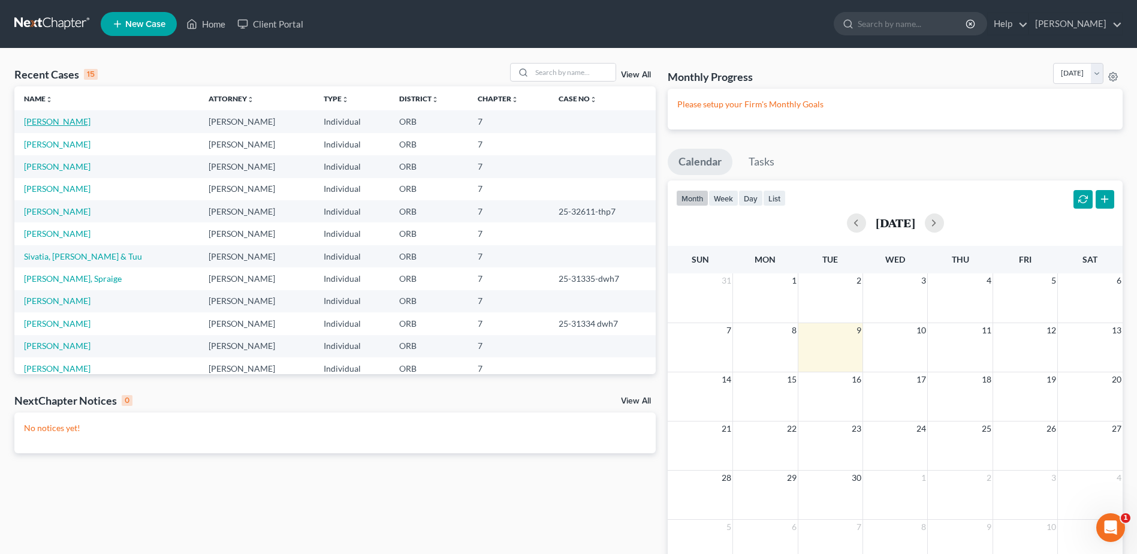
click at [32, 124] on link "[PERSON_NAME]" at bounding box center [57, 121] width 67 height 10
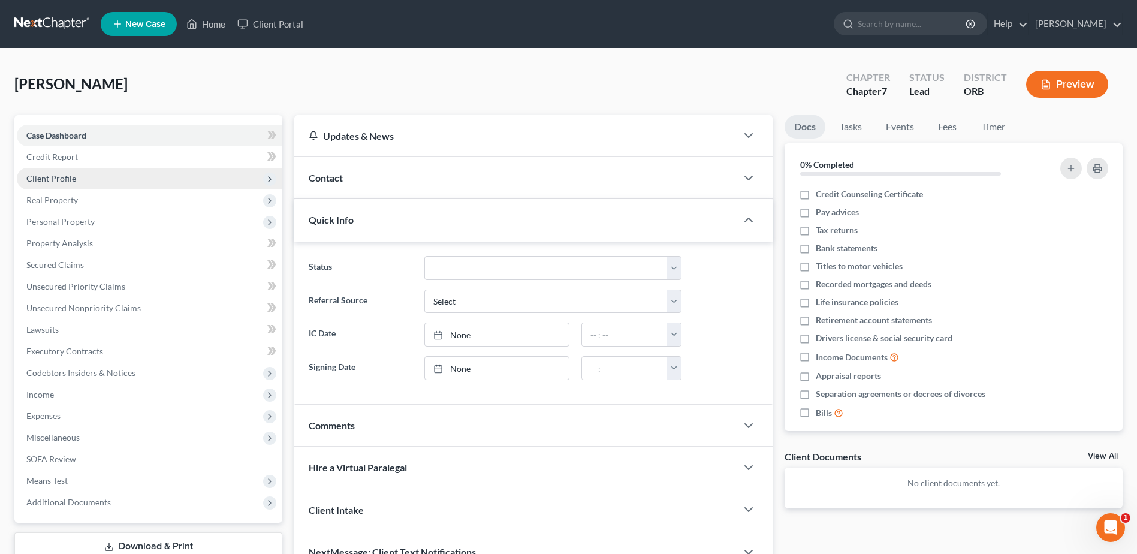
click at [95, 177] on span "Client Profile" at bounding box center [149, 179] width 265 height 22
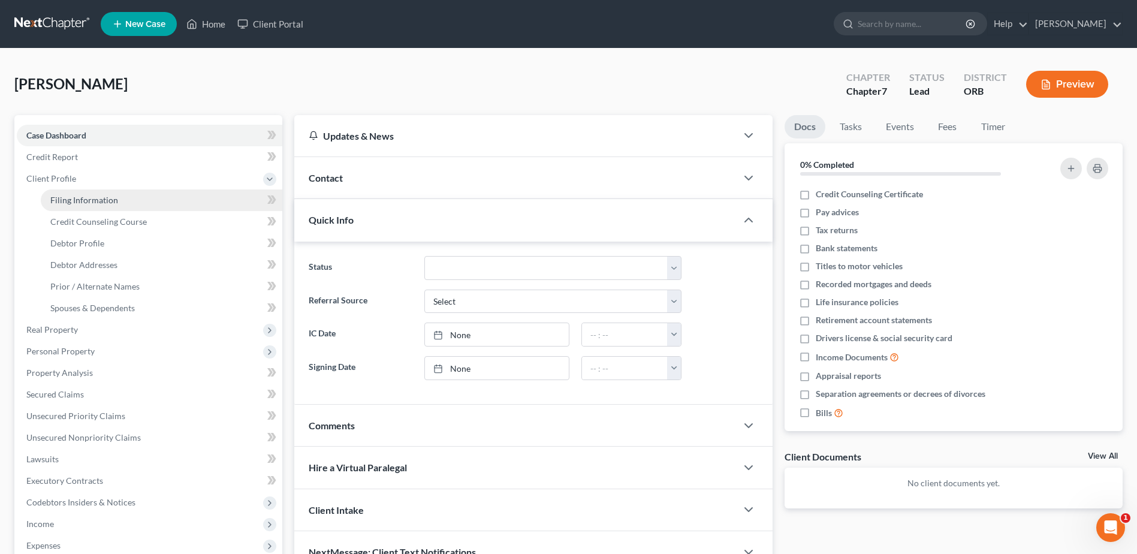
click at [107, 208] on link "Filing Information" at bounding box center [161, 200] width 241 height 22
select select "1"
select select "0"
select select "66"
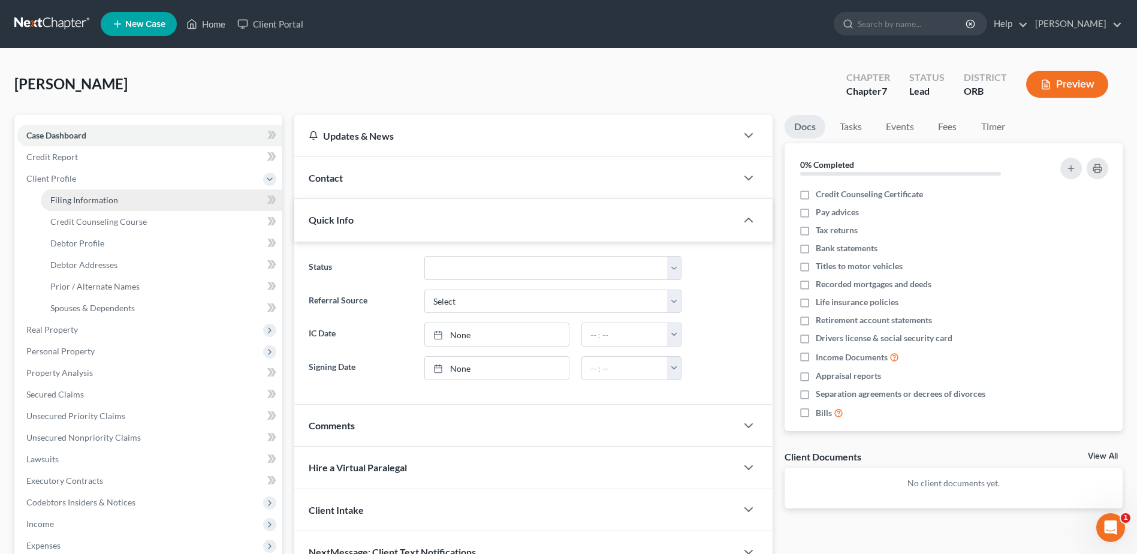
select select "0"
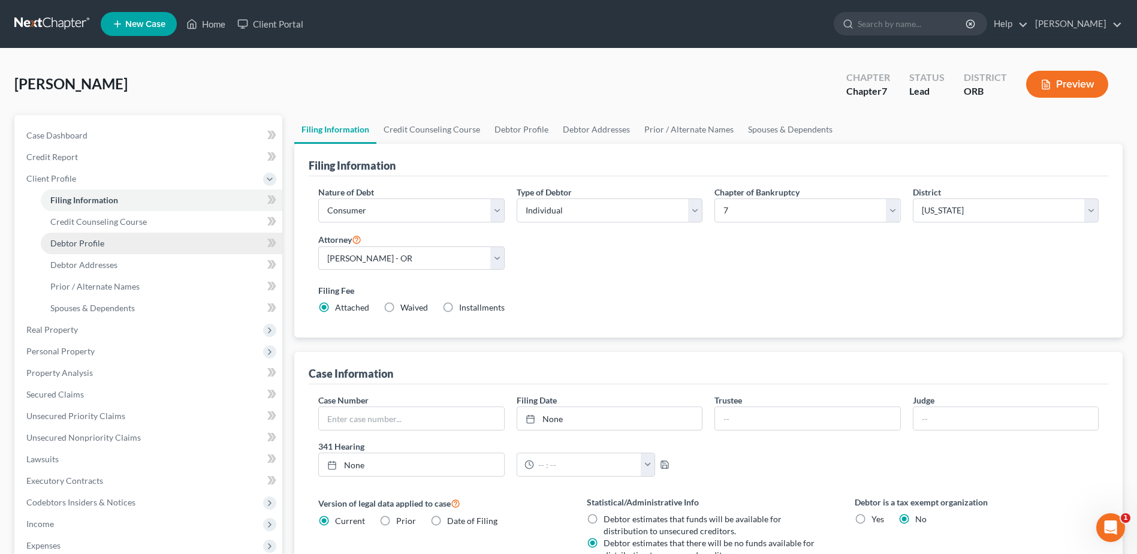
click at [117, 246] on link "Debtor Profile" at bounding box center [161, 244] width 241 height 22
select select "0"
select select "1"
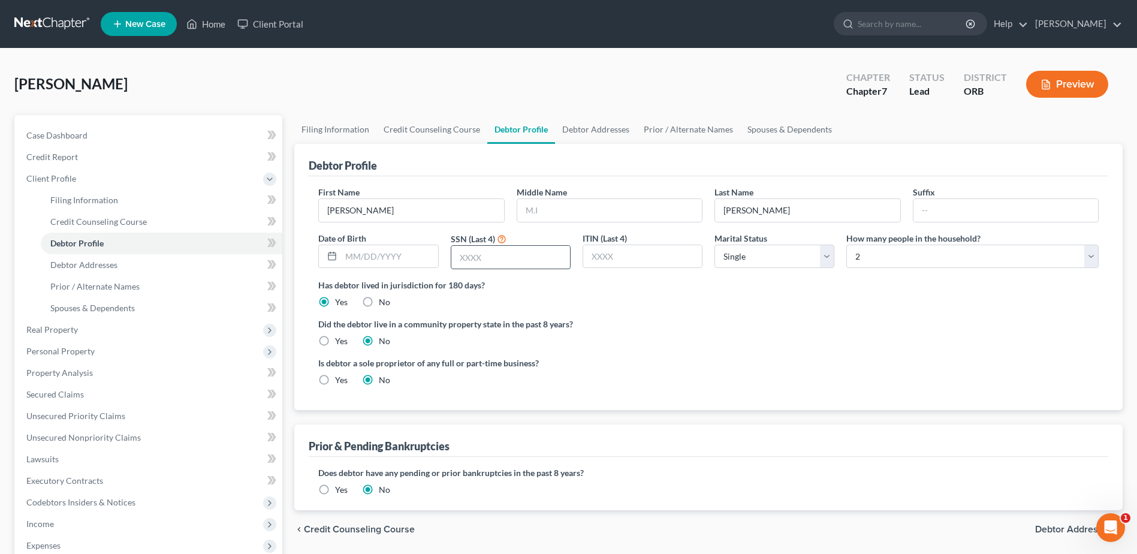
click at [509, 256] on input "text" at bounding box center [510, 257] width 119 height 23
type input "4860"
click at [101, 324] on span "Real Property" at bounding box center [149, 330] width 265 height 22
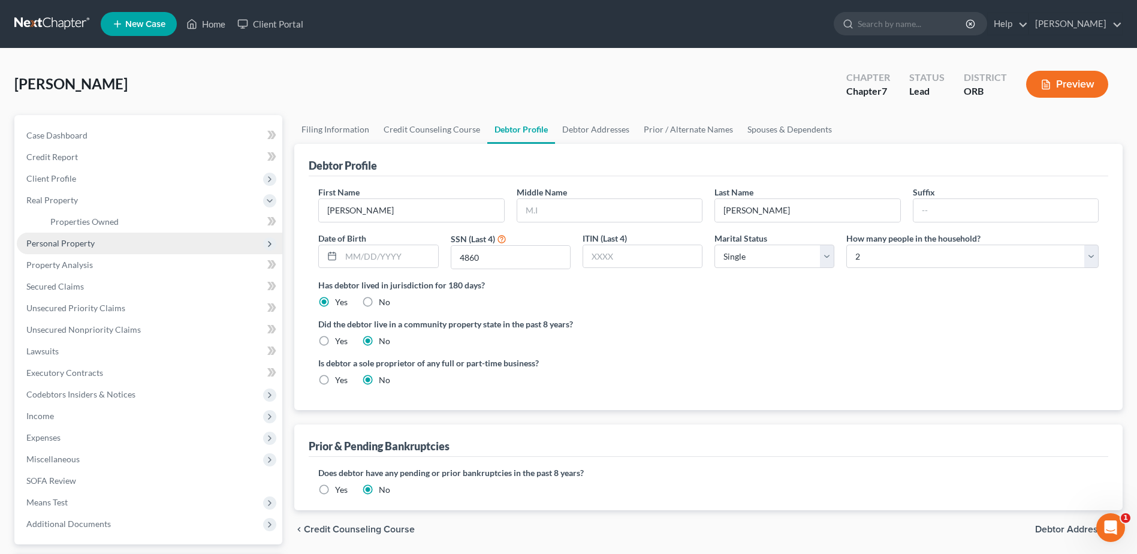
click at [137, 235] on span "Personal Property" at bounding box center [149, 244] width 265 height 22
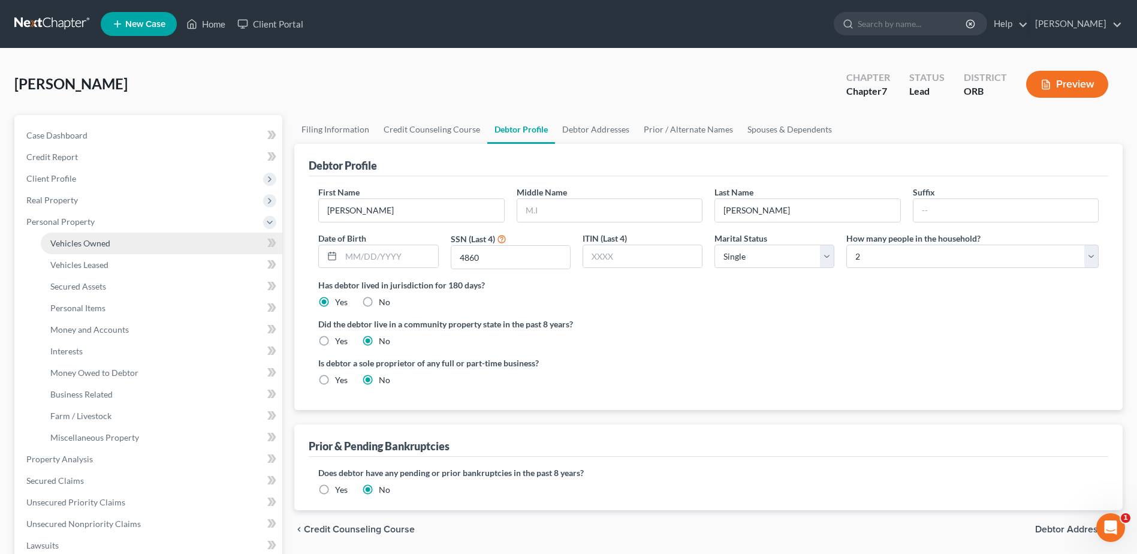
click at [144, 240] on link "Vehicles Owned" at bounding box center [161, 244] width 241 height 22
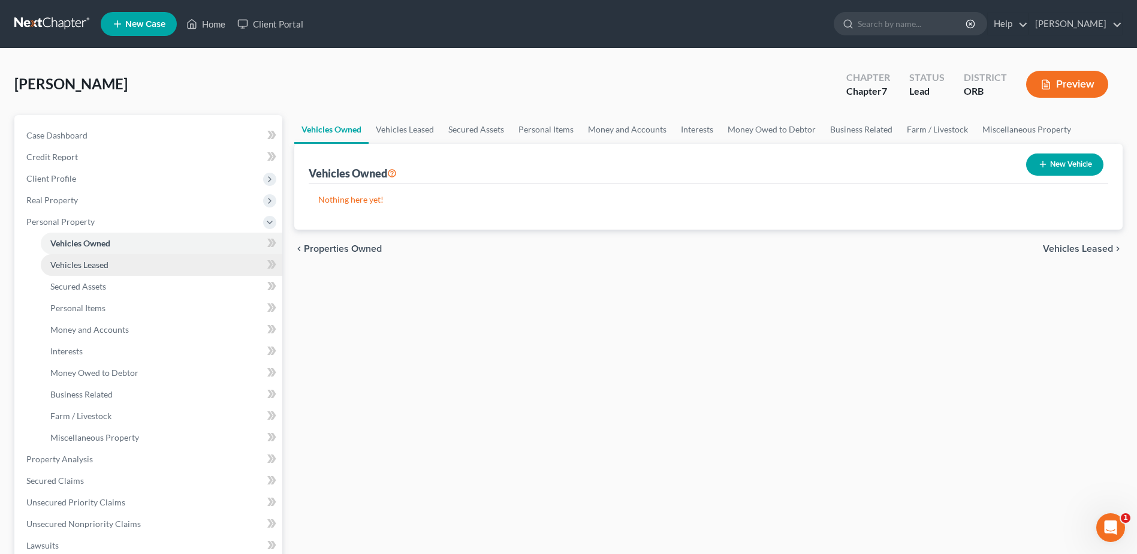
click at [194, 261] on link "Vehicles Leased" at bounding box center [161, 265] width 241 height 22
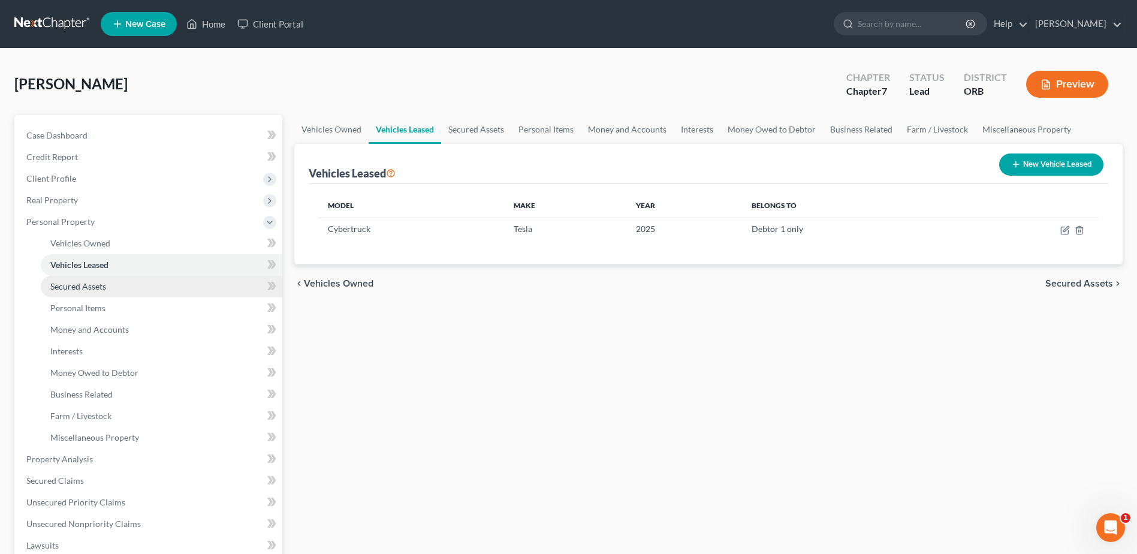
click at [198, 286] on link "Secured Assets" at bounding box center [161, 287] width 241 height 22
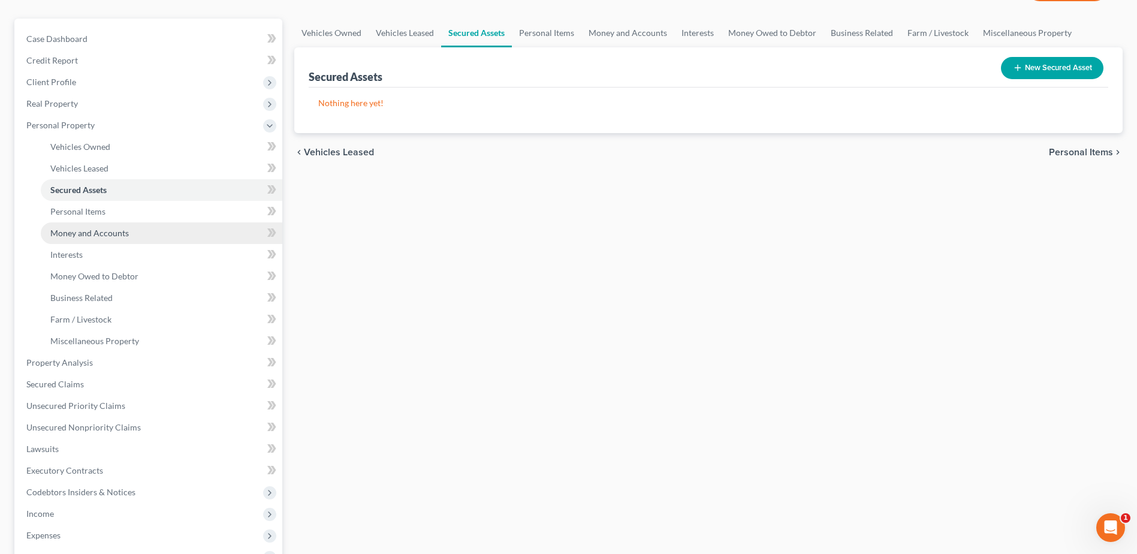
scroll to position [299, 0]
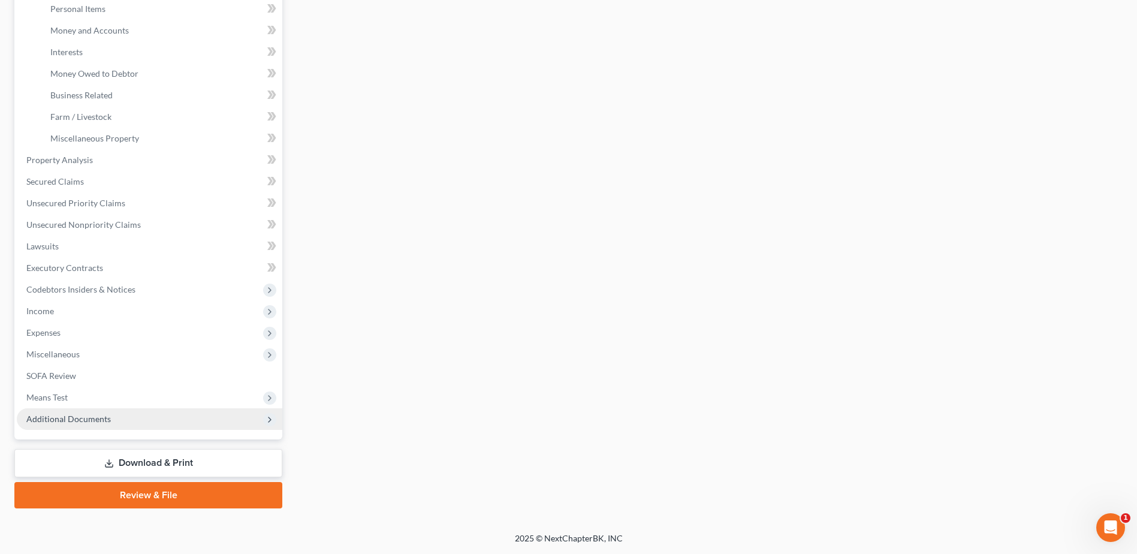
click at [222, 415] on span "Additional Documents" at bounding box center [149, 419] width 265 height 22
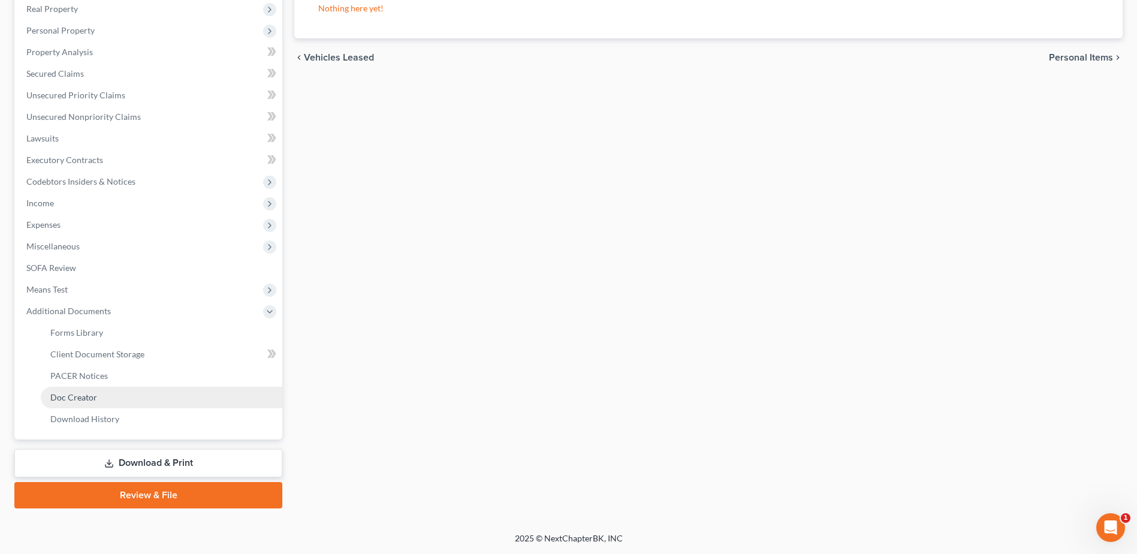
scroll to position [191, 0]
click at [231, 421] on link "Download History" at bounding box center [161, 419] width 241 height 22
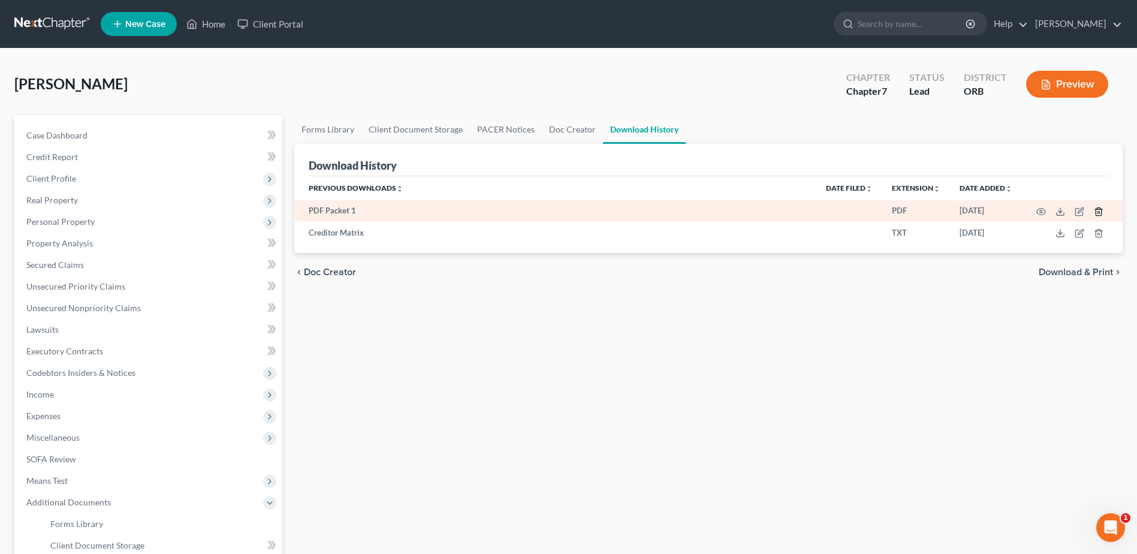
click at [1103, 210] on icon "button" at bounding box center [1099, 212] width 10 height 10
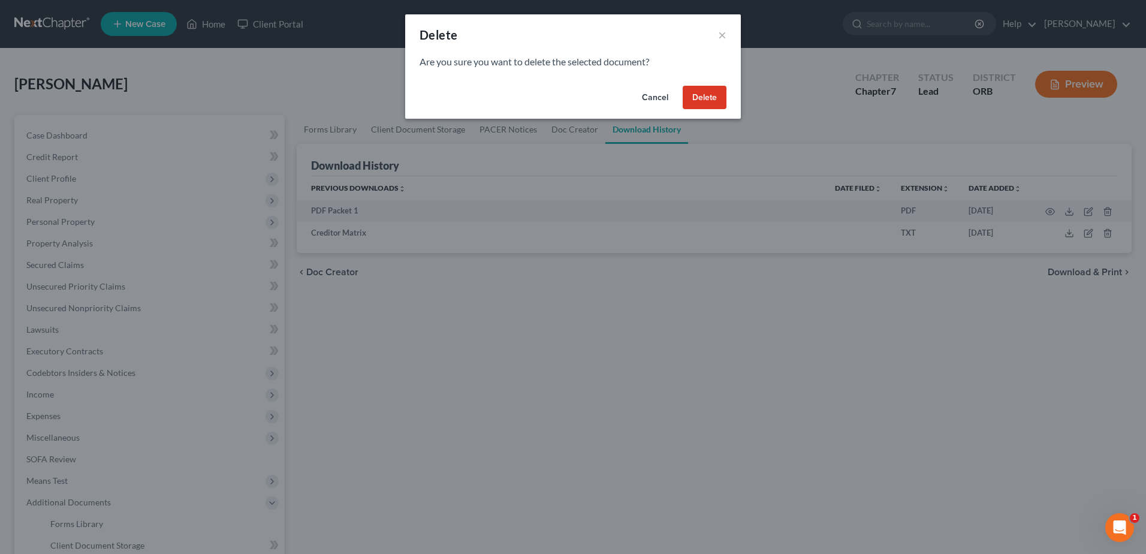
click at [698, 98] on button "Delete" at bounding box center [705, 98] width 44 height 24
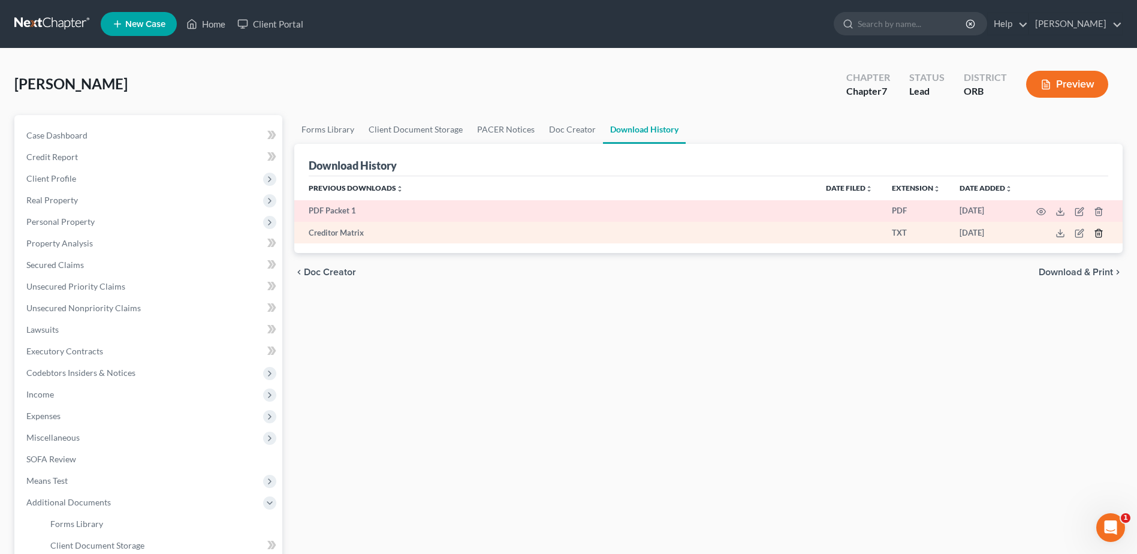
click at [1098, 230] on icon "button" at bounding box center [1099, 233] width 10 height 10
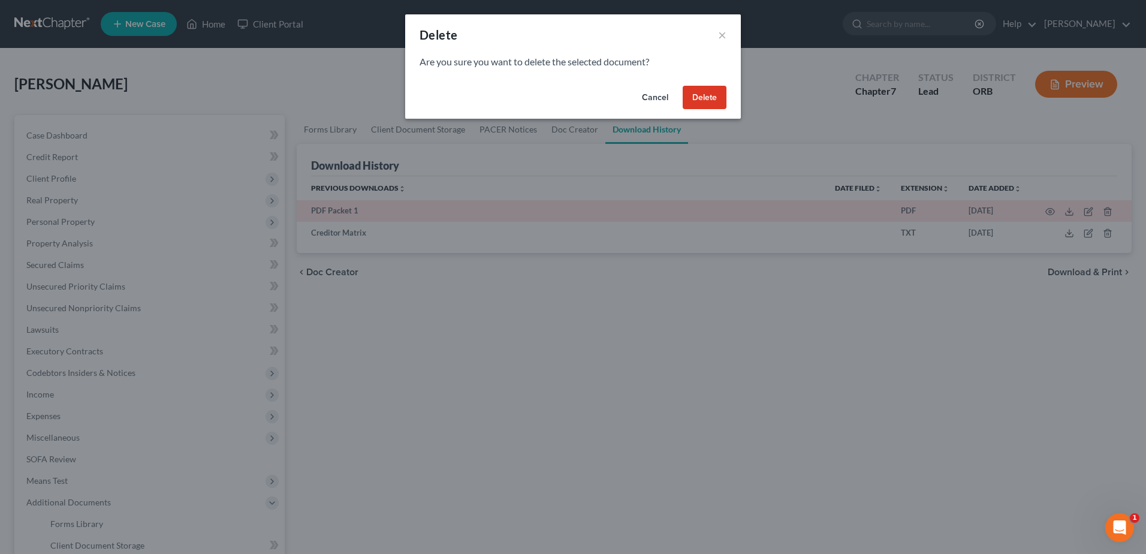
click at [689, 99] on button "Delete" at bounding box center [705, 98] width 44 height 24
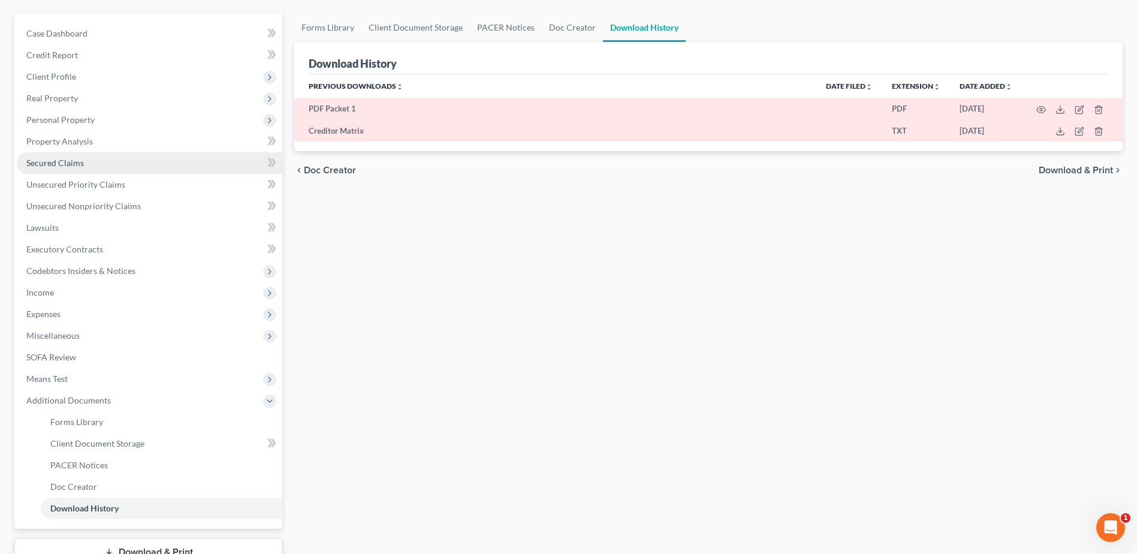
scroll to position [120, 0]
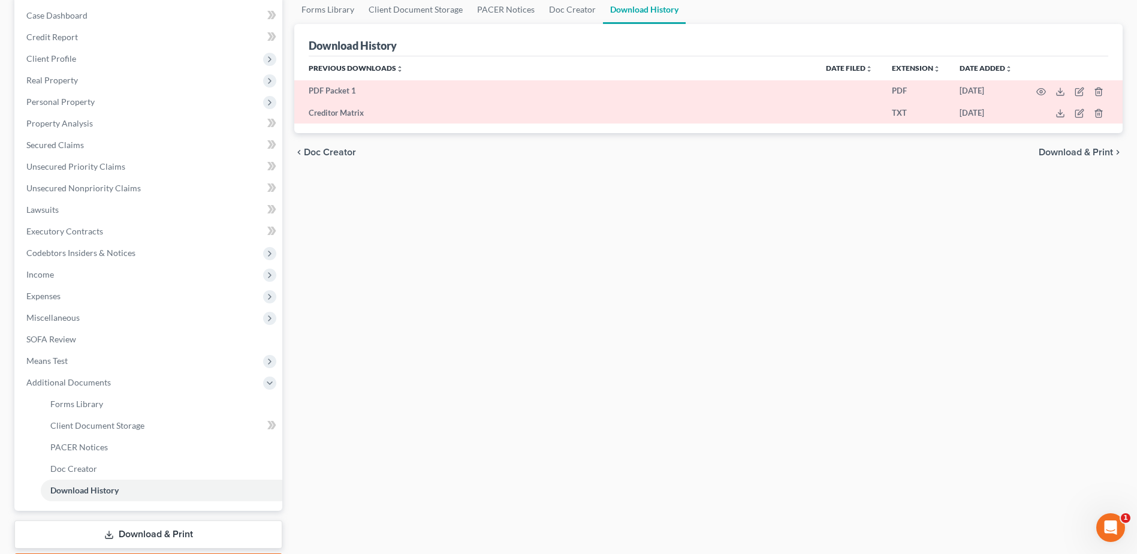
click at [507, 319] on div "Forms Library Client Document Storage PACER Notices Doc Creator Download Histor…" at bounding box center [708, 287] width 840 height 584
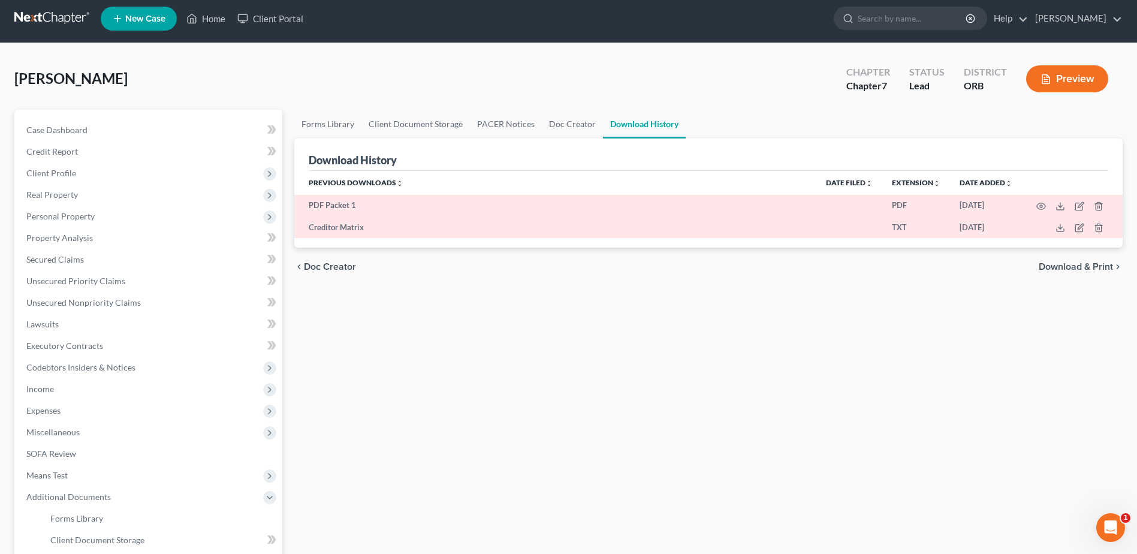
scroll to position [0, 0]
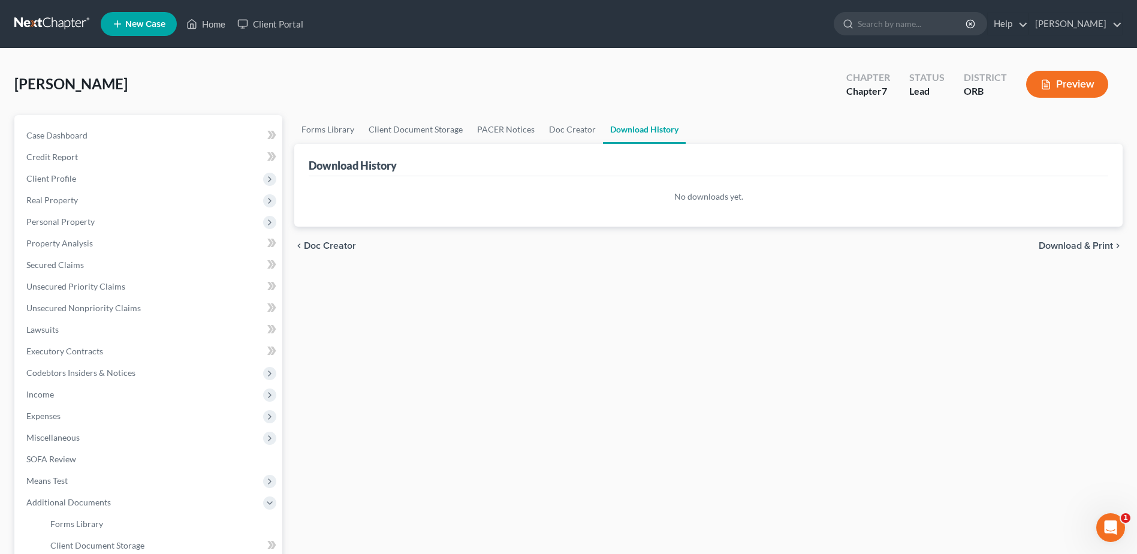
click at [491, 370] on div "Forms Library Client Document Storage PACER Notices Doc Creator Download Histor…" at bounding box center [708, 407] width 840 height 584
